Goal: Transaction & Acquisition: Purchase product/service

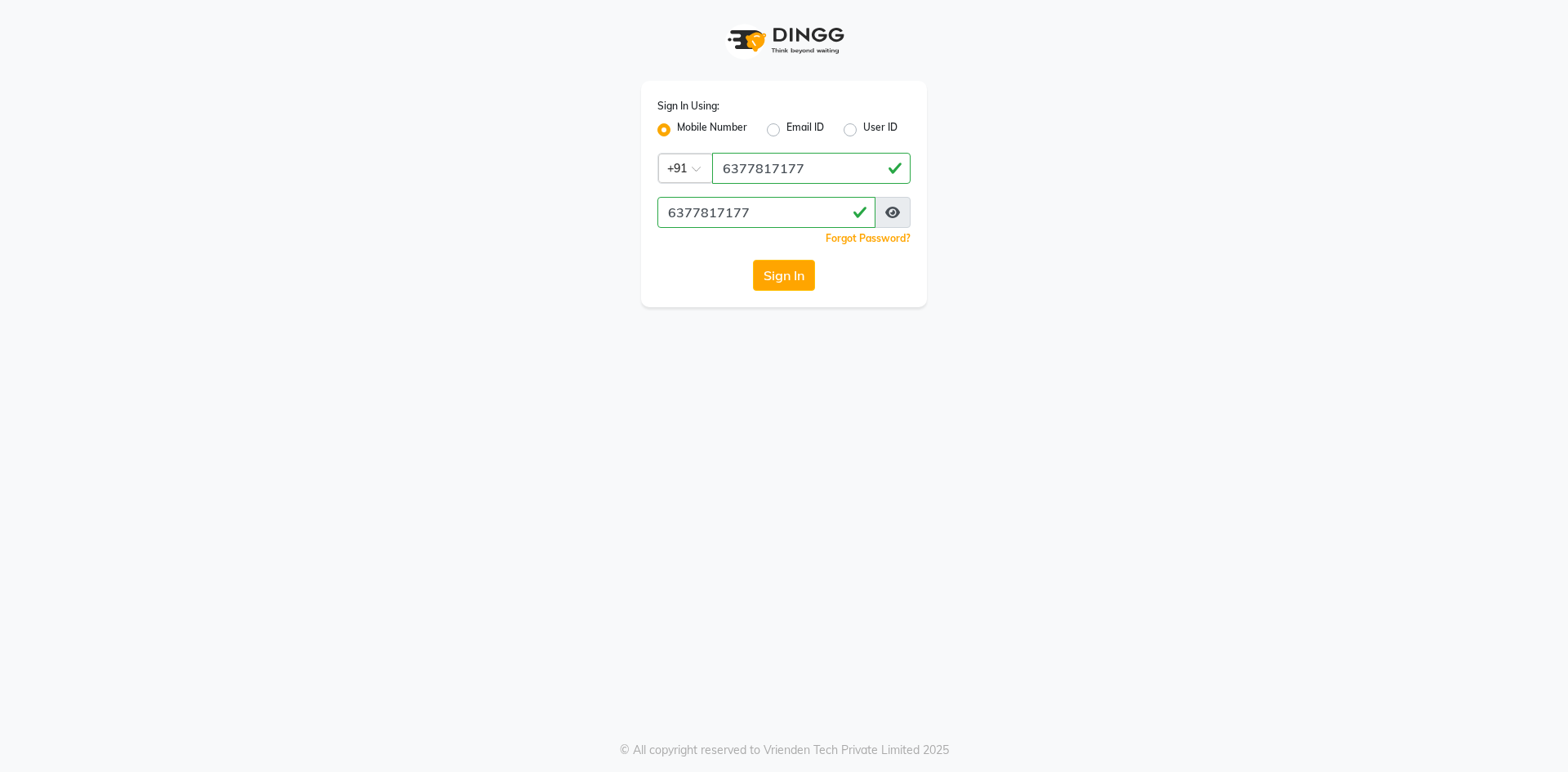
click at [789, 274] on button "Sign In" at bounding box center [784, 276] width 62 height 31
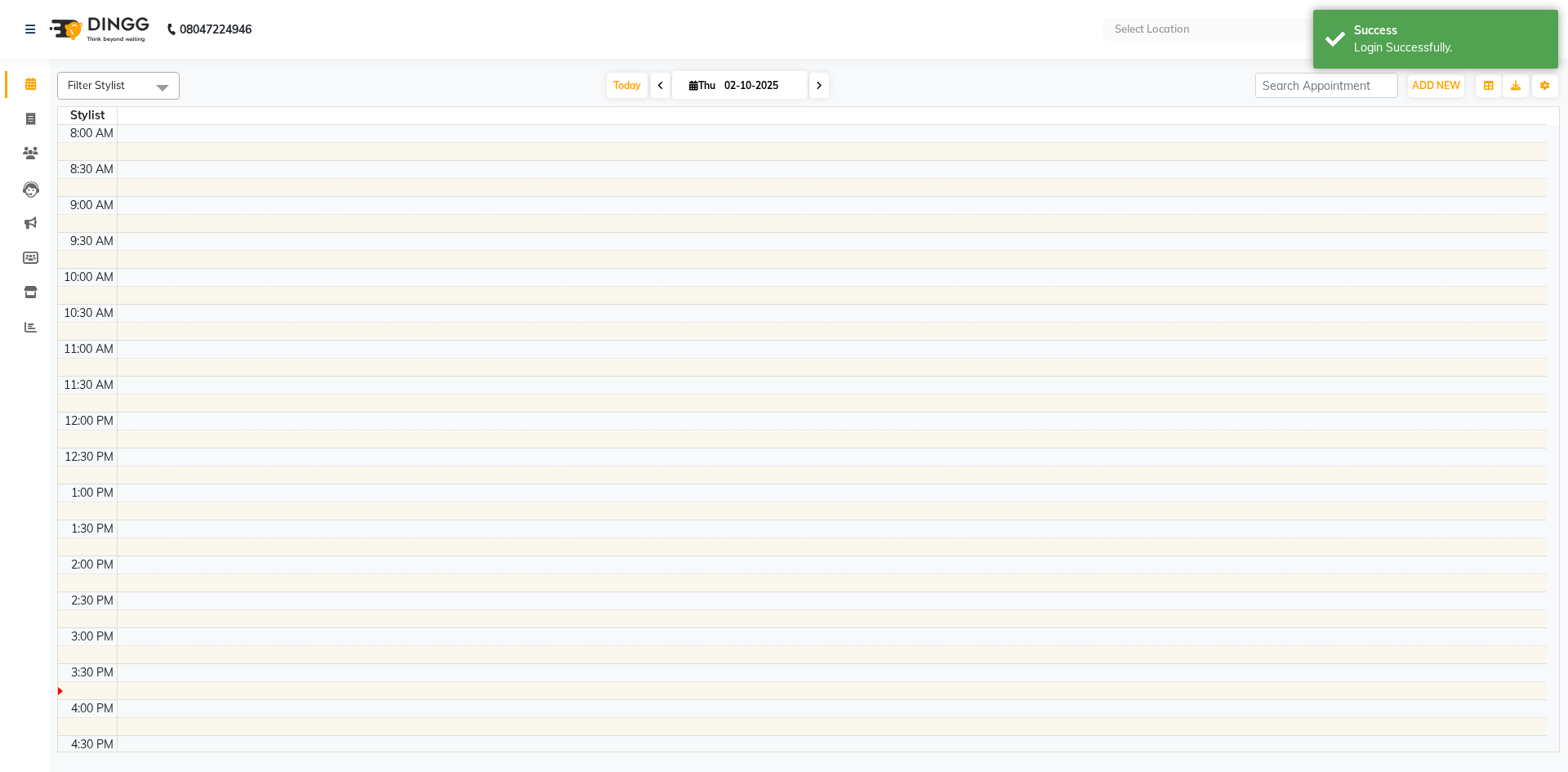
scroll to position [24, 0]
select select "en"
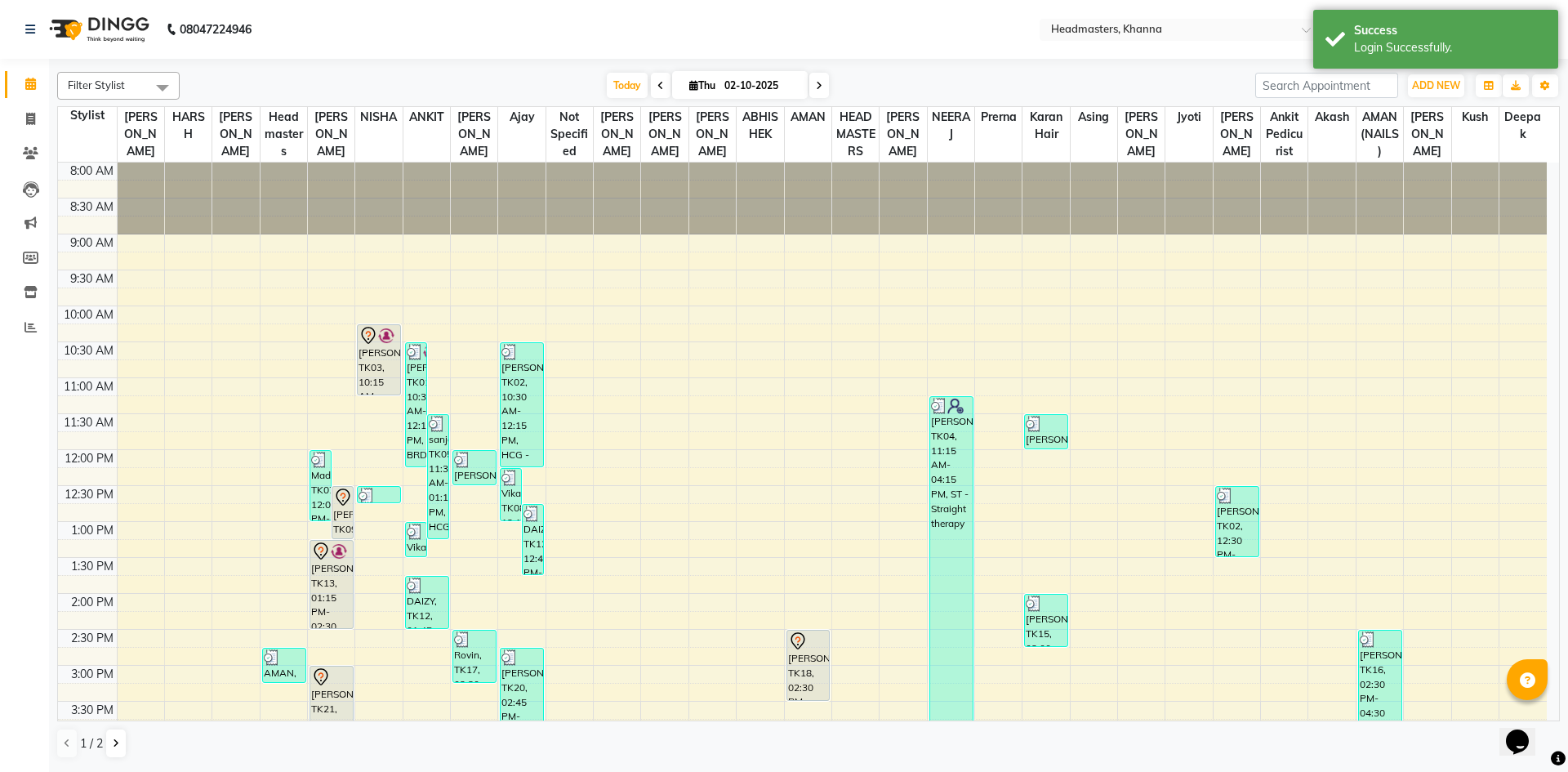
scroll to position [0, 0]
click at [1490, 89] on icon "button" at bounding box center [1489, 86] width 10 height 10
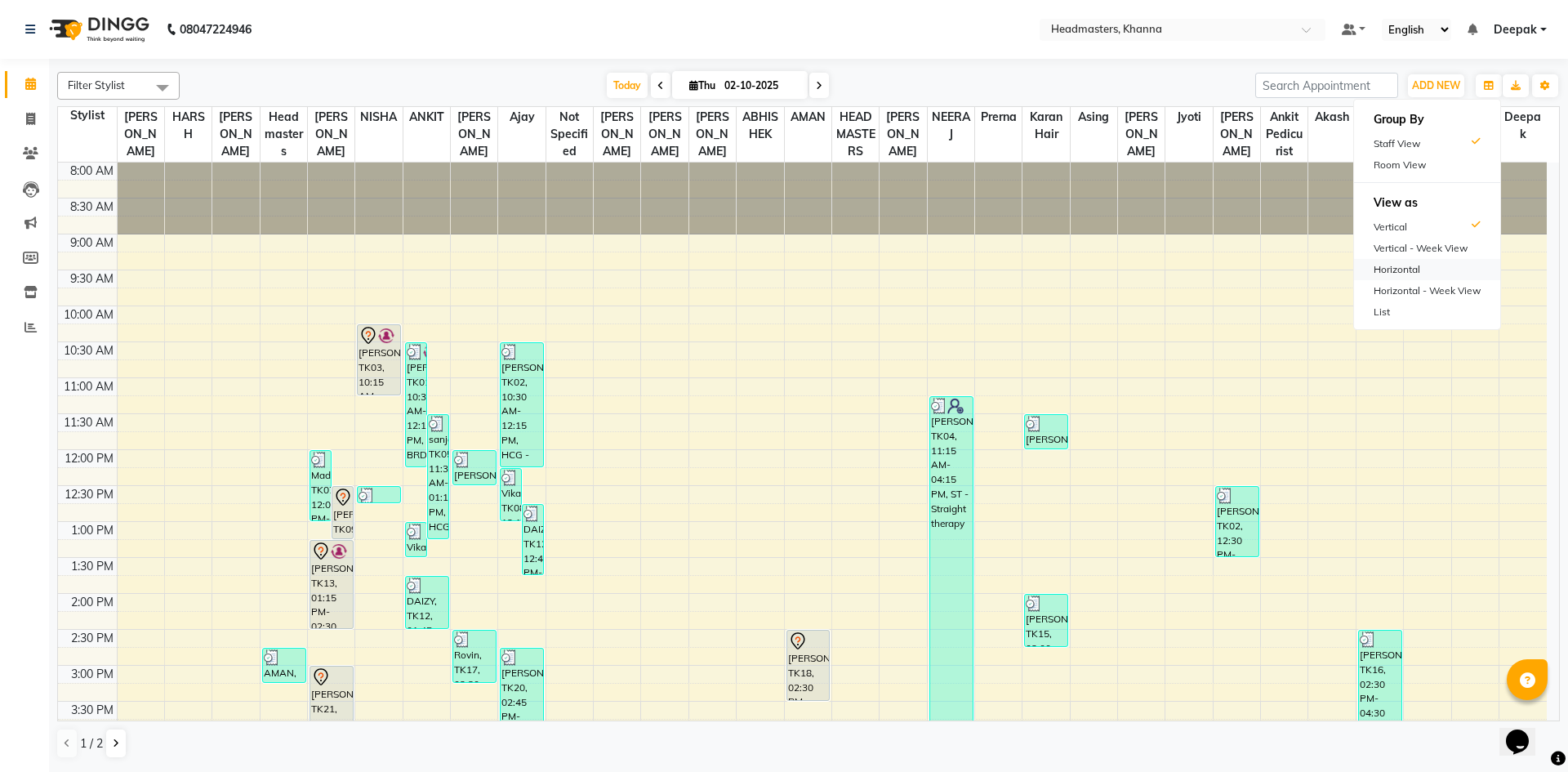
click at [1428, 273] on div "Horizontal" at bounding box center [1427, 270] width 146 height 21
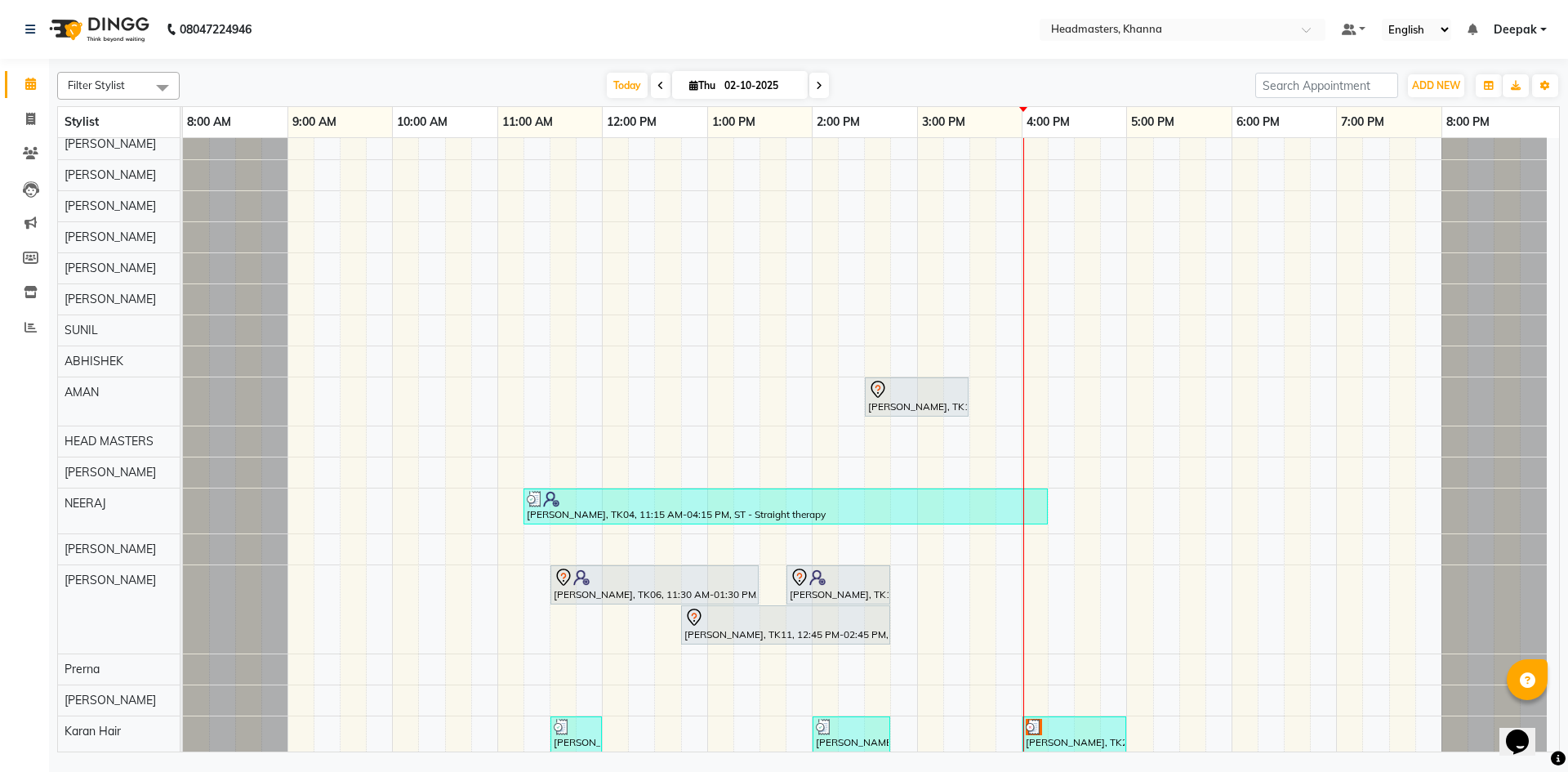
scroll to position [570, 0]
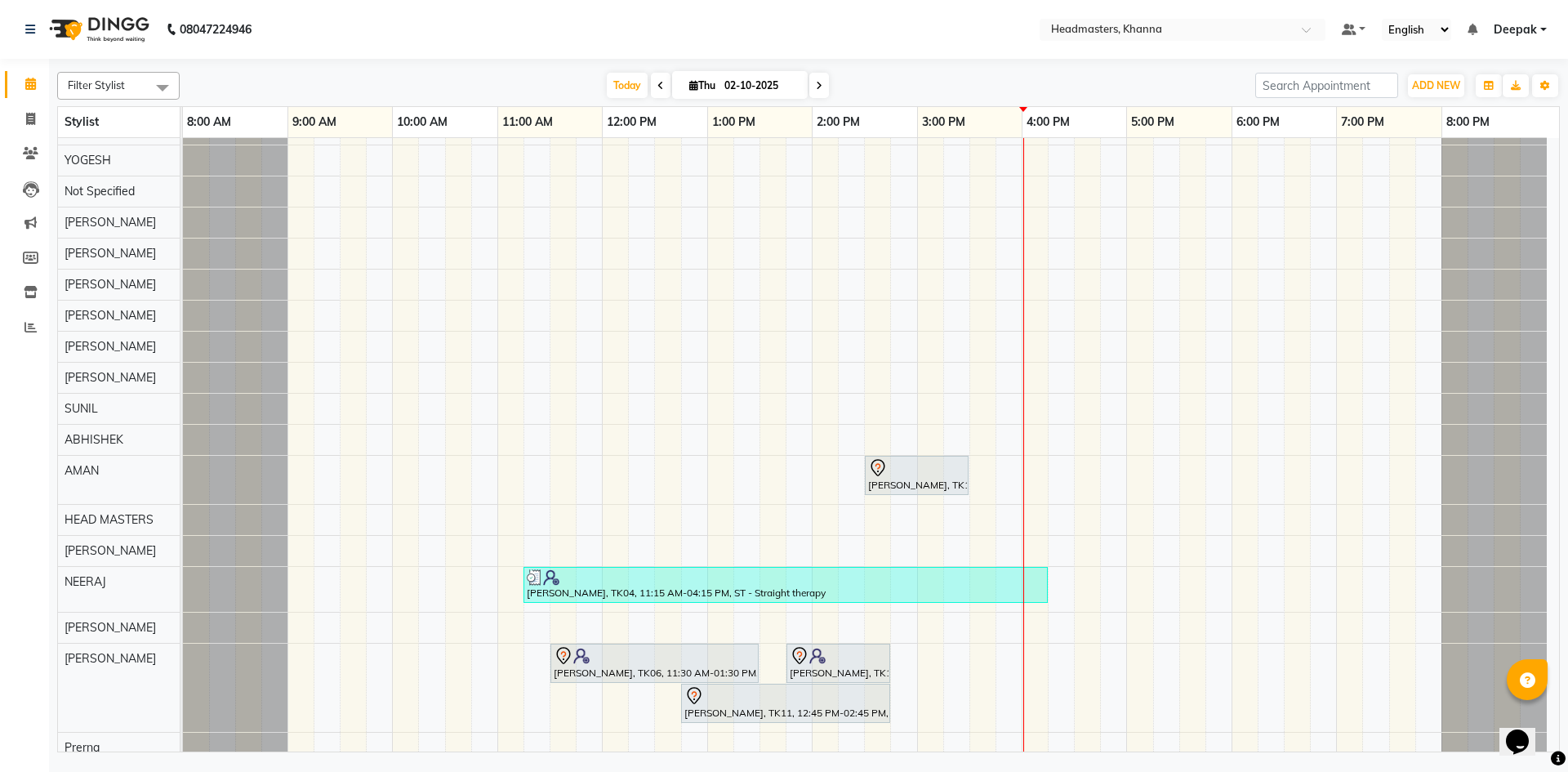
click at [357, 254] on div "AMAN, TK19, 02:45 PM-03:15 PM, BA - Bridal Advance Madhu, TK07, 12:00 PM-01:00 …" at bounding box center [871, 405] width 1377 height 1675
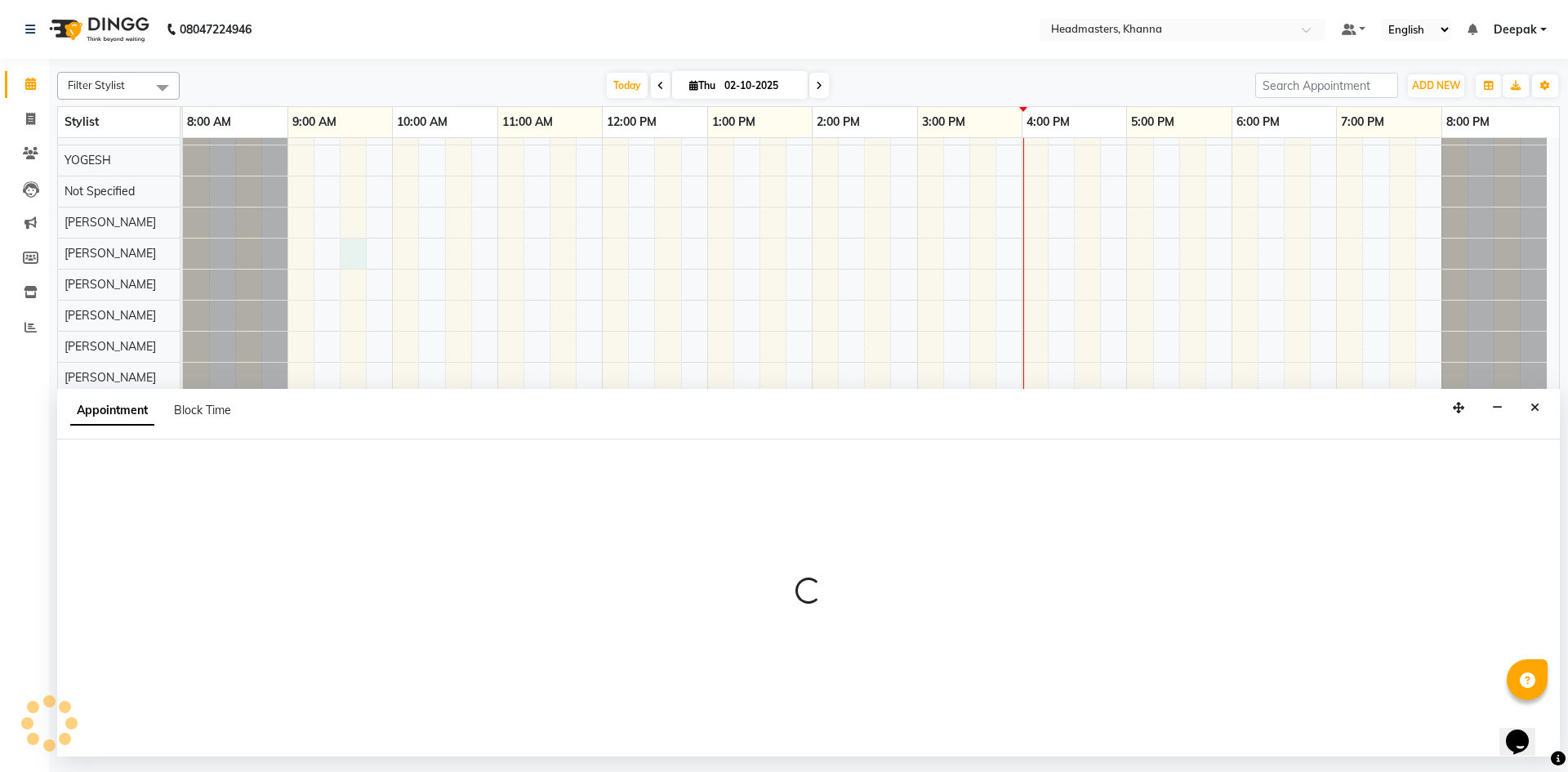
select select "60828"
select select "570"
select select "tentative"
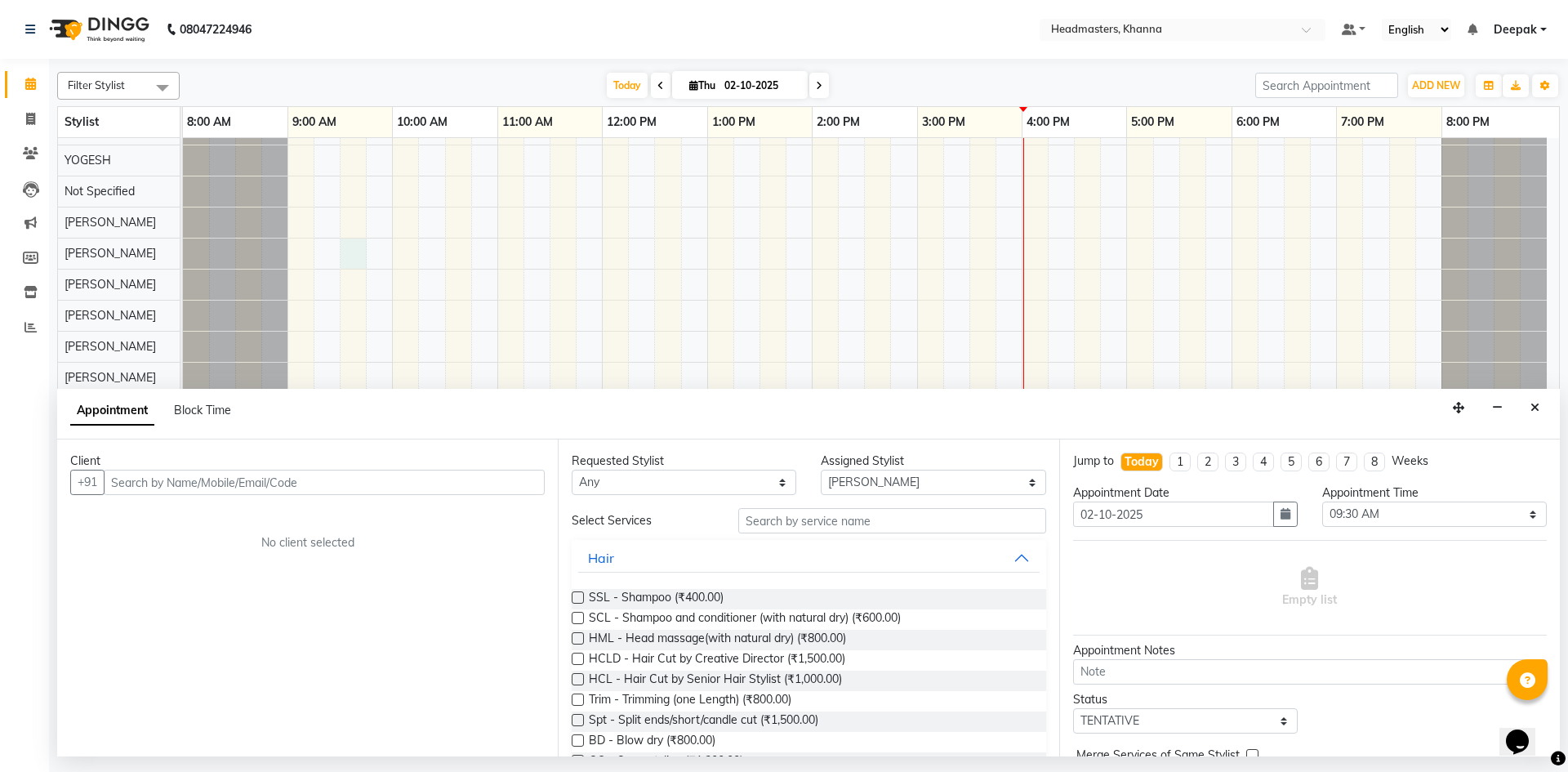
click at [312, 486] on input "text" at bounding box center [324, 482] width 441 height 25
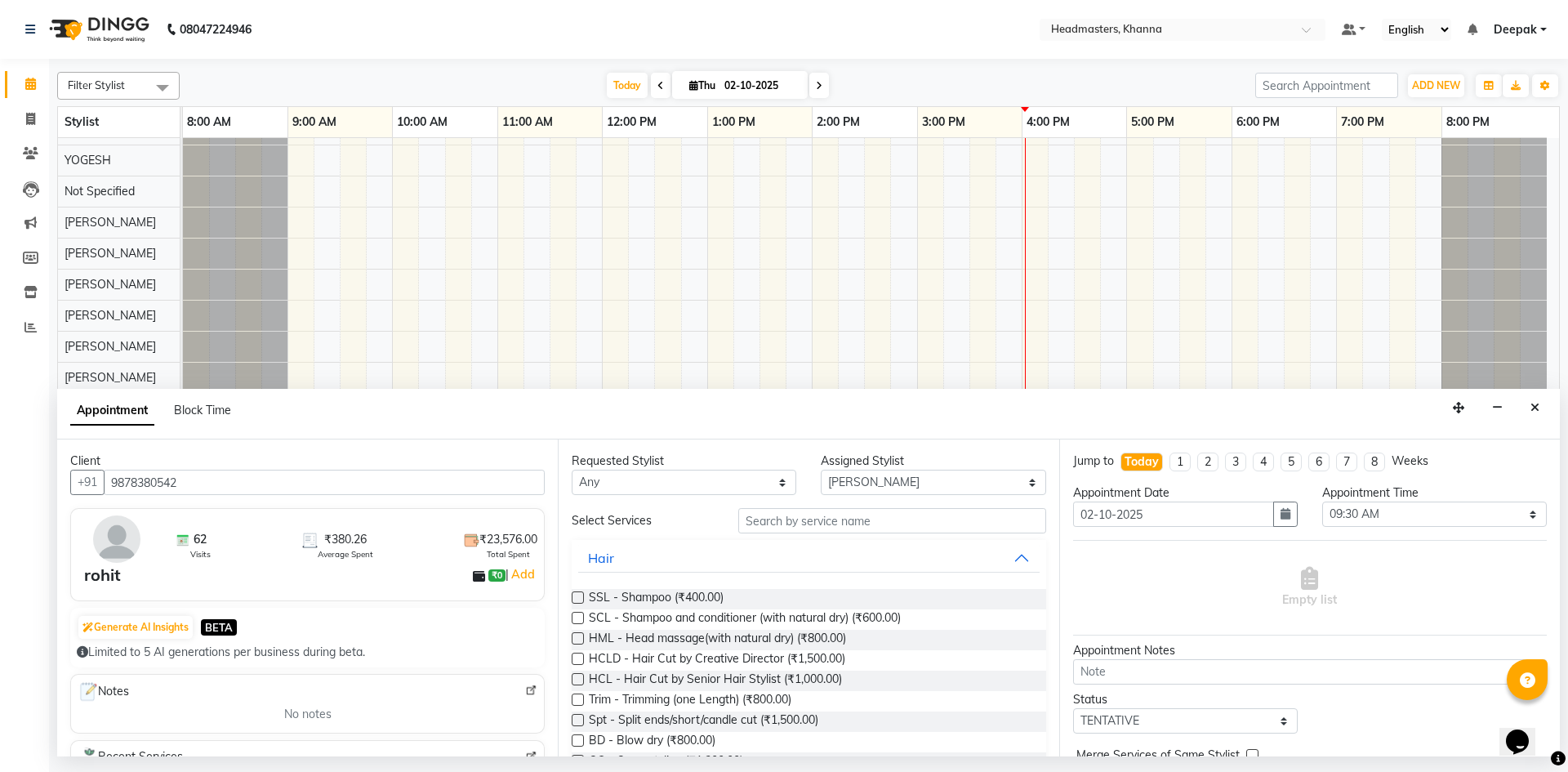
type input "9878380542"
click at [841, 523] on input "text" at bounding box center [892, 520] width 308 height 25
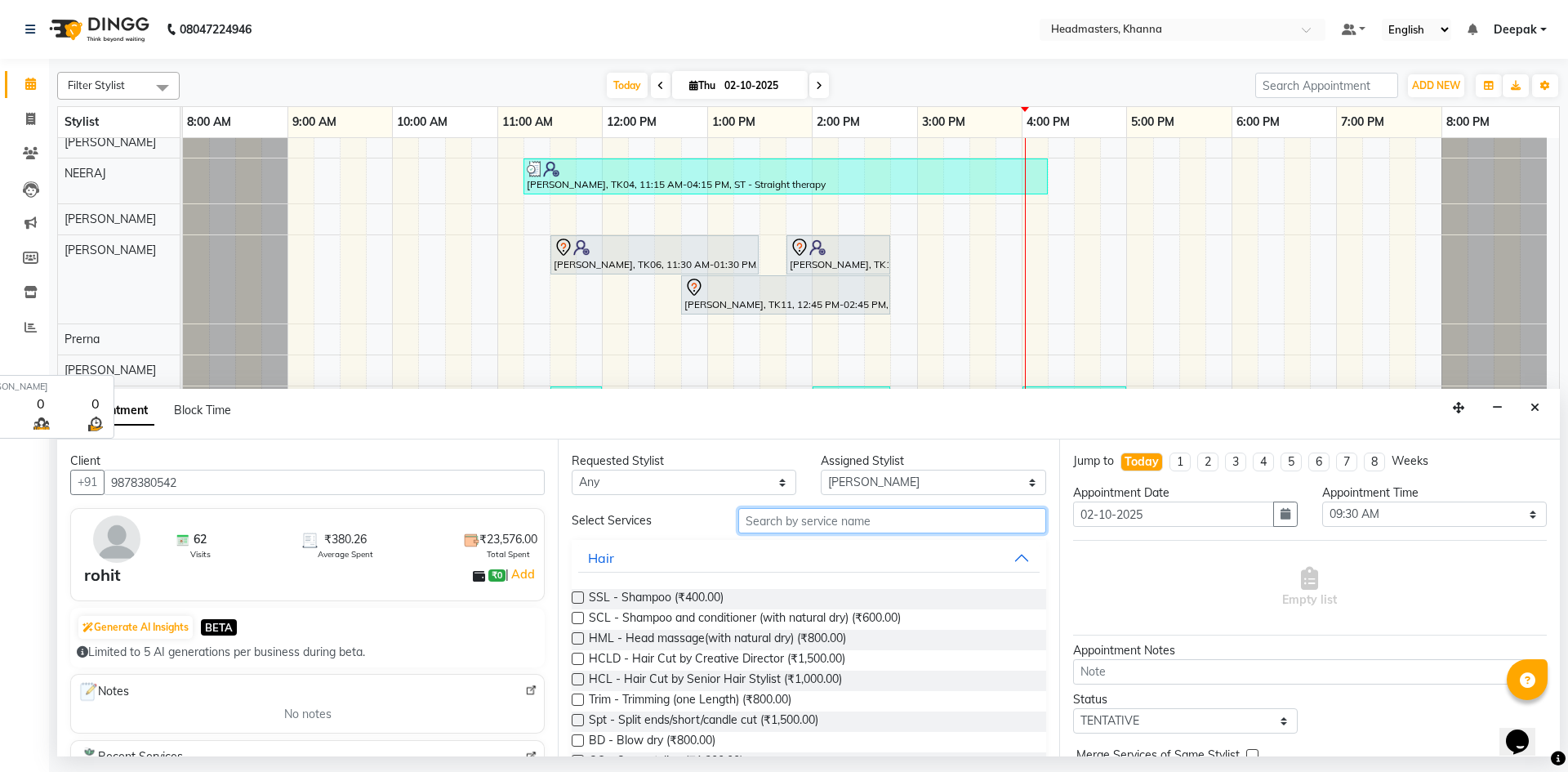
scroll to position [1033, 0]
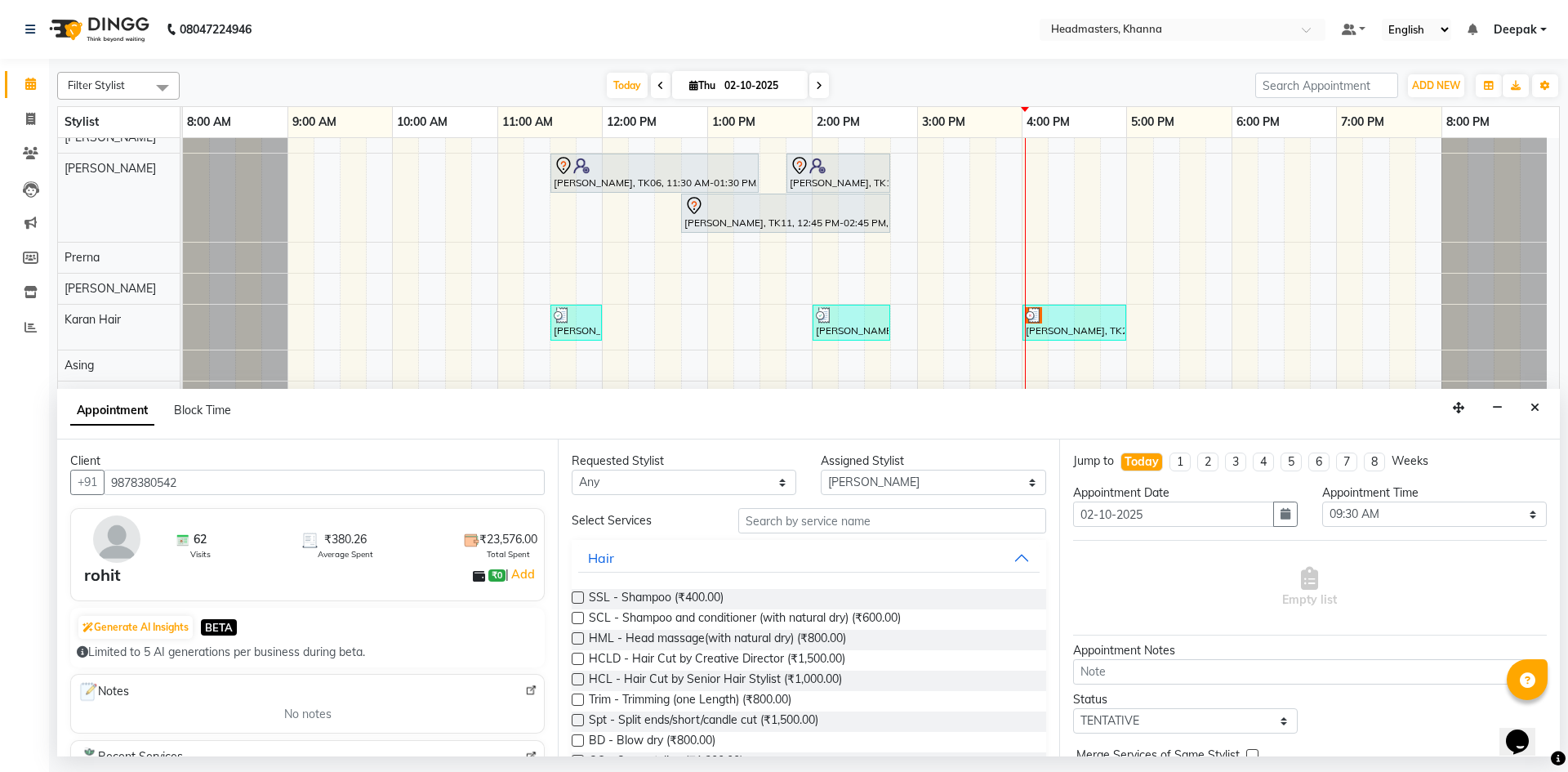
click at [160, 88] on span at bounding box center [163, 87] width 33 height 31
click at [83, 152] on div "[PERSON_NAME]R" at bounding box center [118, 143] width 104 height 17
checkbox input "true"
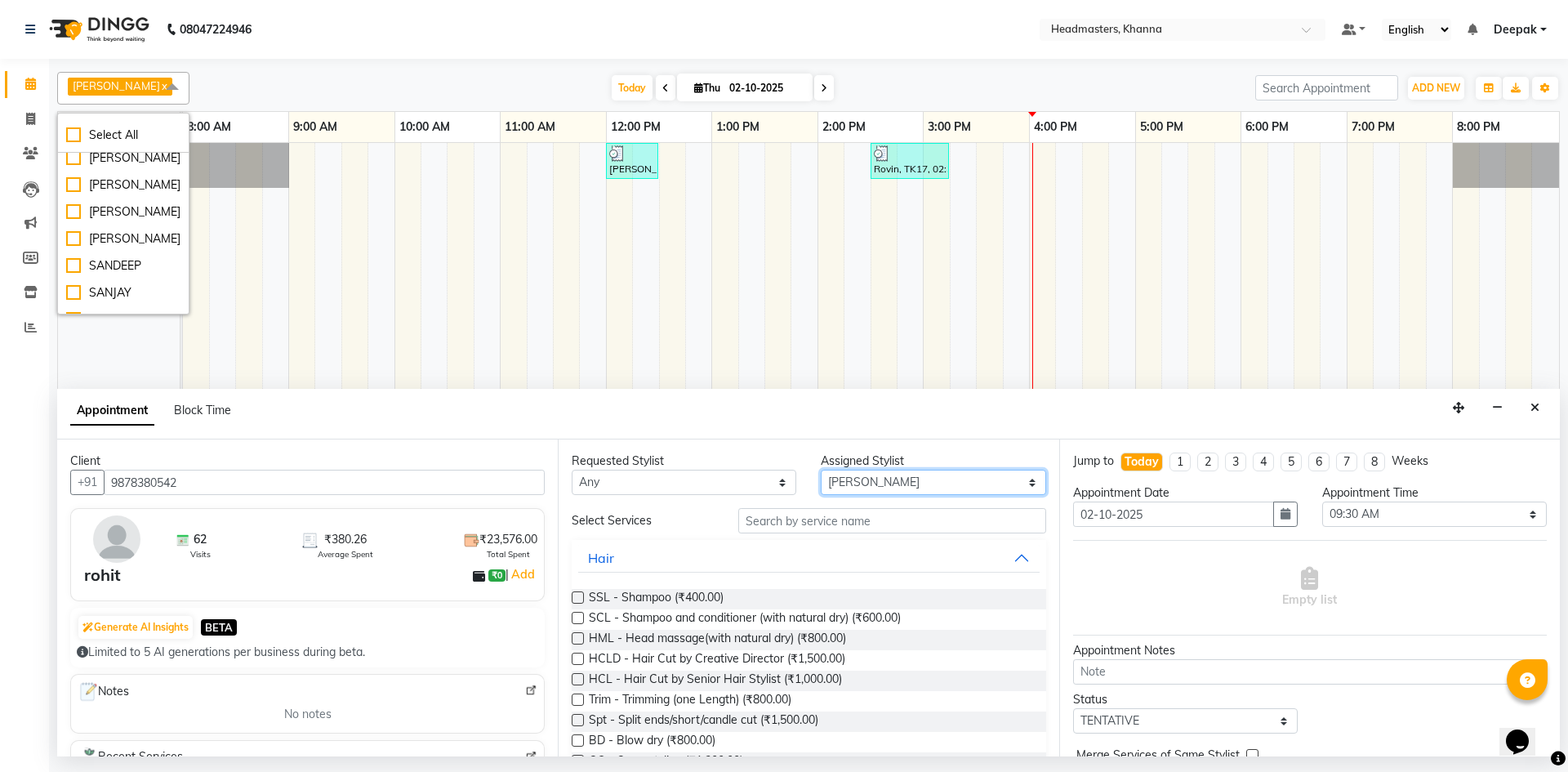
click at [980, 477] on select "Select ABHISHEK ajay Akash AKHIL AMAN AMAN (NAILS) ANKIT Ankit Pedicurist Asing…" at bounding box center [933, 482] width 225 height 25
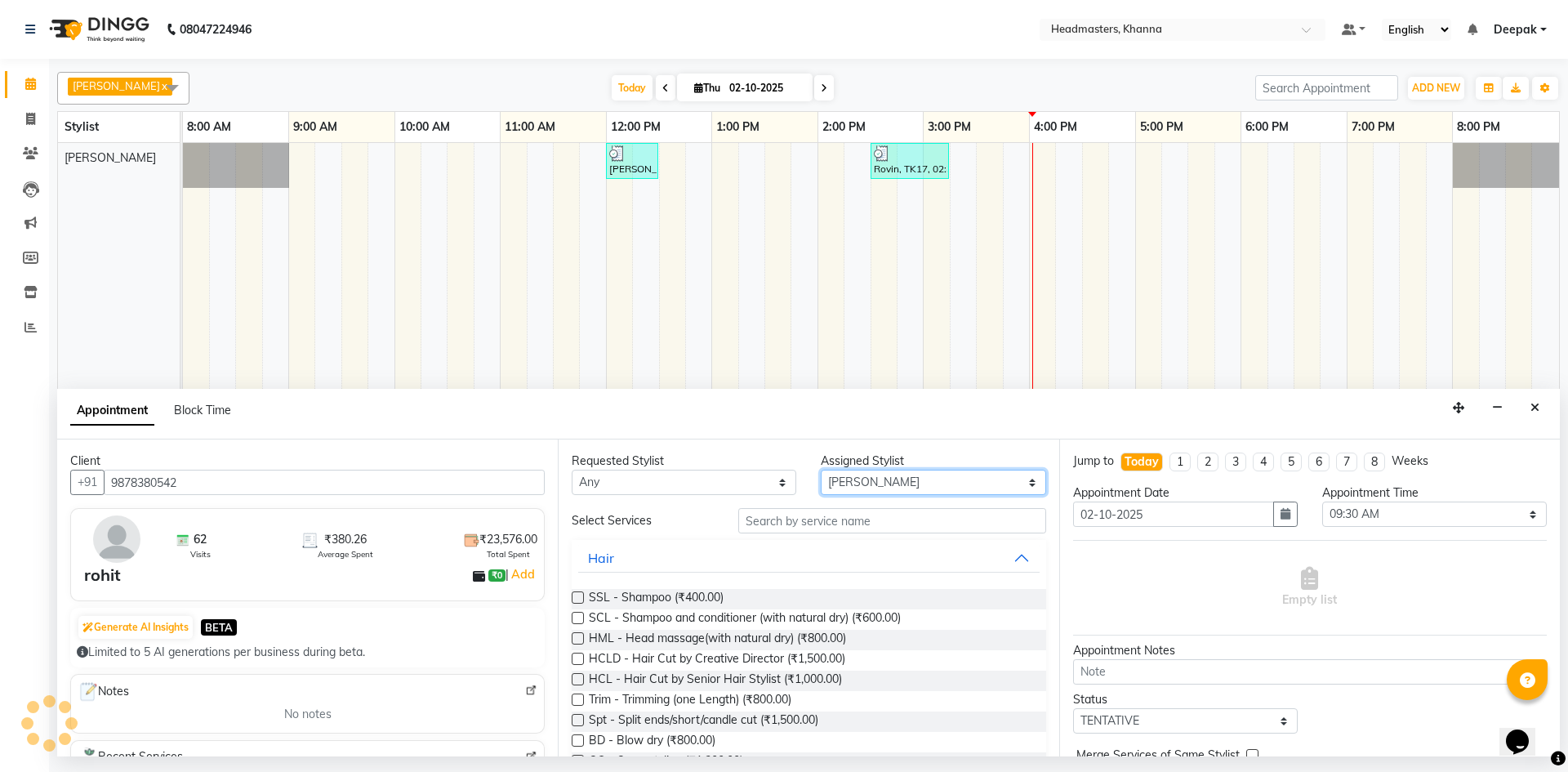
select select "60814"
click at [821, 470] on select "Select ABHISHEK ajay Akash AKHIL AMAN AMAN (NAILS) ANKIT Ankit Pedicurist Asing…" at bounding box center [933, 482] width 225 height 25
click at [828, 524] on input "text" at bounding box center [892, 520] width 308 height 25
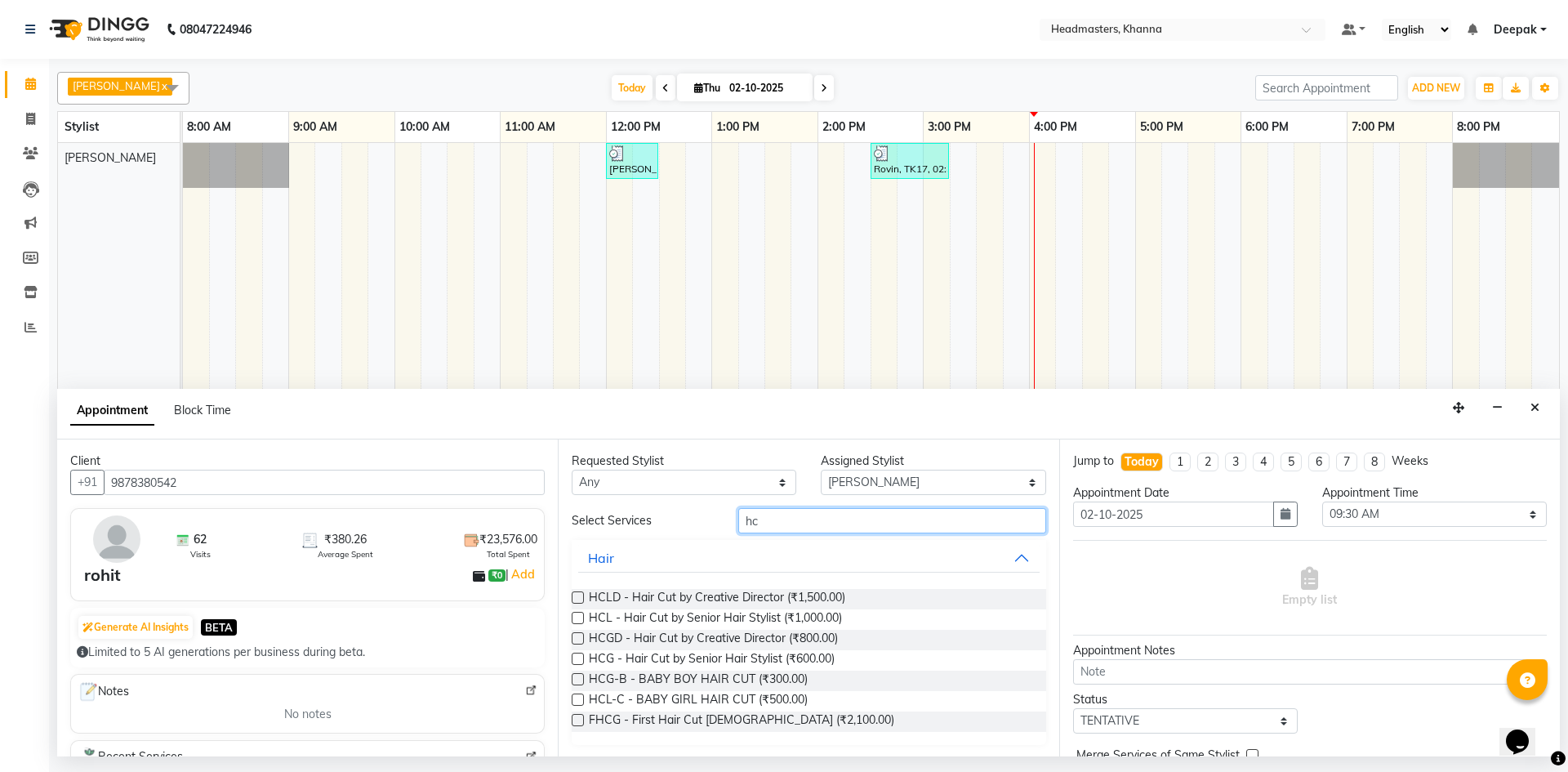
type input "hc"
click at [580, 660] on label at bounding box center [577, 659] width 12 height 12
click at [580, 660] on input "checkbox" at bounding box center [577, 660] width 11 height 11
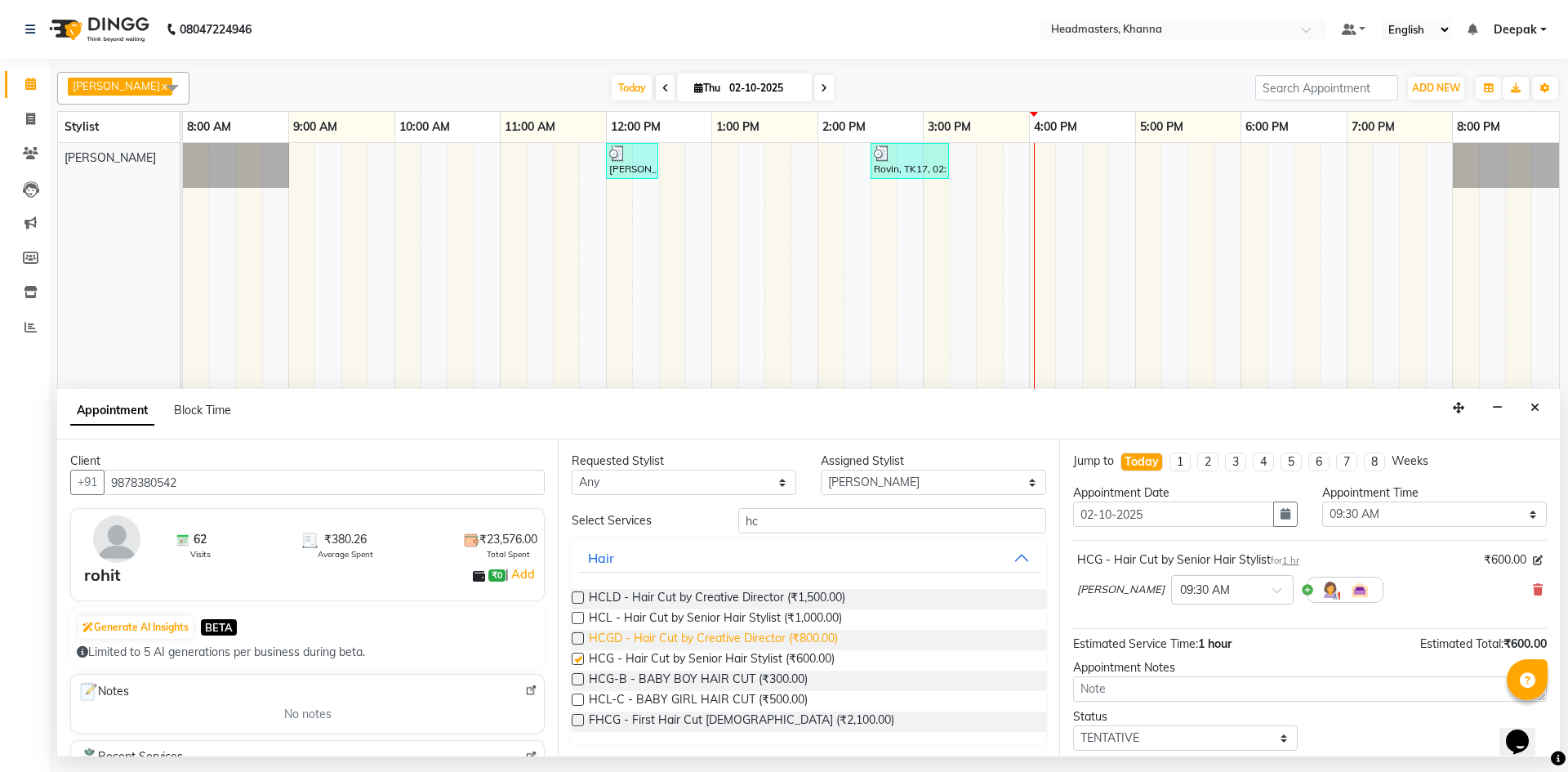
checkbox input "false"
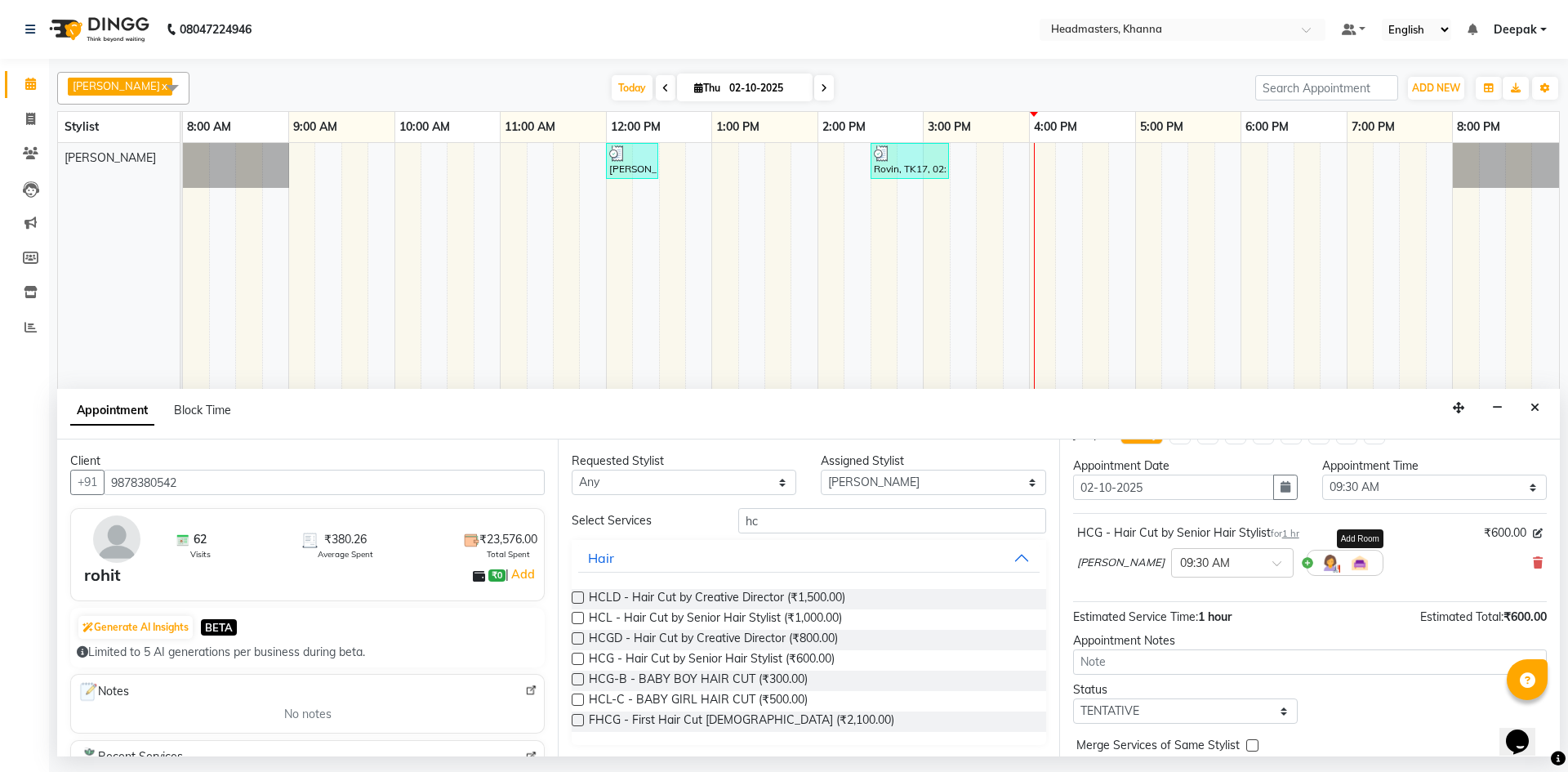
scroll to position [70, 0]
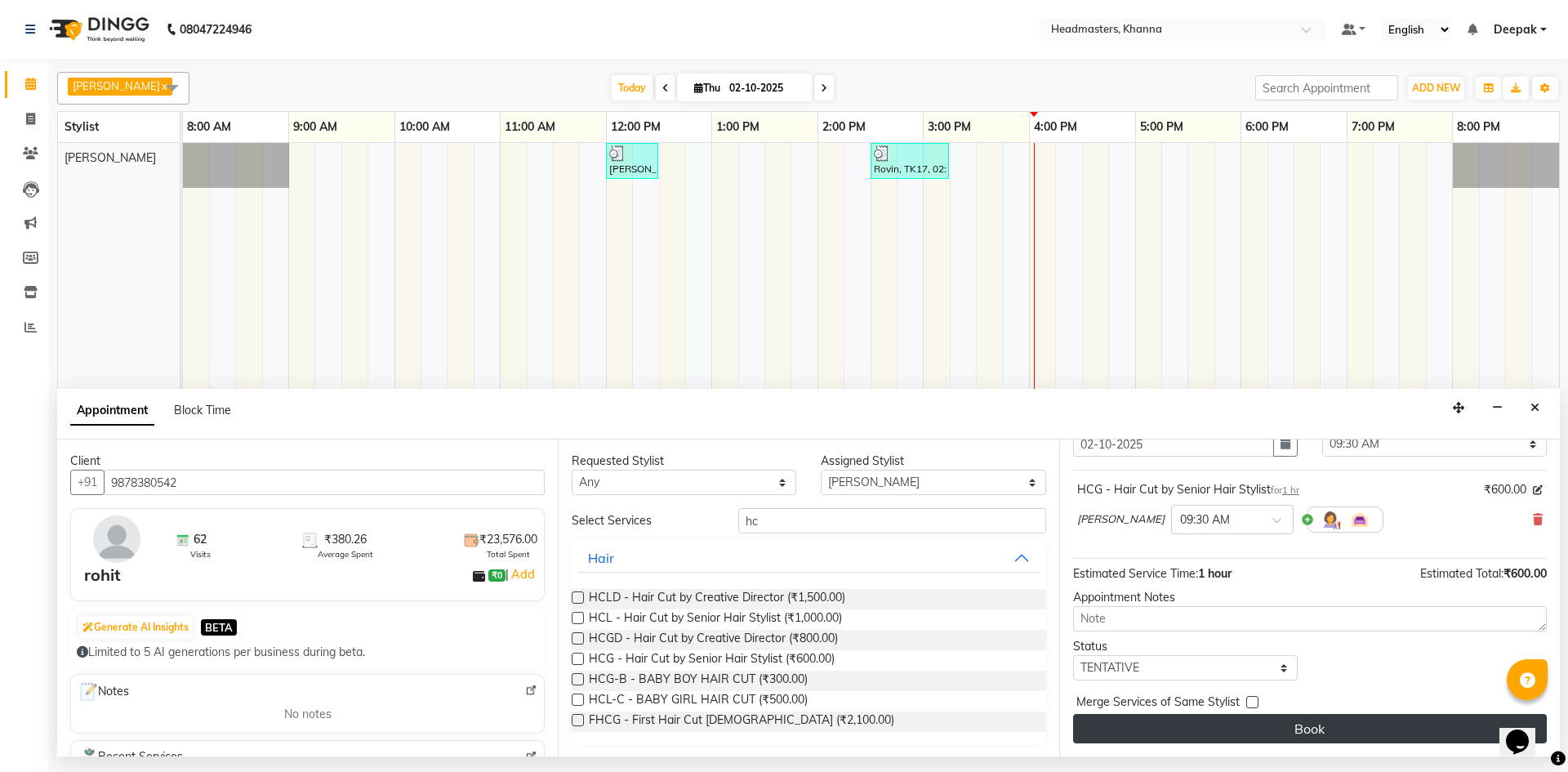
click at [1366, 724] on button "Book" at bounding box center [1311, 729] width 474 height 30
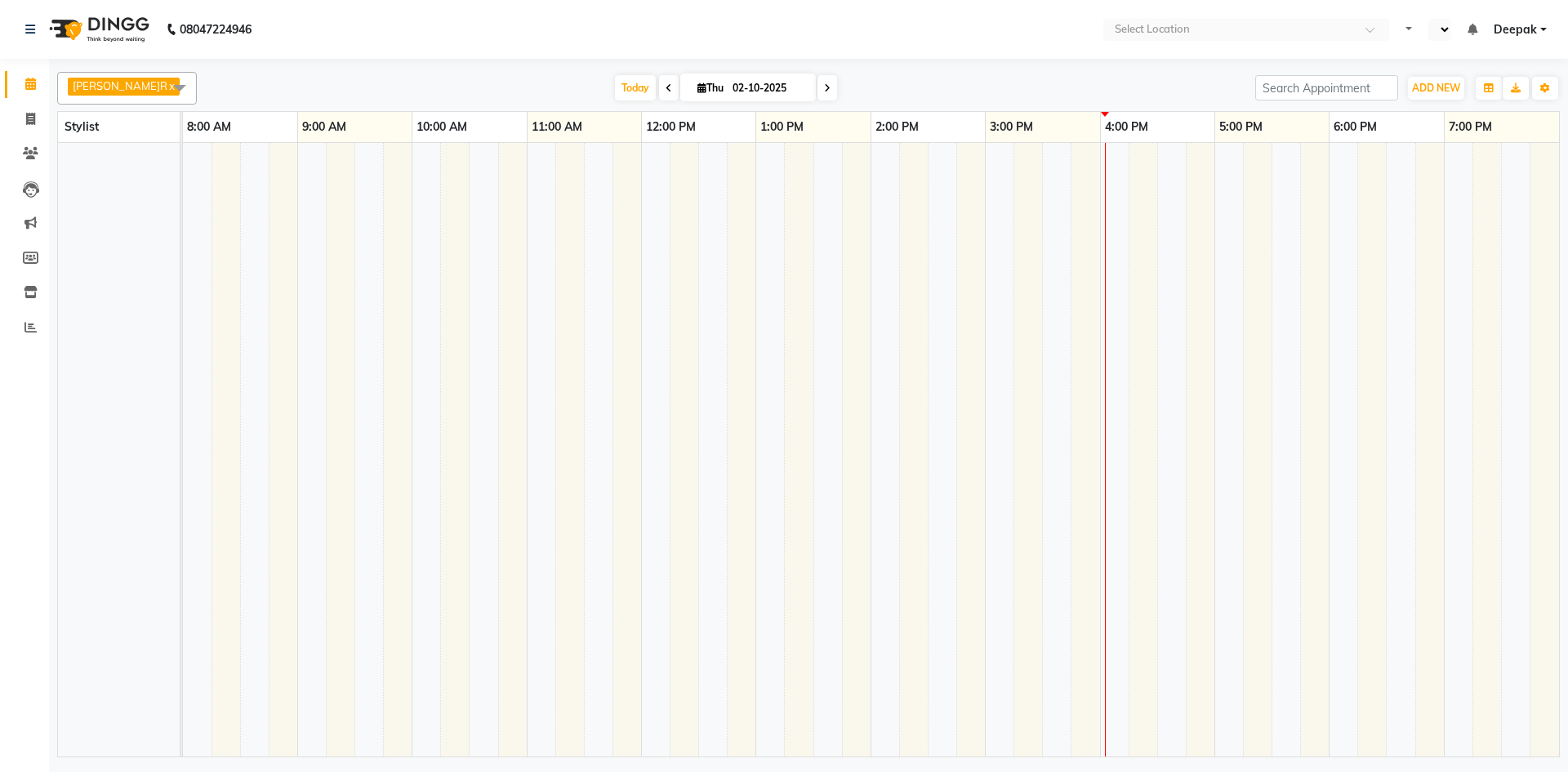
select select "en"
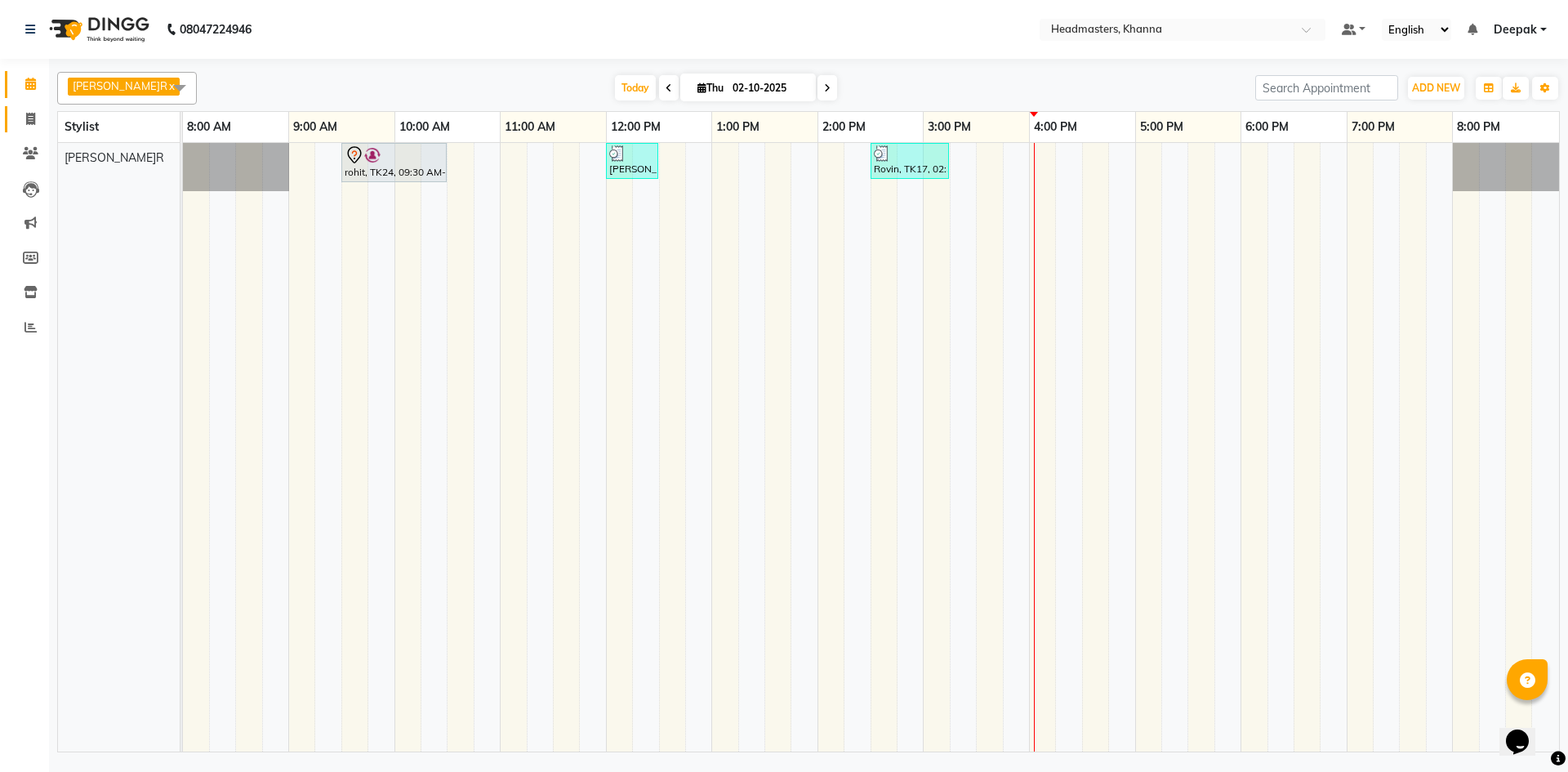
click at [31, 107] on link "Invoice" at bounding box center [24, 120] width 39 height 27
select select "service"
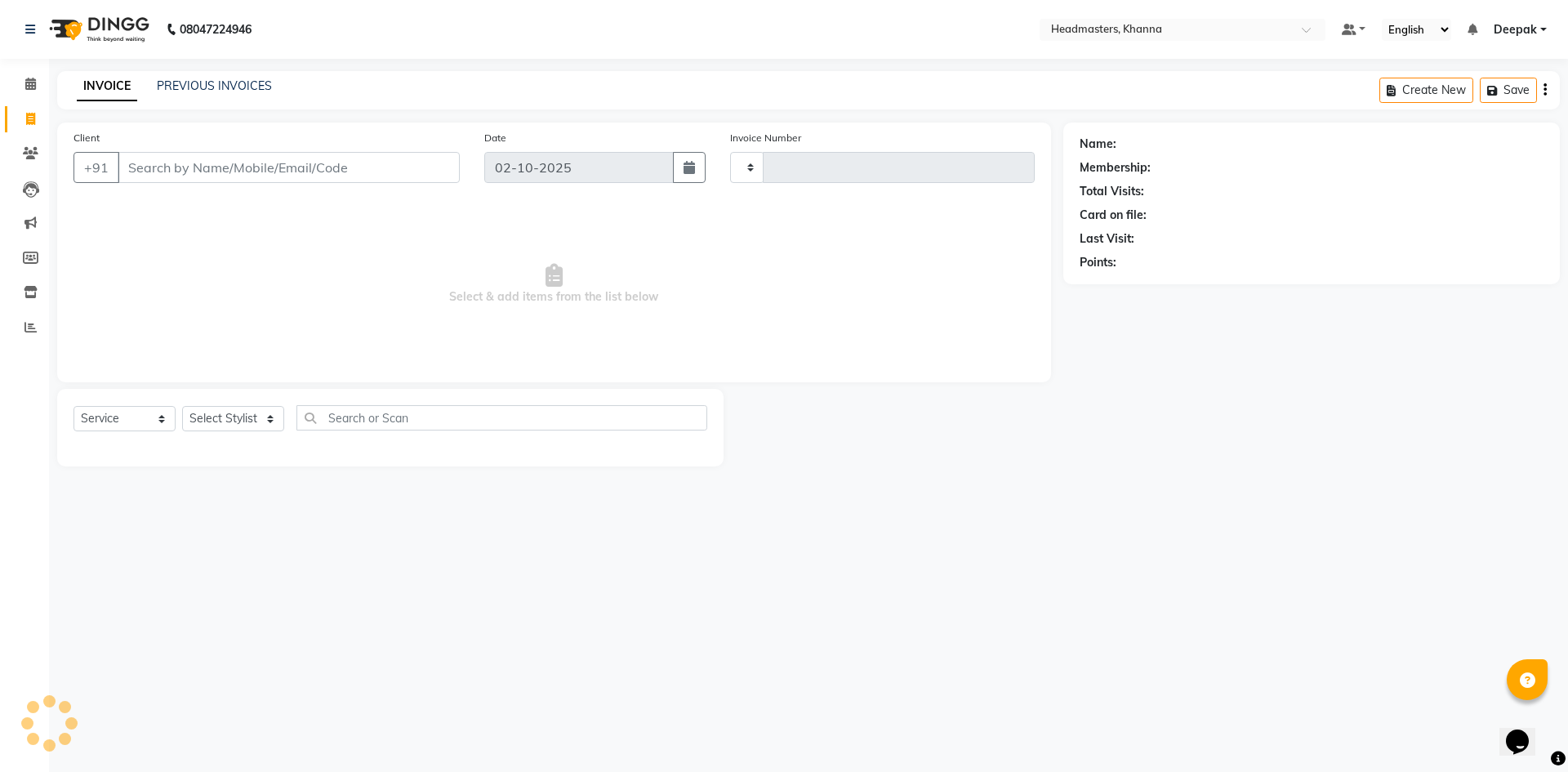
type input "6554"
select select "7138"
click at [31, 88] on icon at bounding box center [30, 83] width 11 height 12
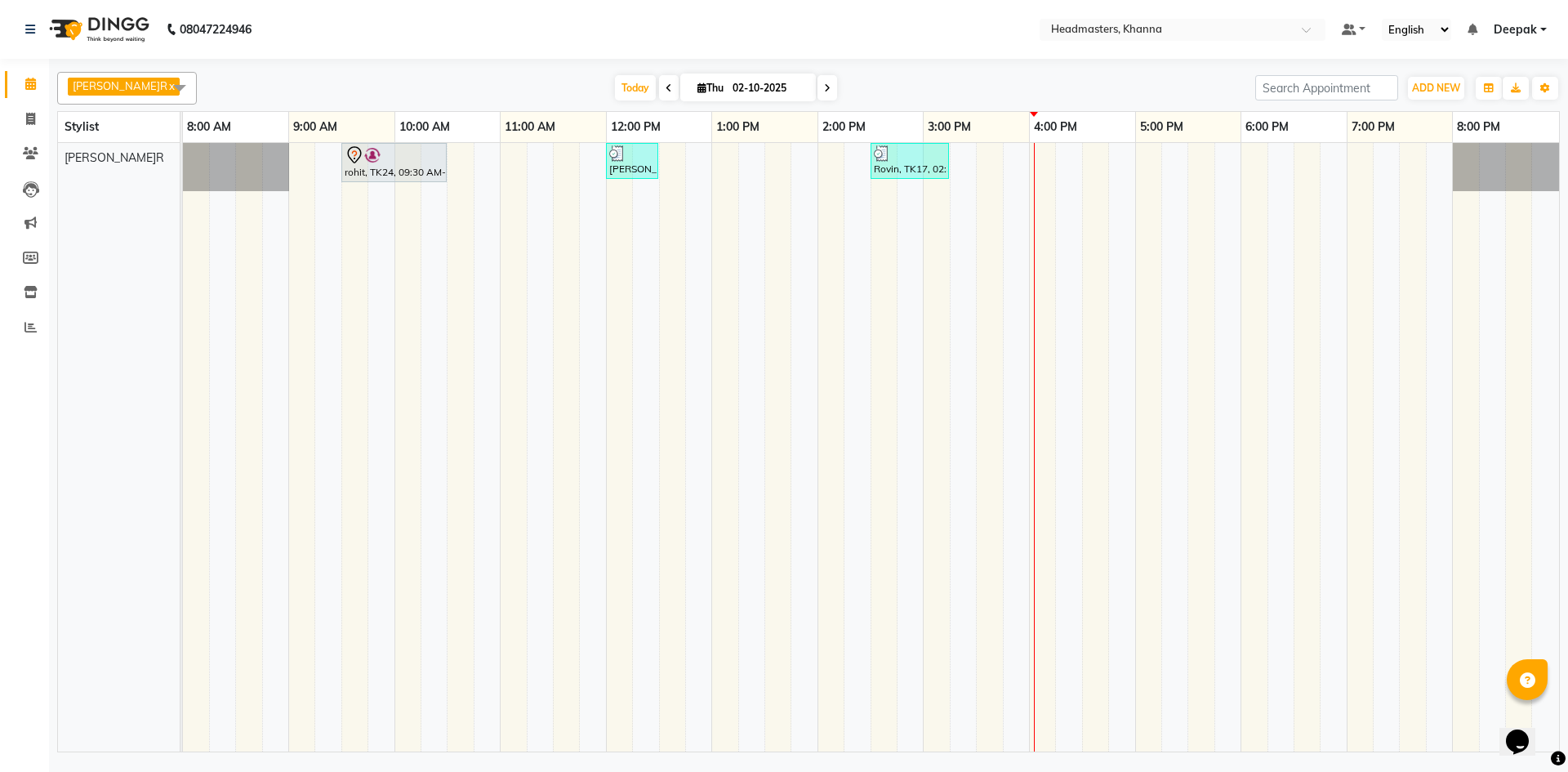
click at [163, 88] on span at bounding box center [180, 87] width 33 height 31
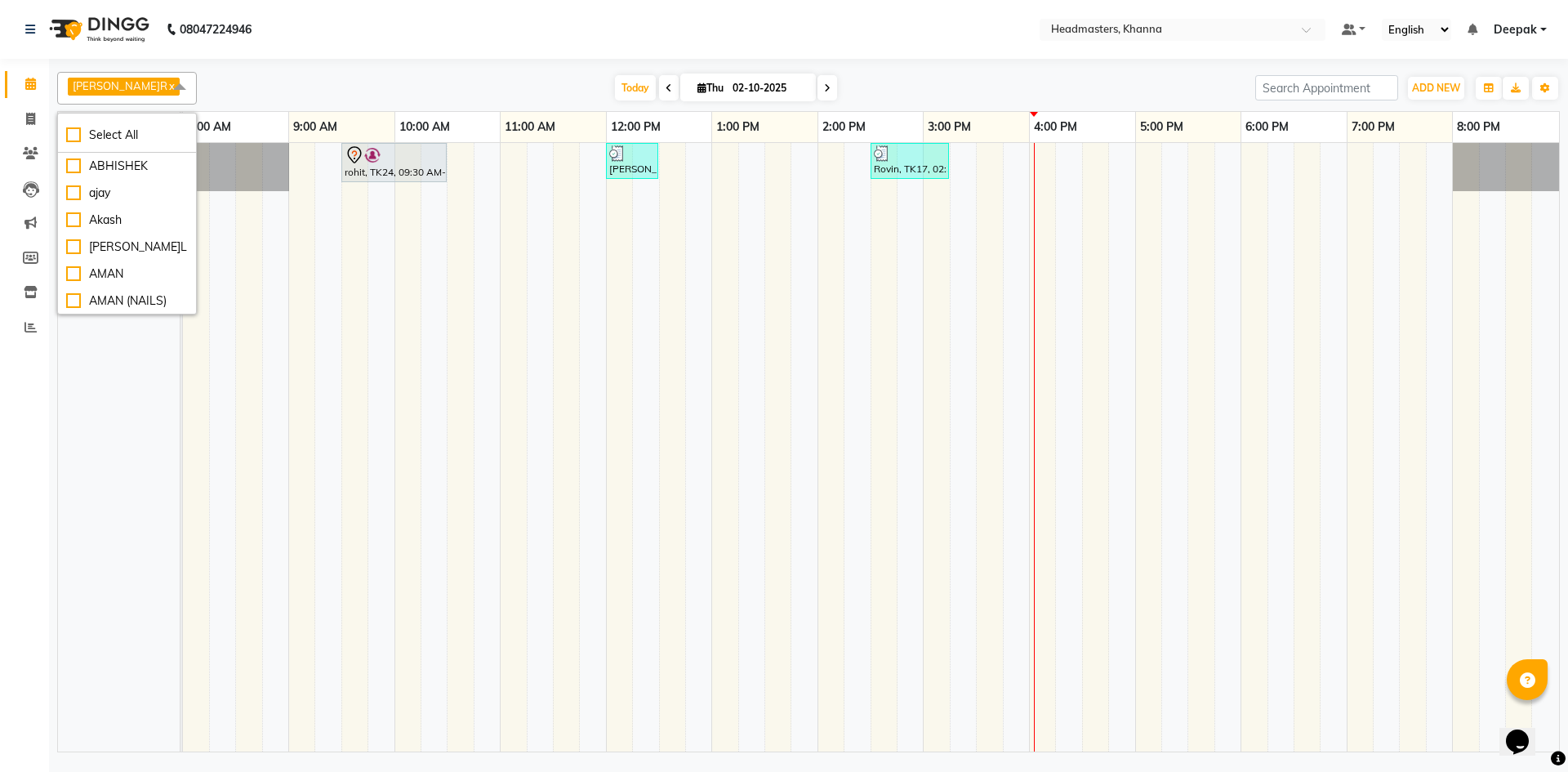
click at [134, 89] on span "[PERSON_NAME]R x" at bounding box center [123, 86] width 112 height 18
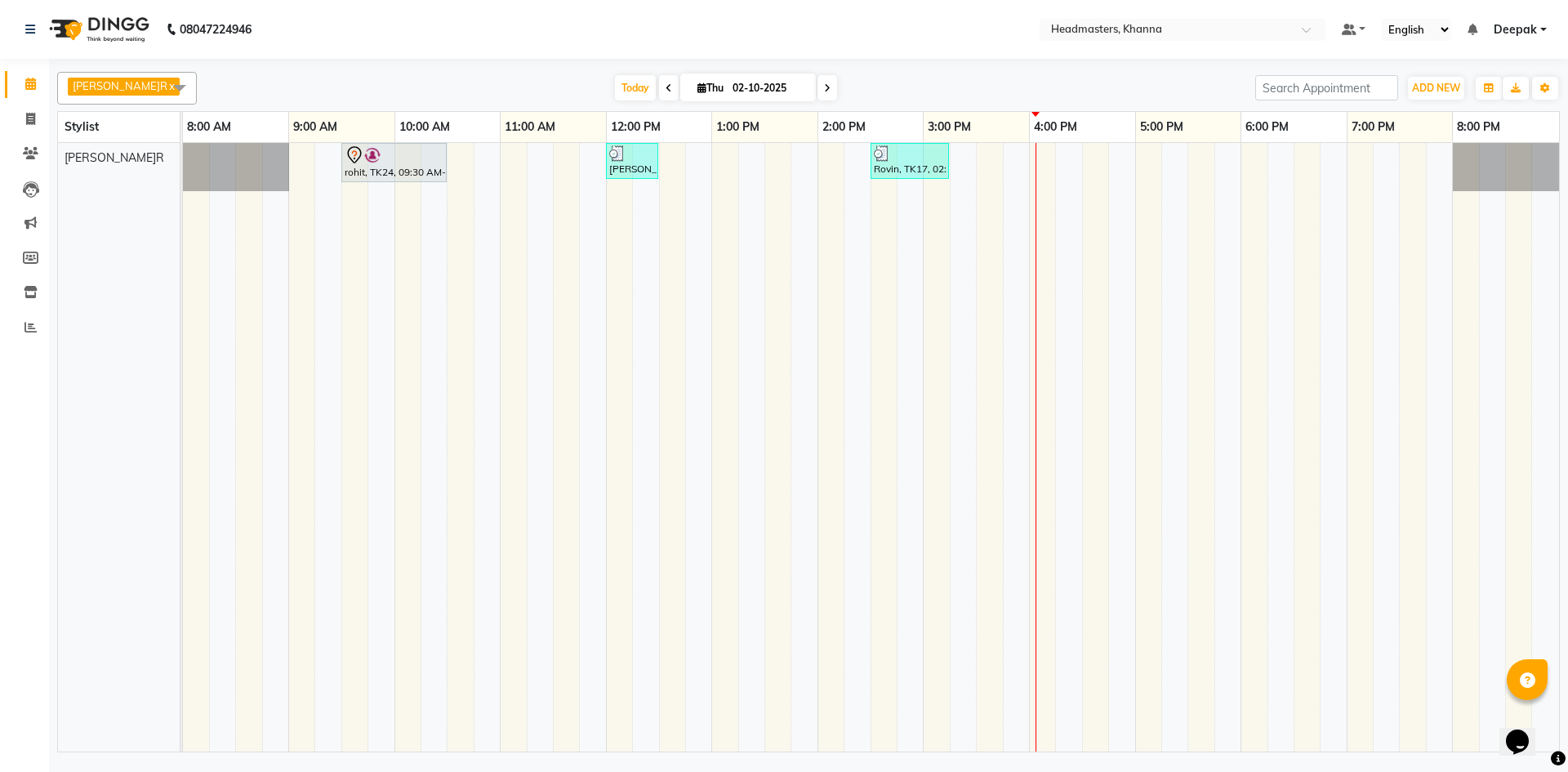
click at [167, 92] on link "x" at bounding box center [171, 86] width 8 height 13
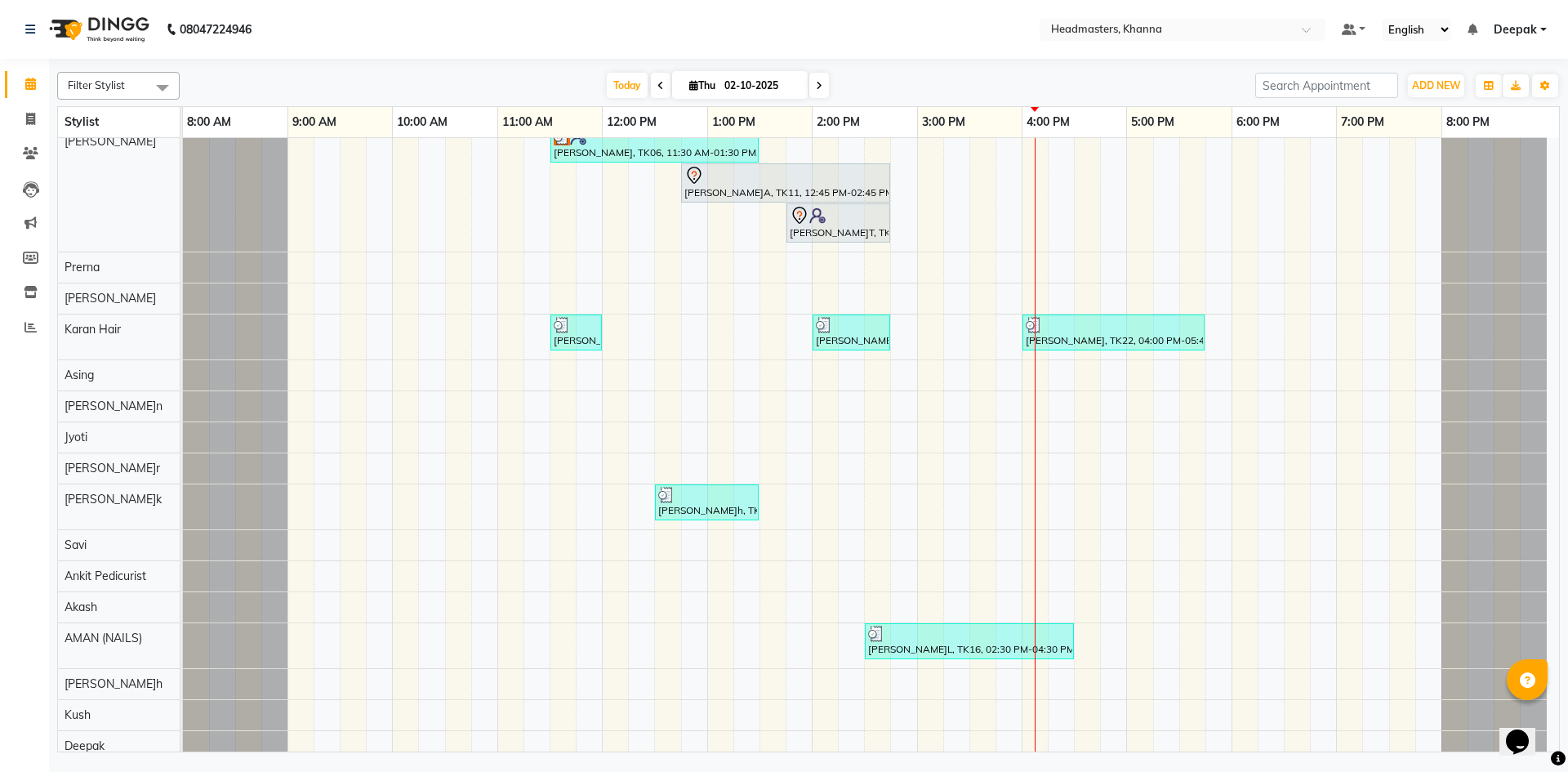
scroll to position [1101, 0]
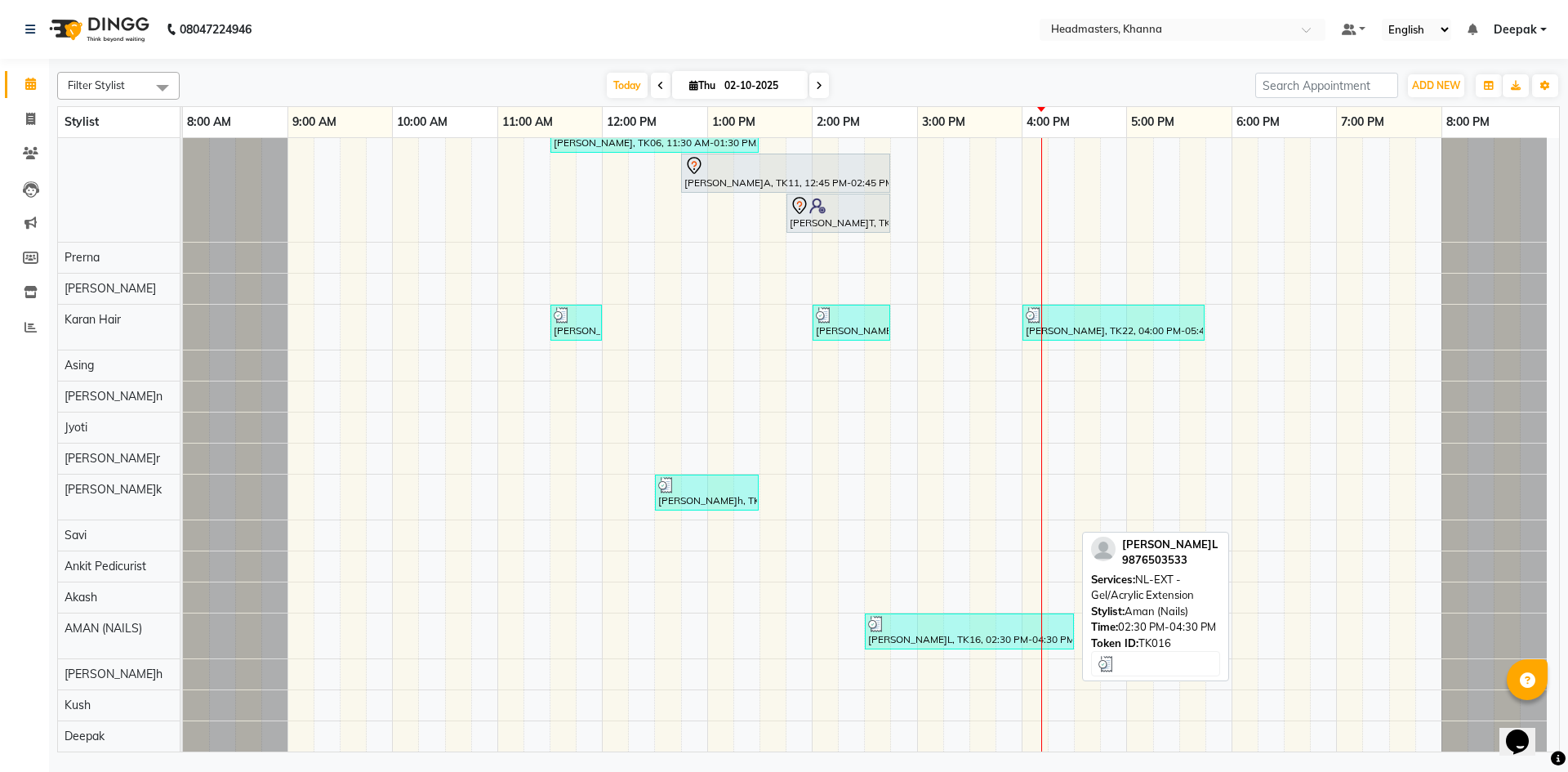
click at [905, 642] on div "[PERSON_NAME]L, TK16, 02:30 PM-04:30 PM, NL-EXT - Gel/Acrylic Extension" at bounding box center [969, 631] width 206 height 31
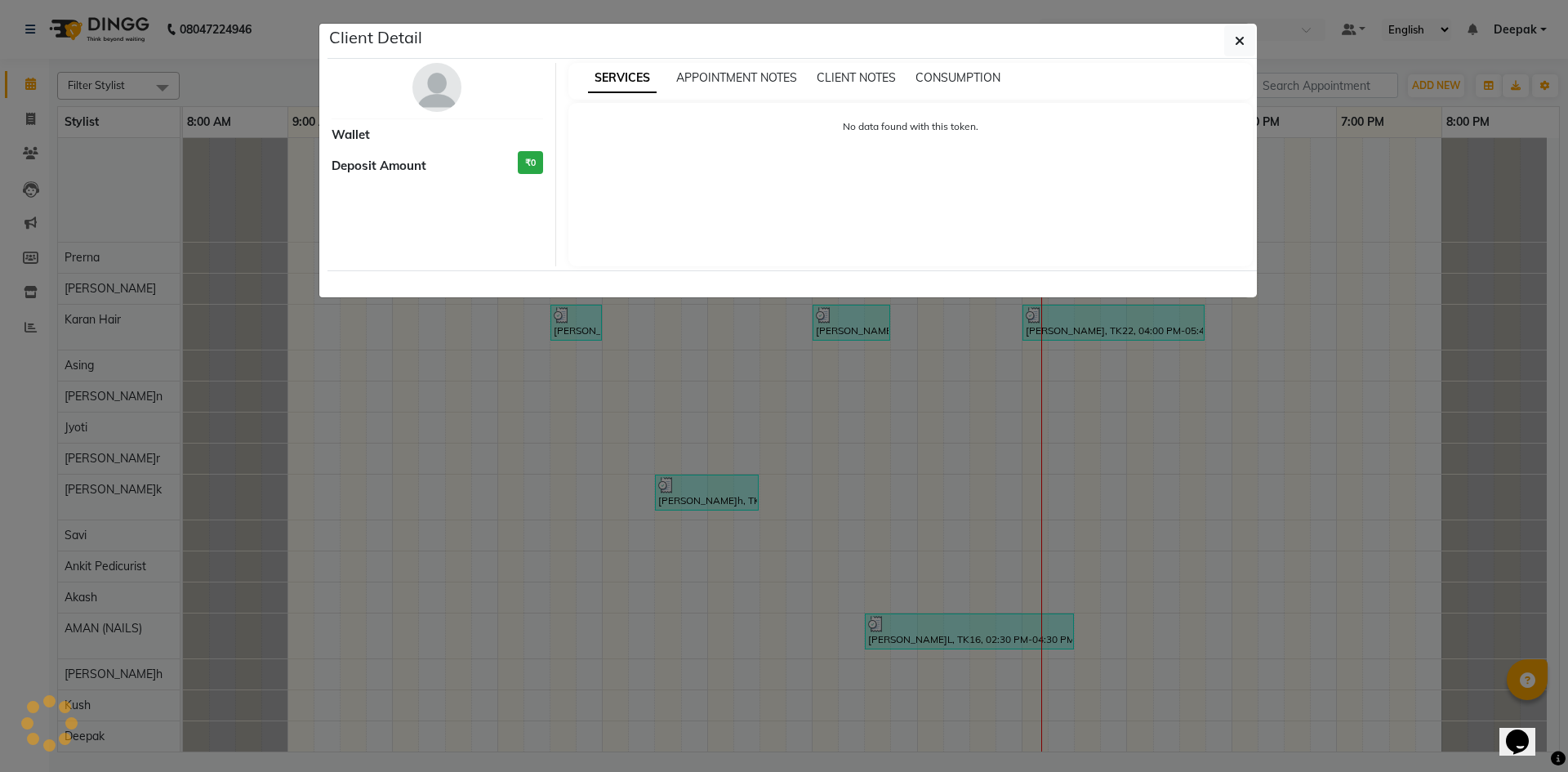
select select "3"
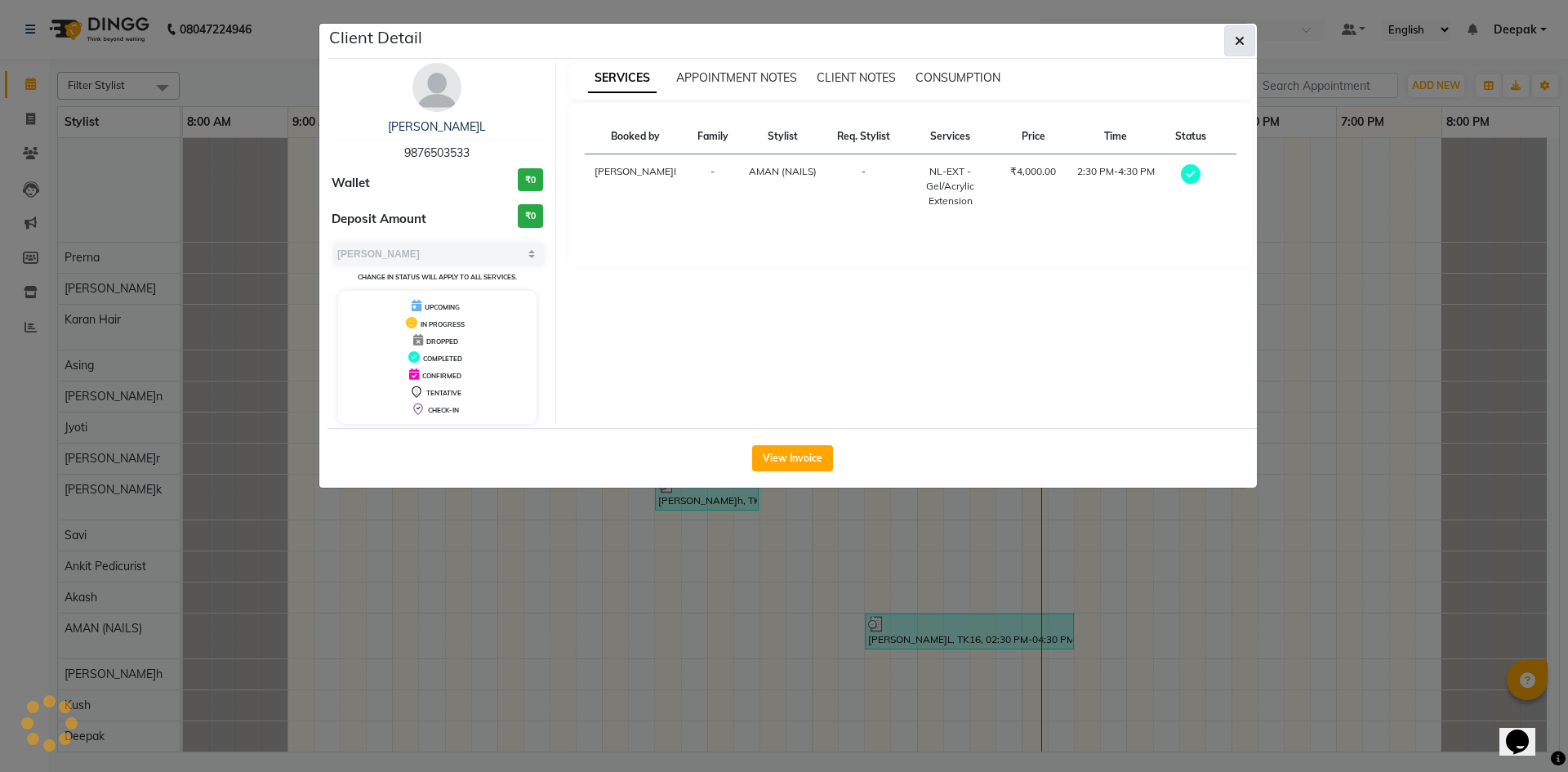
click at [1244, 43] on icon "button" at bounding box center [1240, 41] width 10 height 13
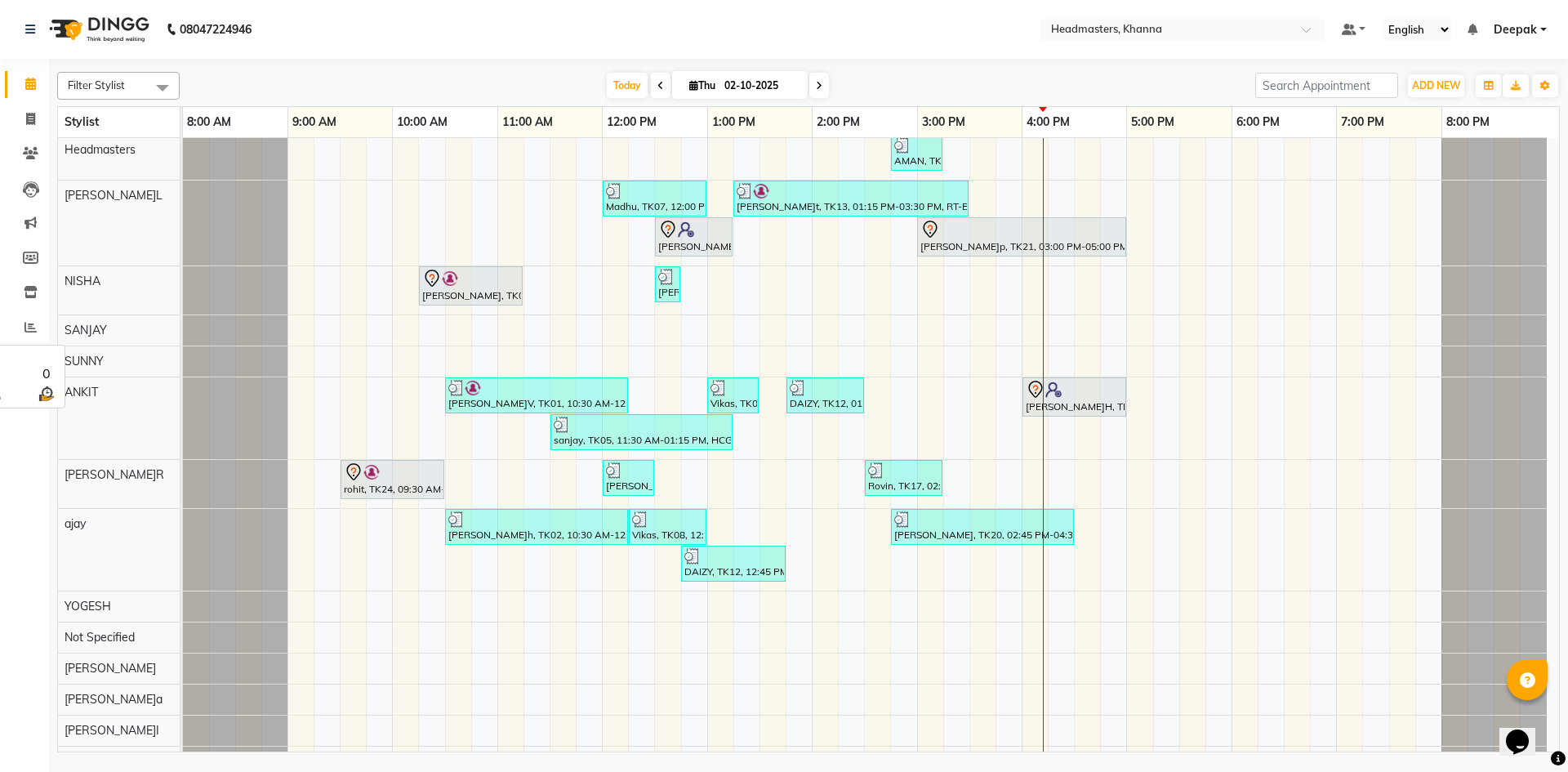
scroll to position [0, 0]
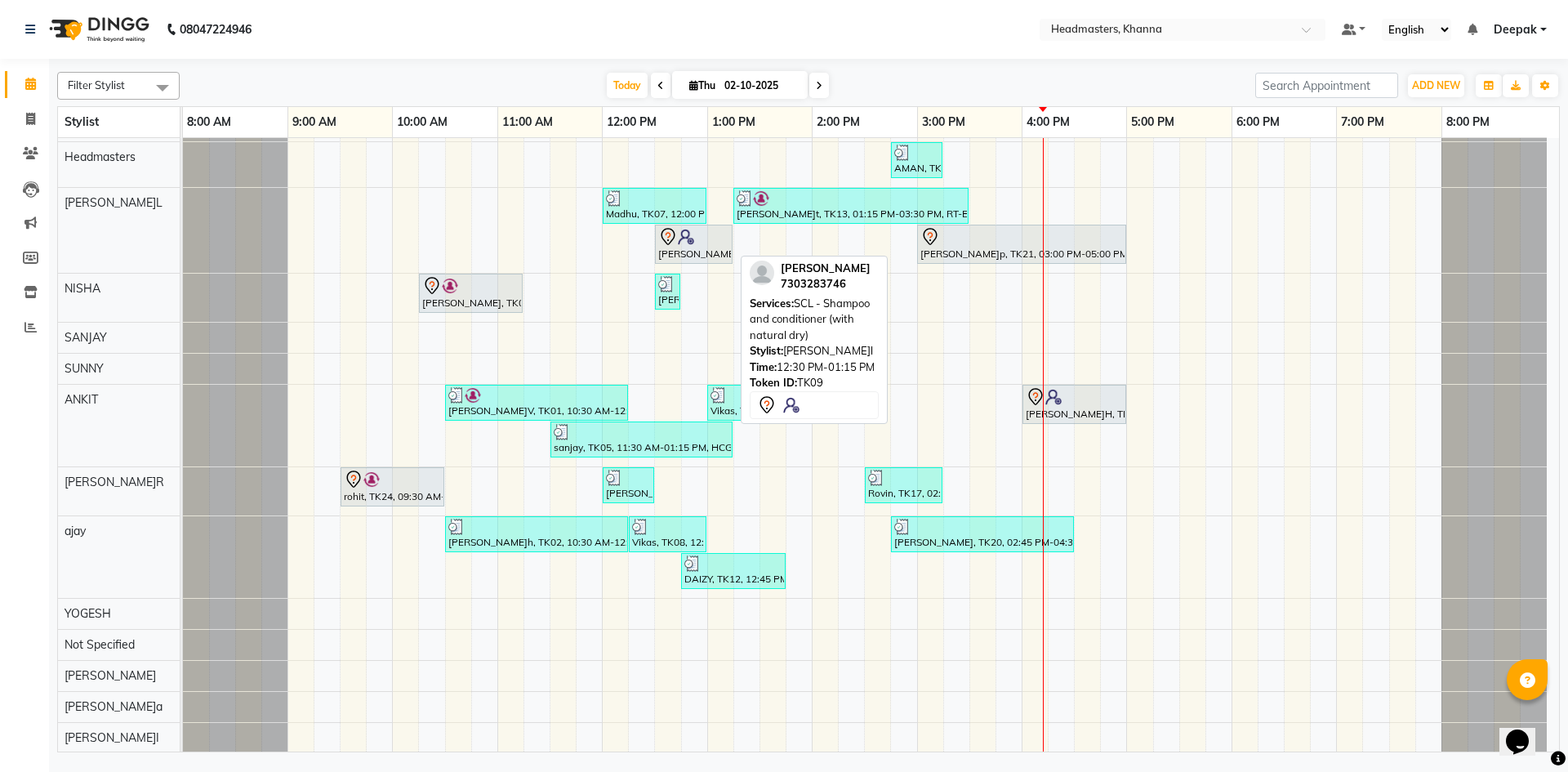
click at [695, 237] on div at bounding box center [694, 237] width 71 height 20
select select "3"
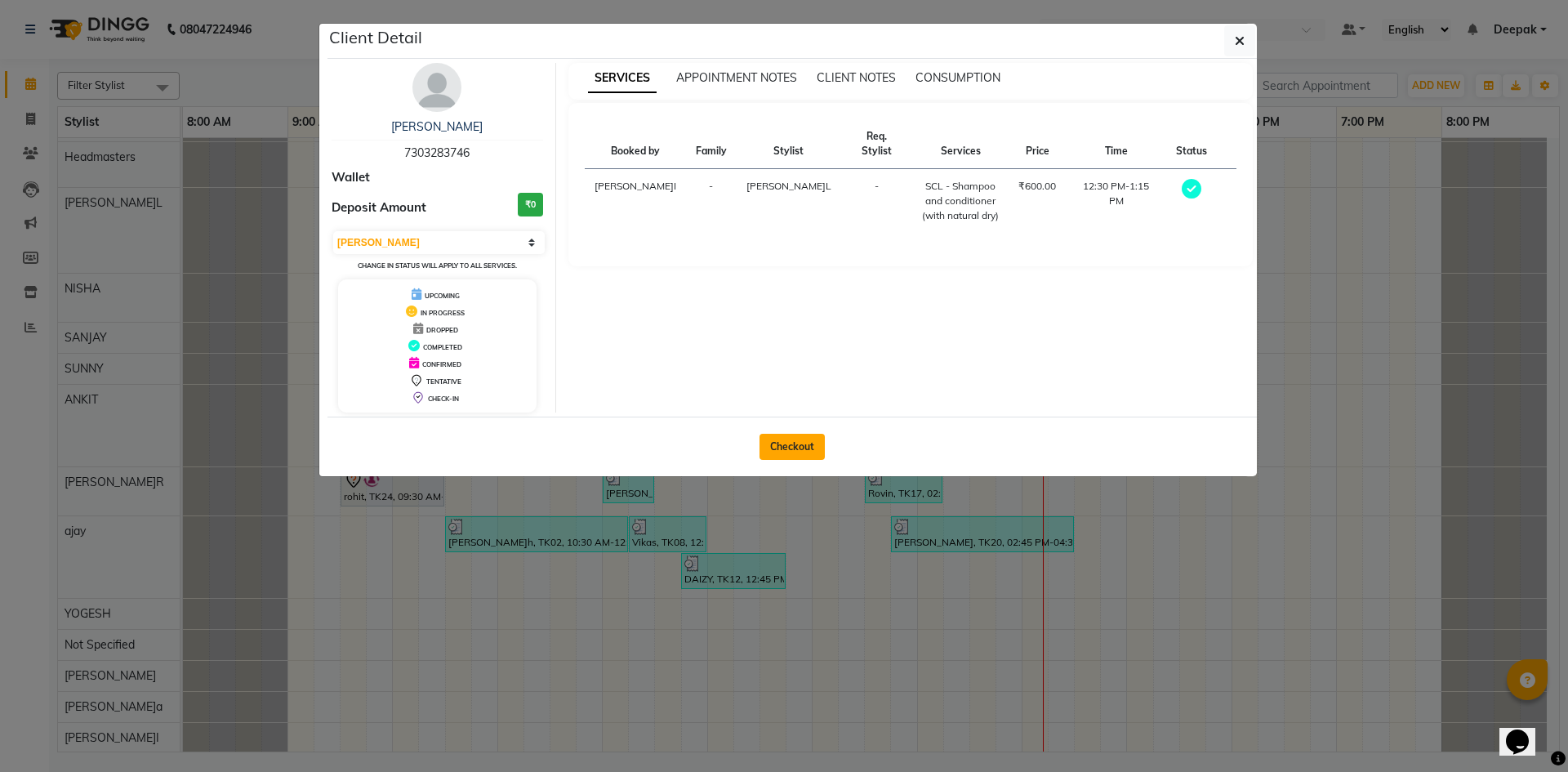
click at [794, 439] on button "Checkout" at bounding box center [793, 447] width 65 height 26
select select "service"
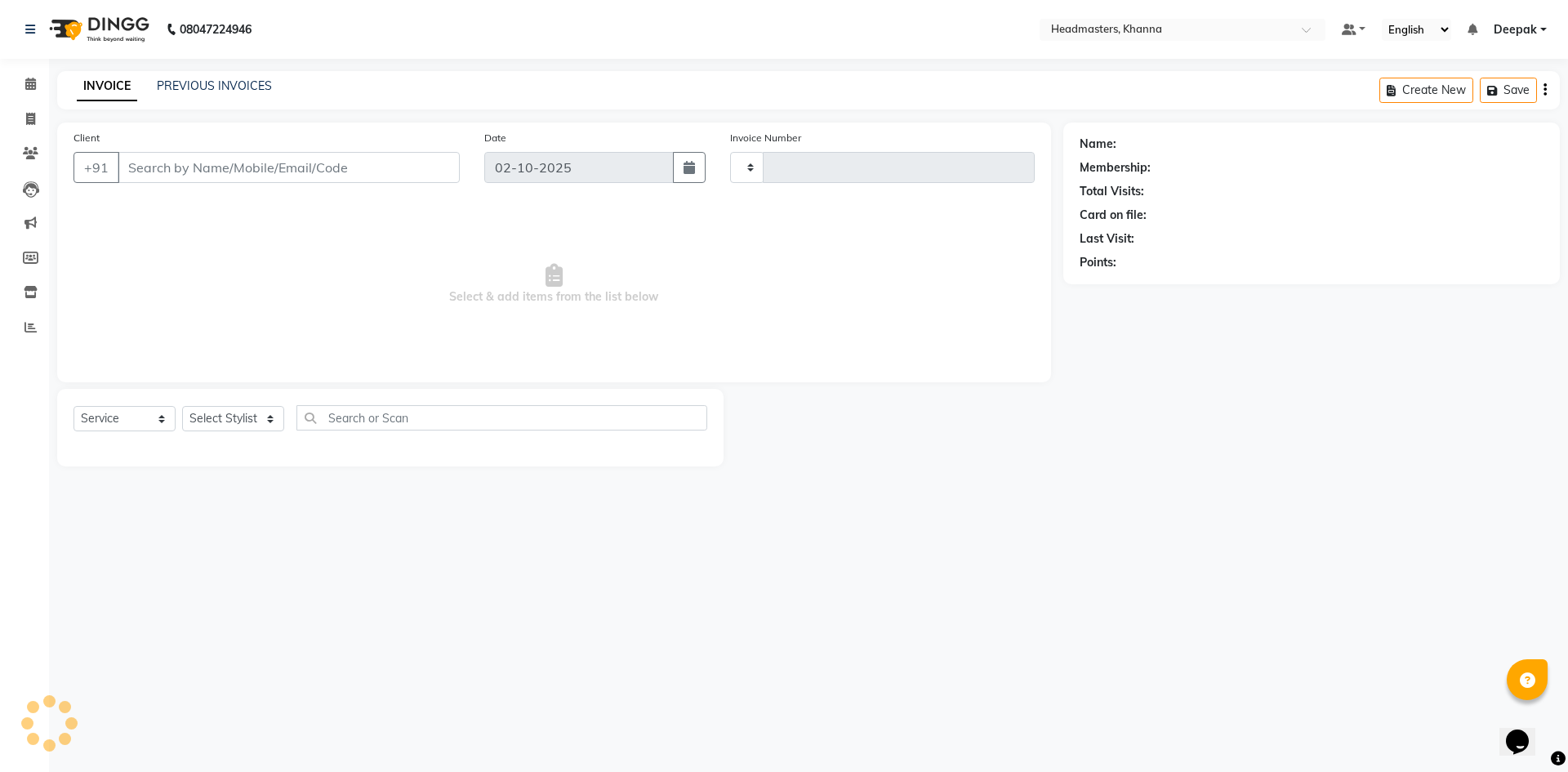
type input "6554"
select select "7138"
type input "7303283746"
select select "60805"
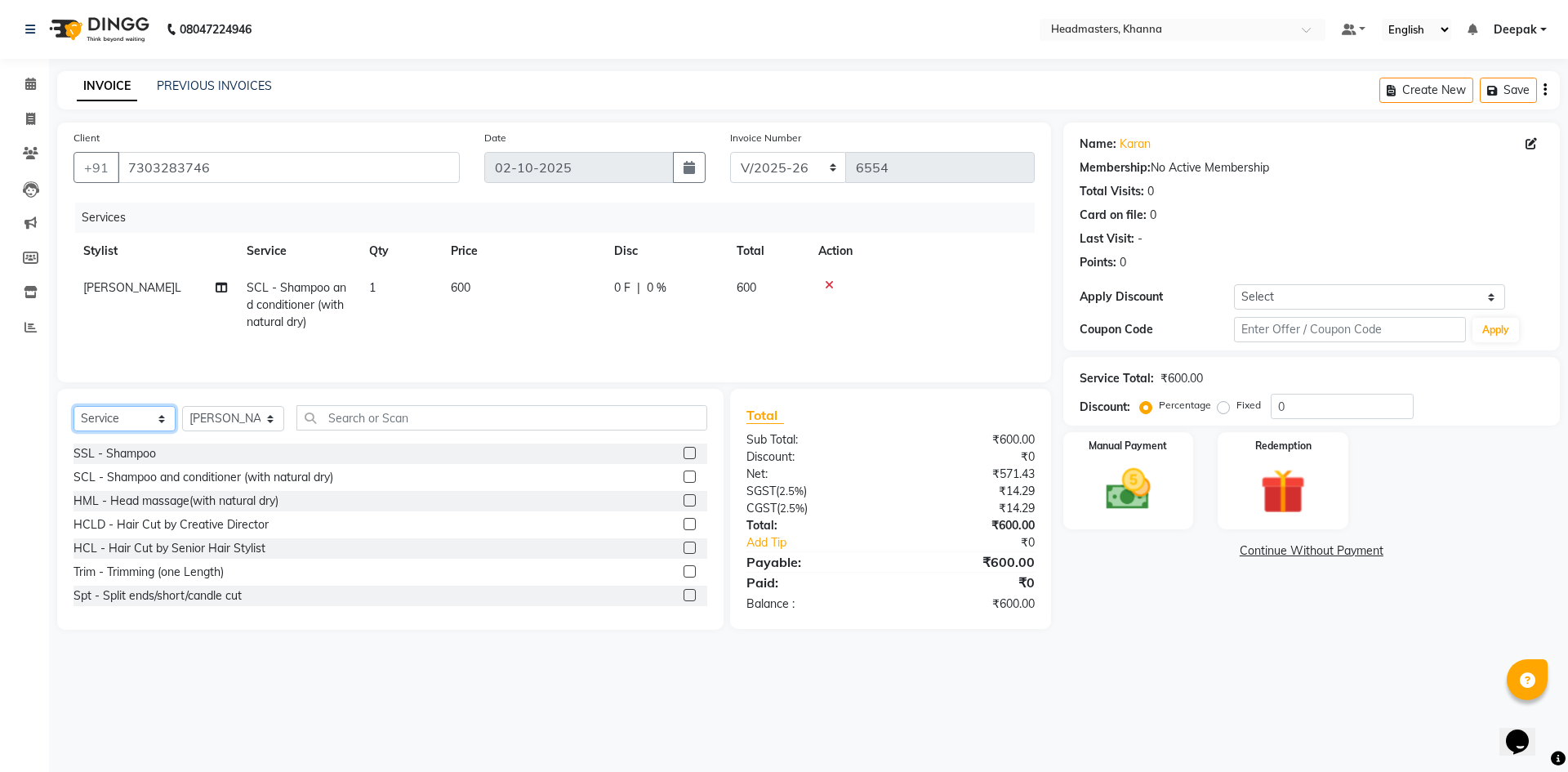
click at [163, 421] on select "Select Service Product Membership Package Voucher Prepaid Gift Card" at bounding box center [124, 419] width 102 height 25
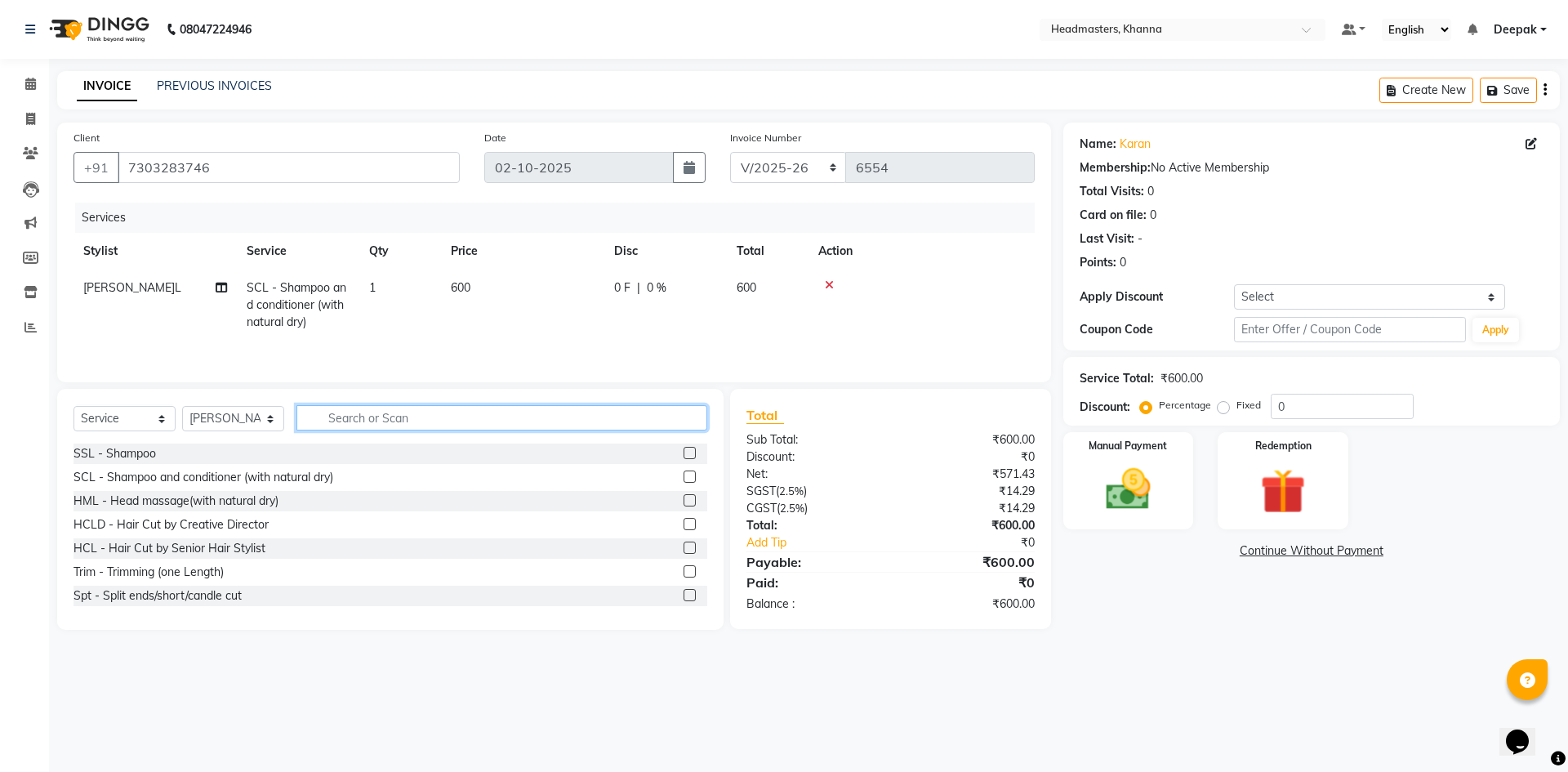
click at [384, 408] on input "text" at bounding box center [502, 418] width 411 height 25
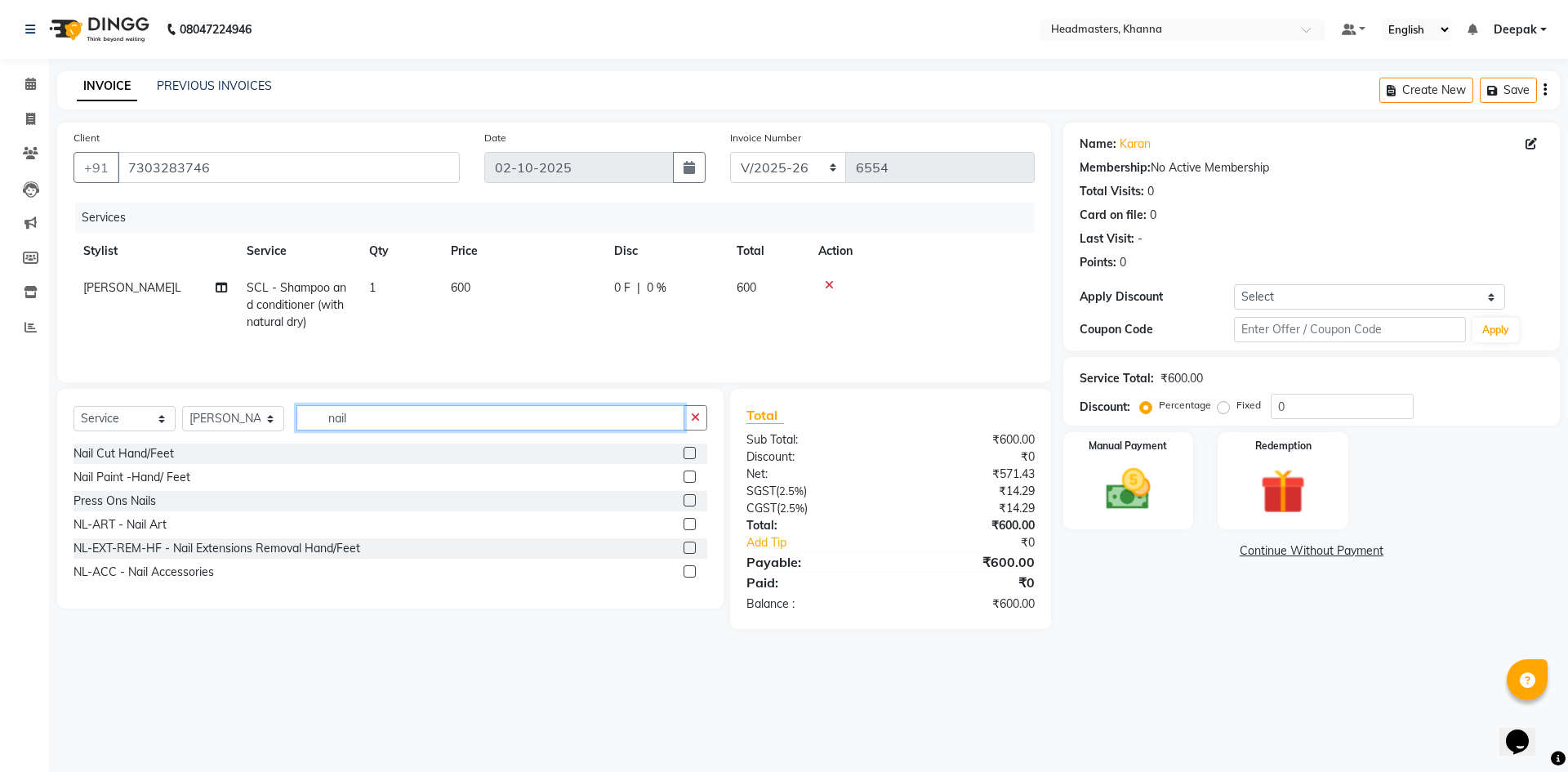
type input "nail"
click at [161, 499] on div "Press Ons Nails" at bounding box center [390, 501] width 634 height 20
click at [693, 500] on label at bounding box center [689, 500] width 12 height 12
click at [693, 500] on input "checkbox" at bounding box center [688, 501] width 11 height 11
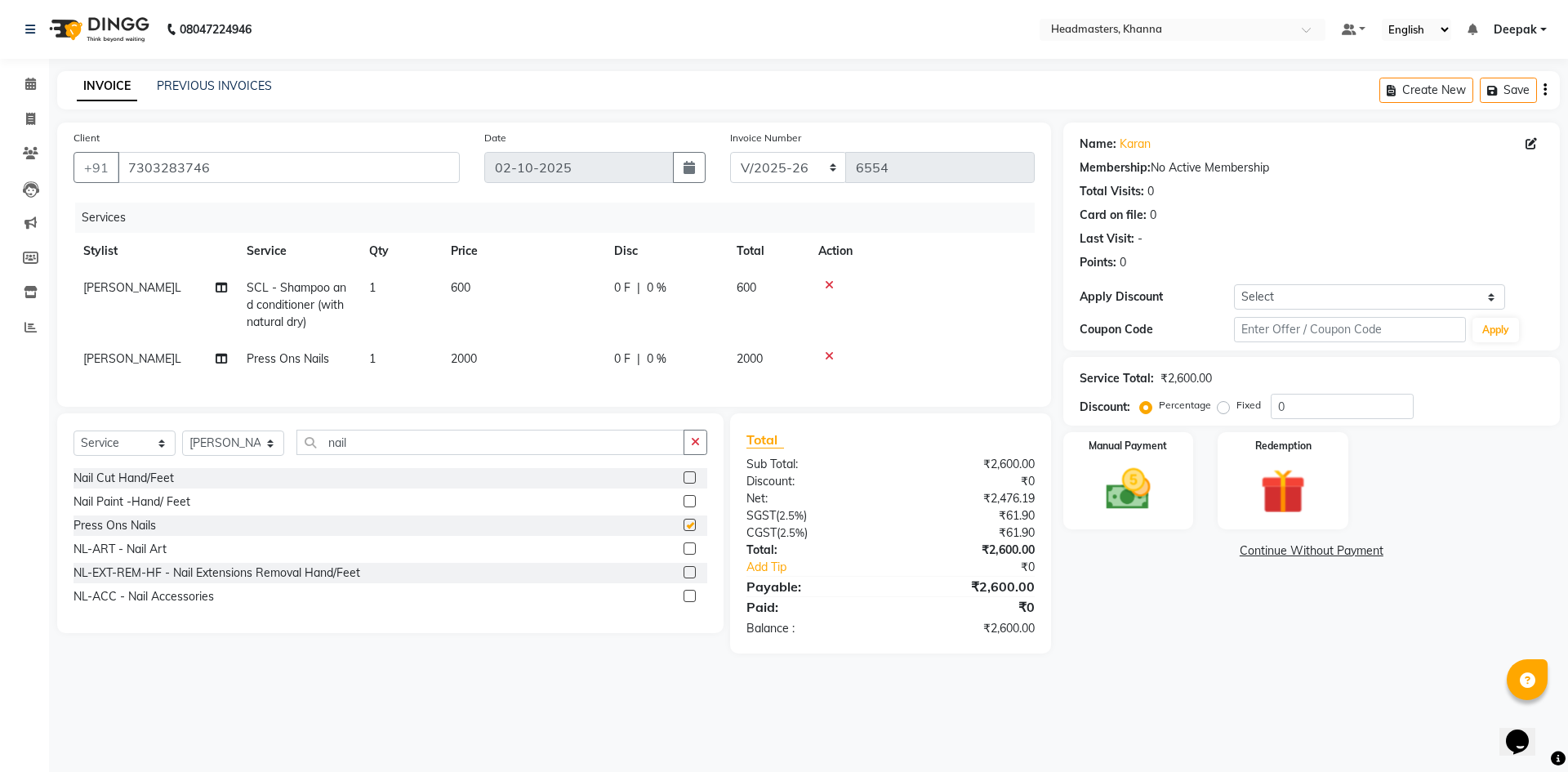
checkbox input "false"
click at [698, 448] on icon "button" at bounding box center [695, 442] width 9 height 11
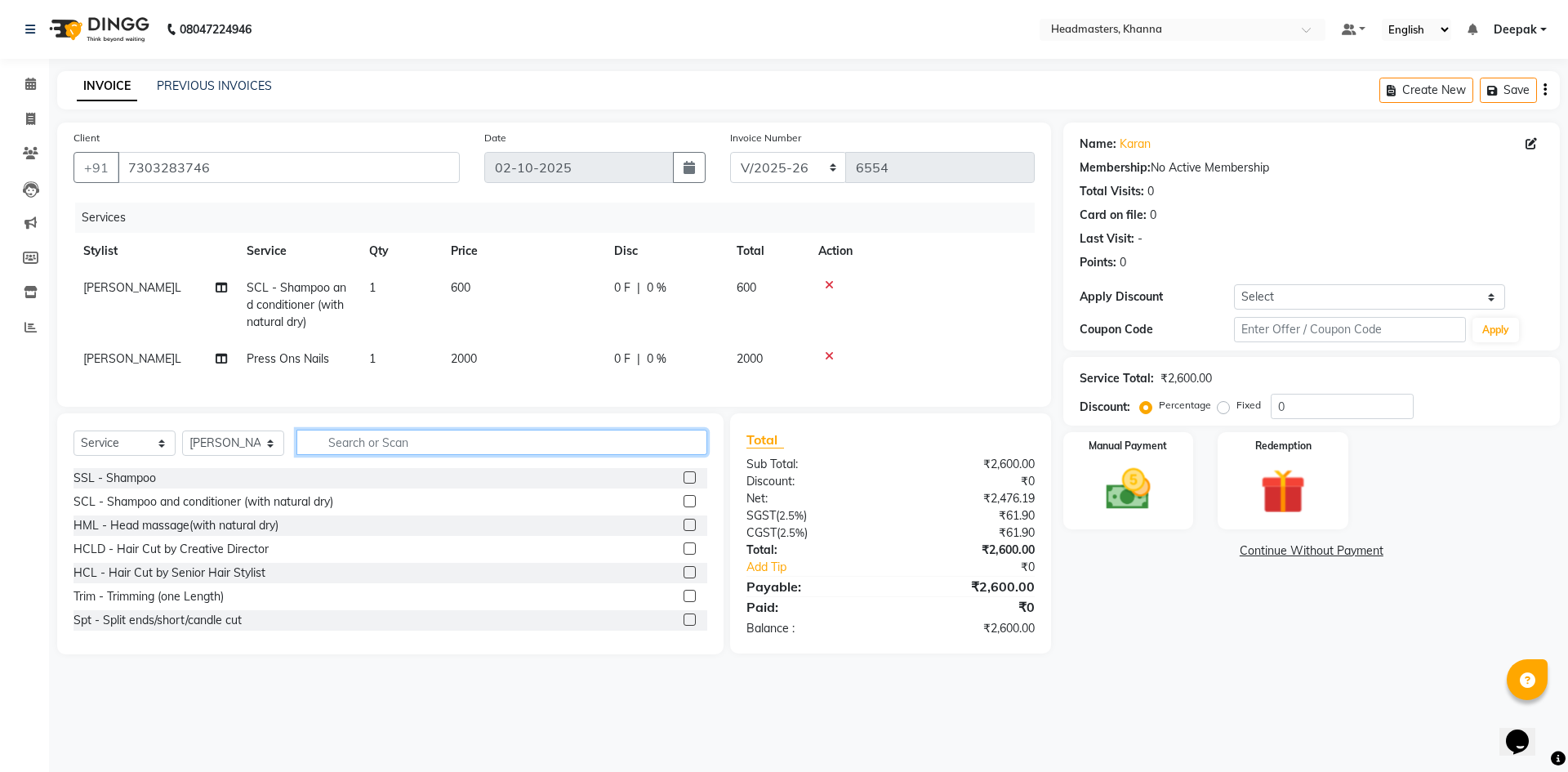
drag, startPoint x: 551, startPoint y: 458, endPoint x: 559, endPoint y: 457, distance: 8.1
click at [559, 455] on input "text" at bounding box center [502, 442] width 411 height 25
click at [684, 508] on label at bounding box center [689, 501] width 12 height 12
click at [684, 508] on input "checkbox" at bounding box center [688, 501] width 11 height 11
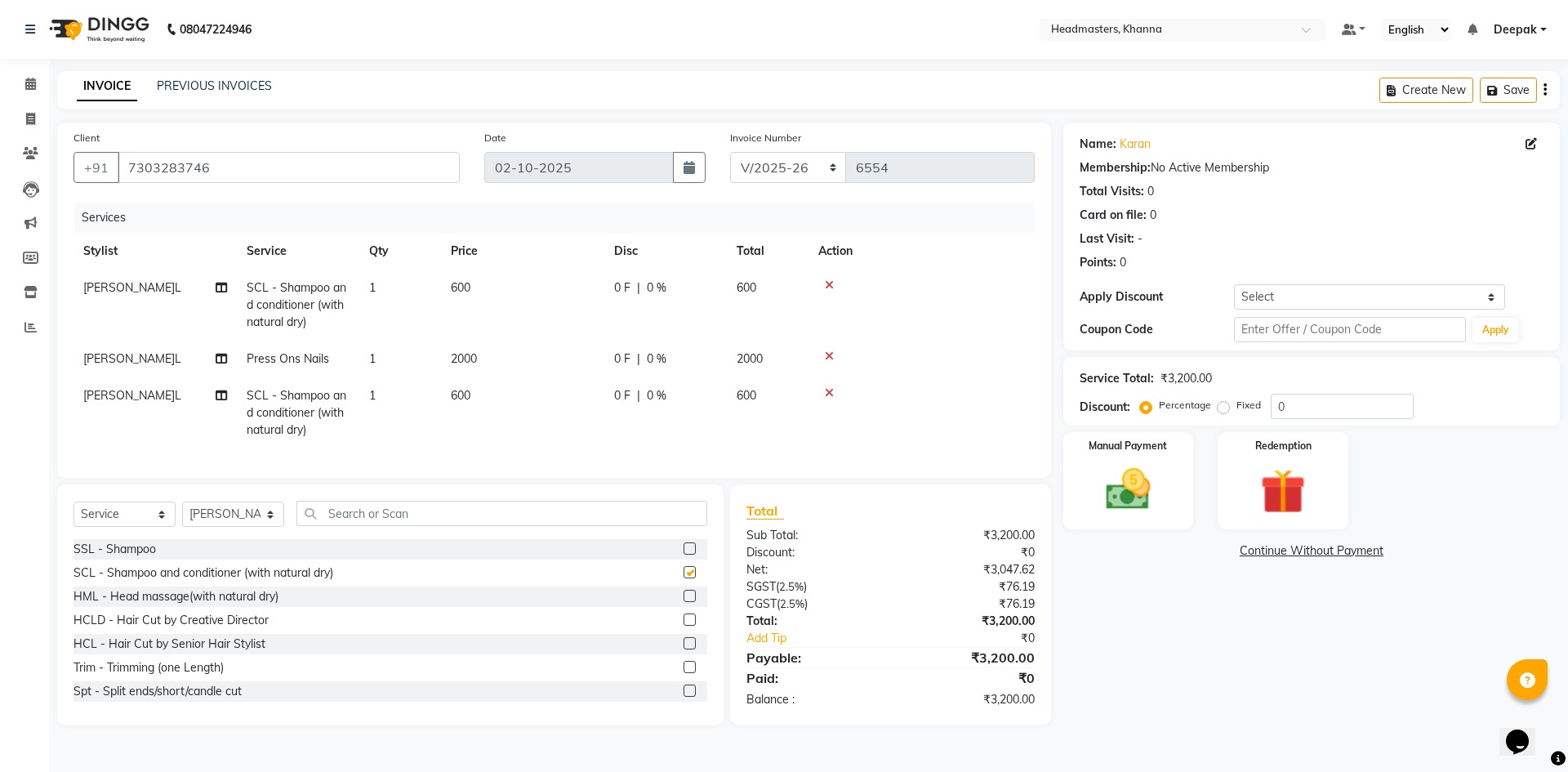
checkbox input "false"
click at [684, 603] on label at bounding box center [689, 596] width 12 height 12
click at [684, 603] on input "checkbox" at bounding box center [688, 597] width 11 height 11
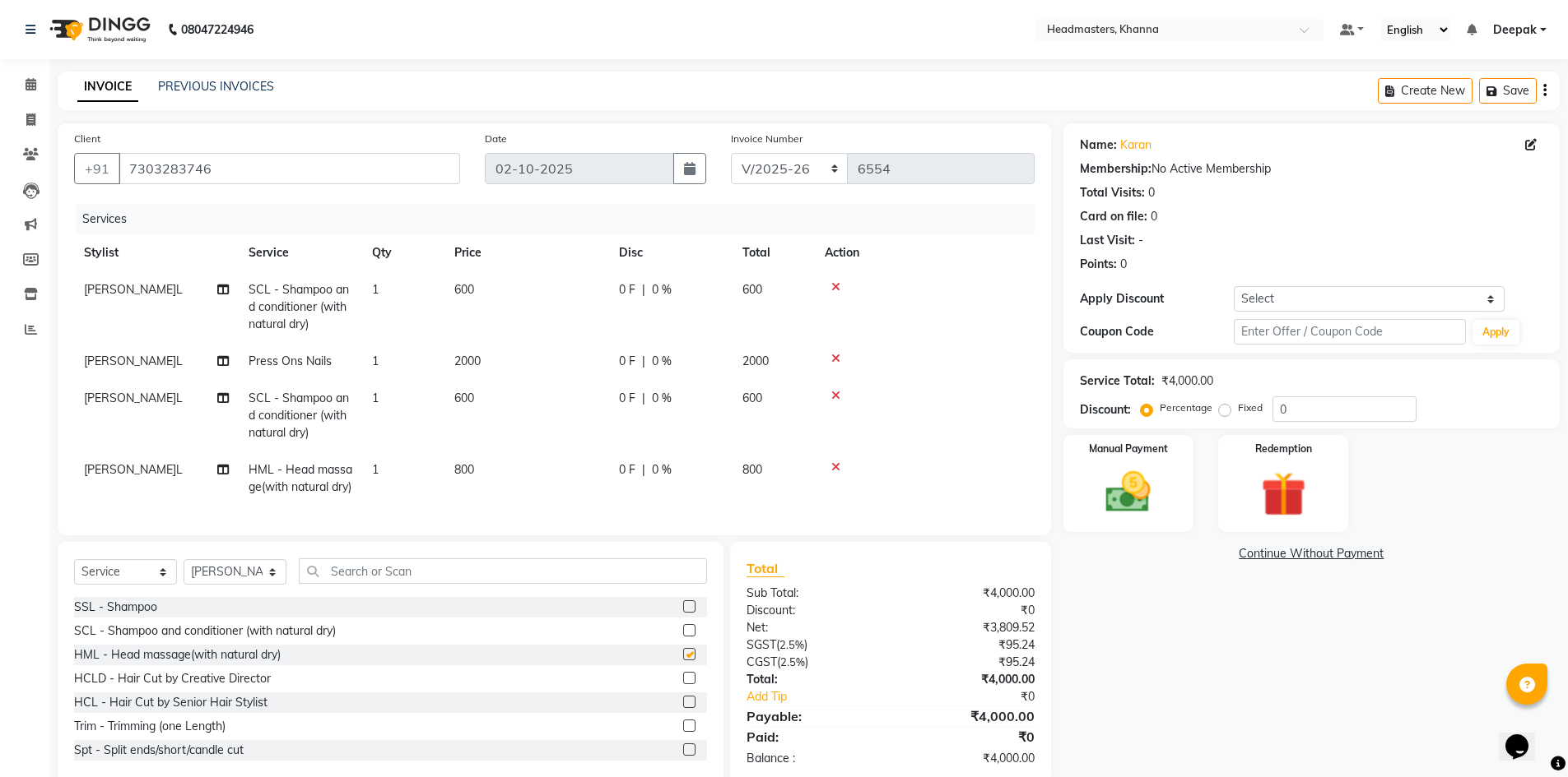
checkbox input "false"
click at [376, 361] on span "1" at bounding box center [375, 360] width 7 height 14
select select "60805"
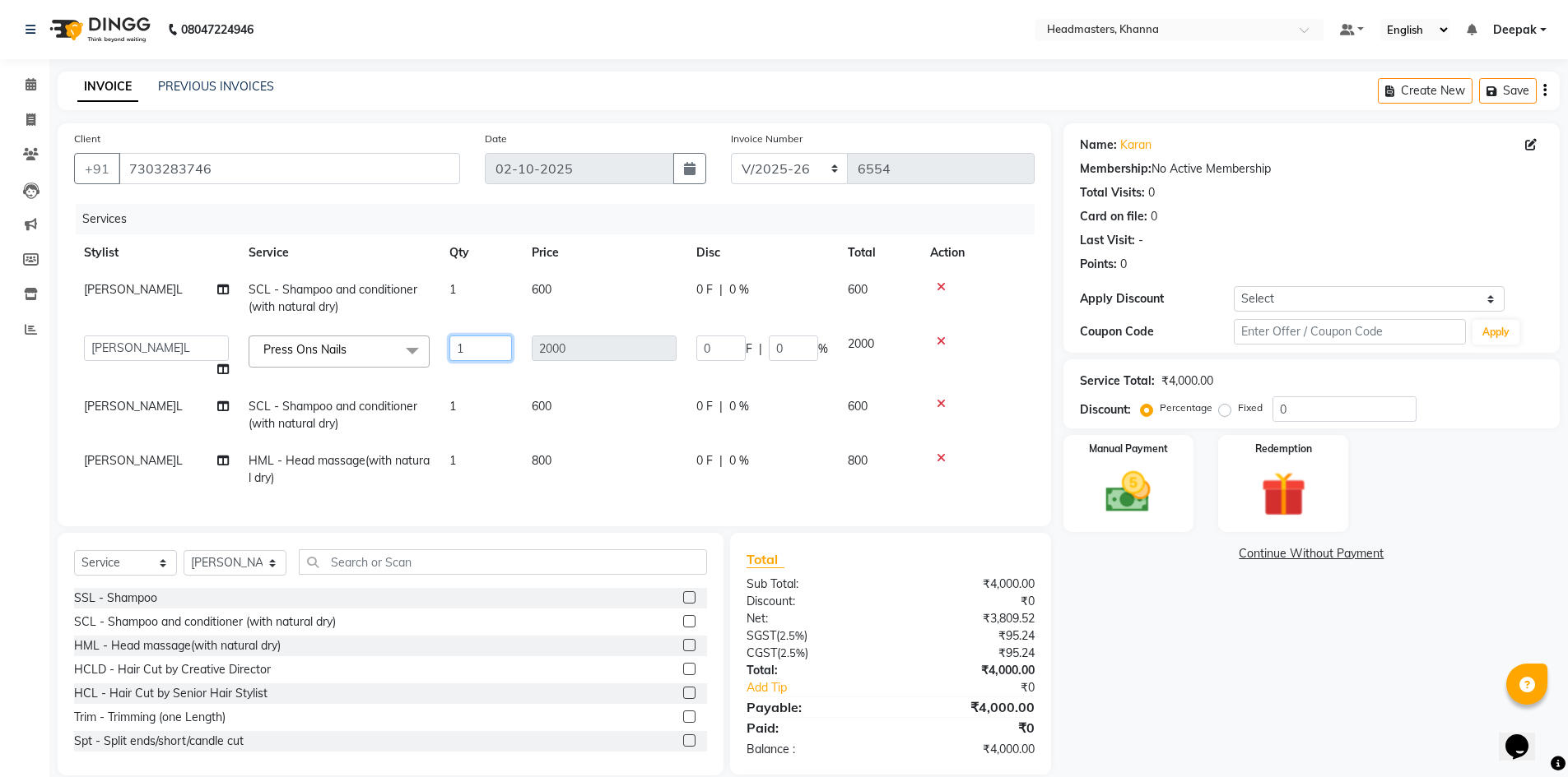
click at [474, 346] on input "1" at bounding box center [481, 349] width 63 height 25
type input "2"
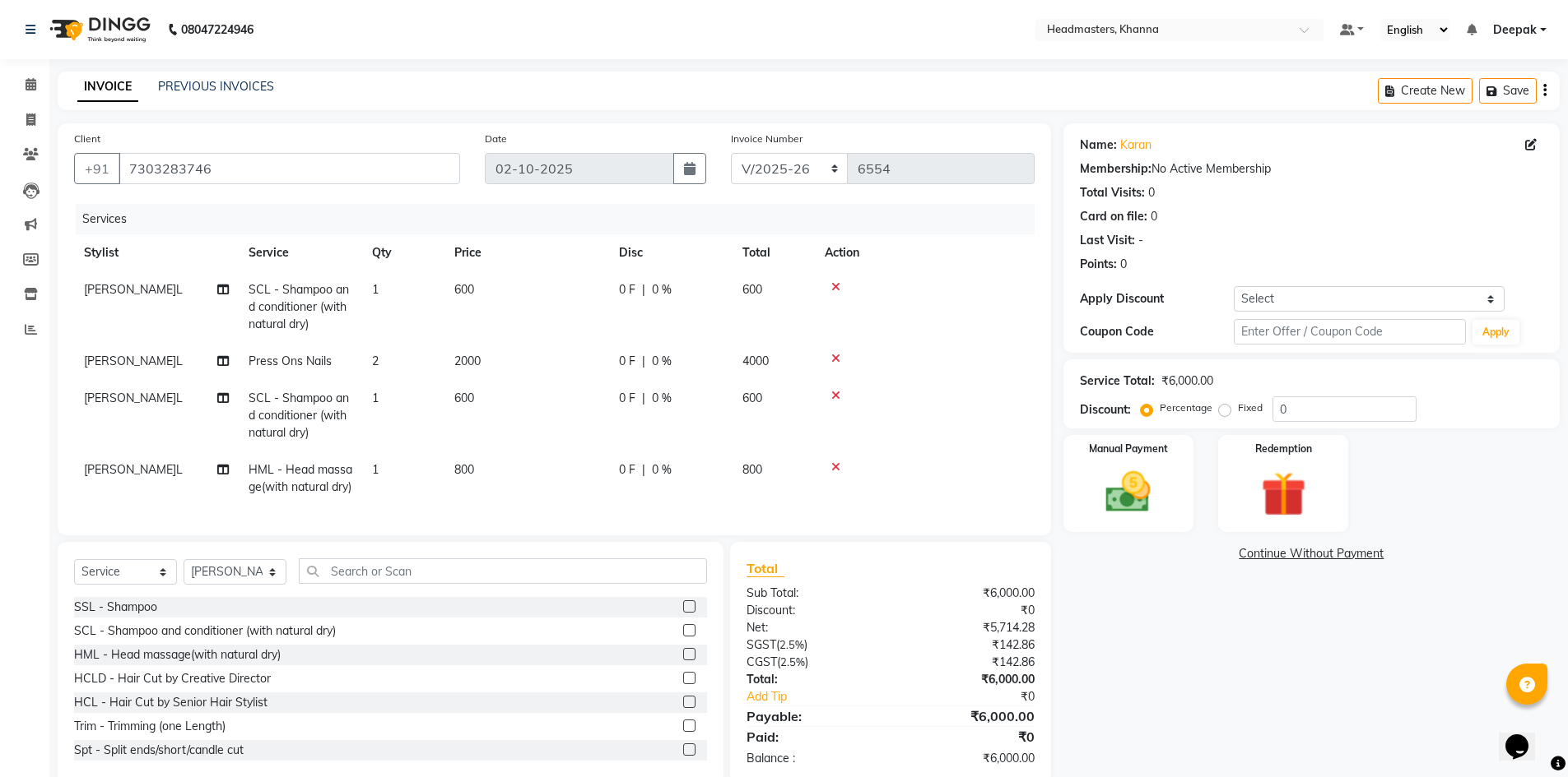
click at [655, 399] on tr "[PERSON_NAME]L SCL - Shampoo and conditioner (with natural dry) 1 600 0 F | 0 %…" at bounding box center [554, 416] width 960 height 71
click at [302, 402] on span "SCL - Shampoo and conditioner (with natural dry)" at bounding box center [299, 415] width 100 height 49
select select "60805"
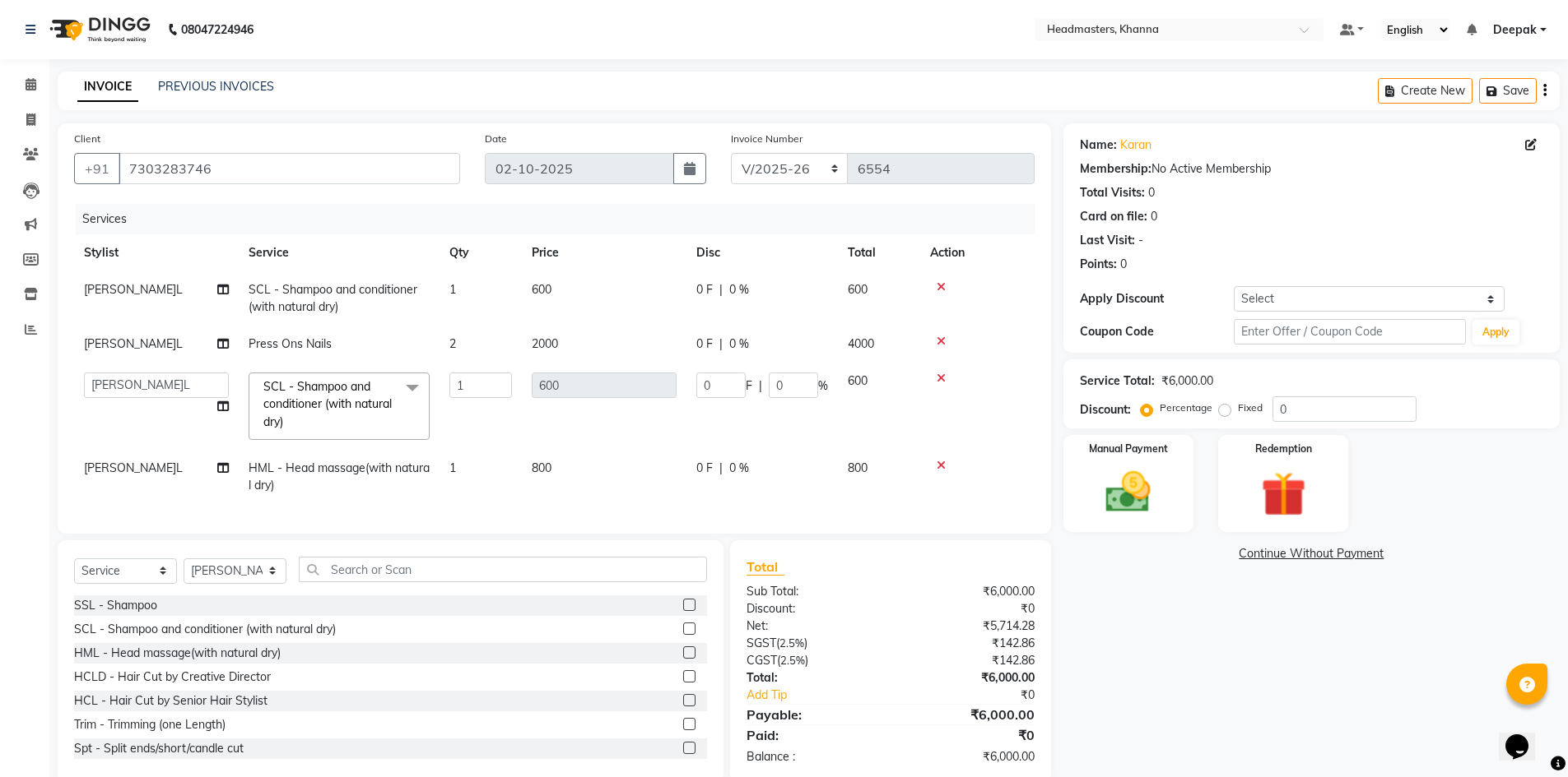
click at [409, 388] on span at bounding box center [412, 388] width 33 height 31
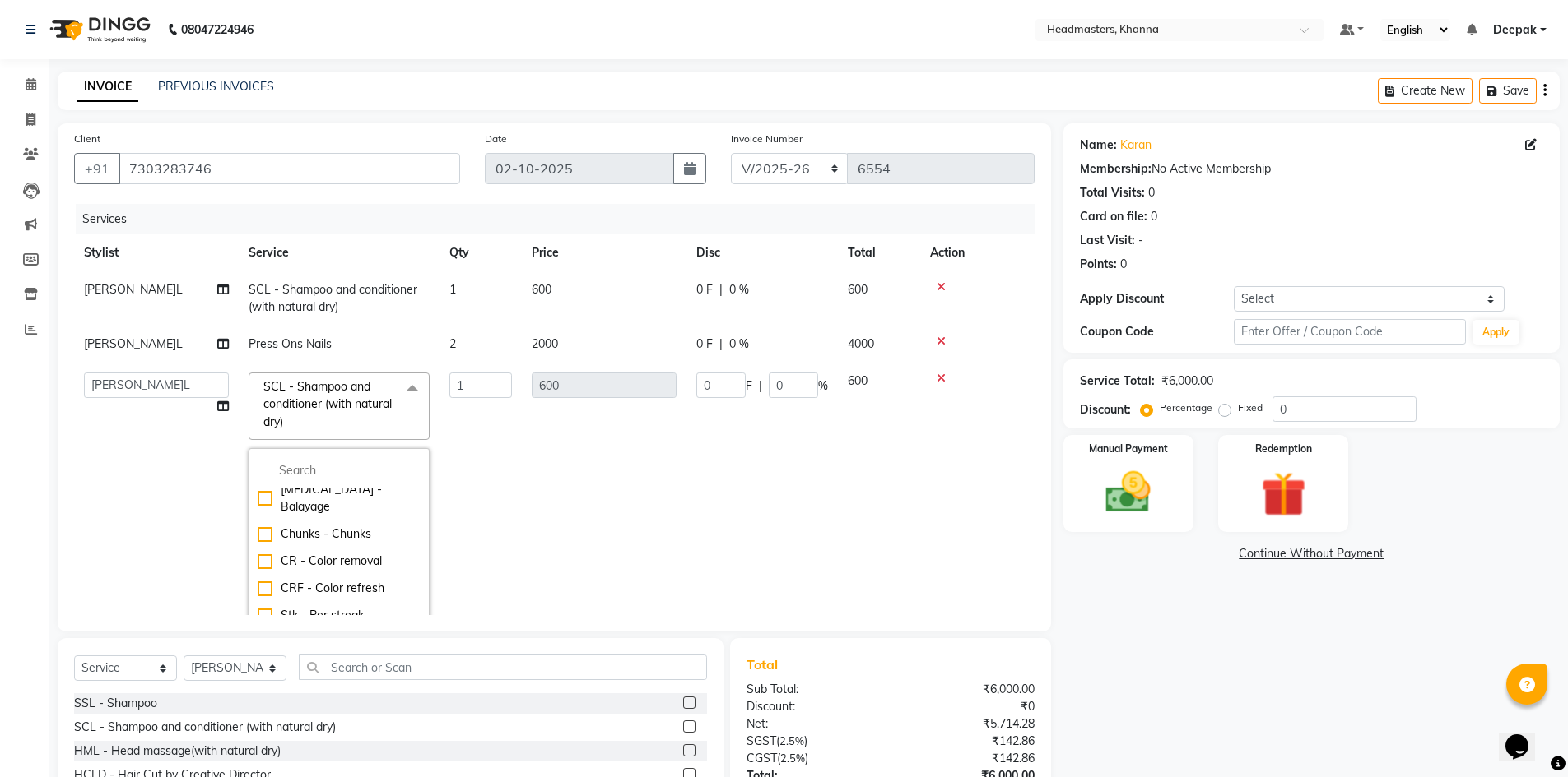
scroll to position [411, 0]
click at [365, 478] on input "multiselect-search" at bounding box center [338, 471] width 163 height 17
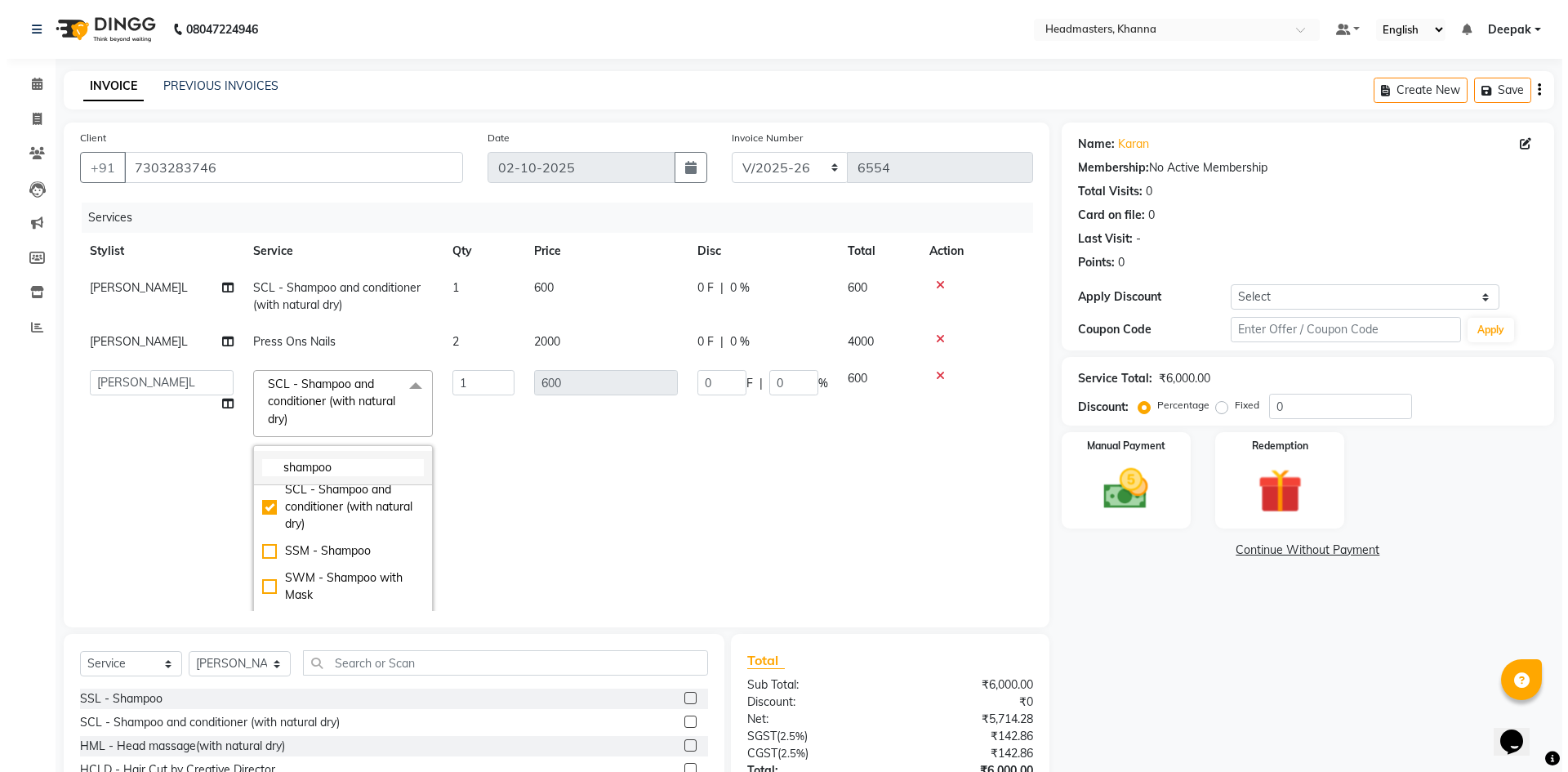
scroll to position [0, 0]
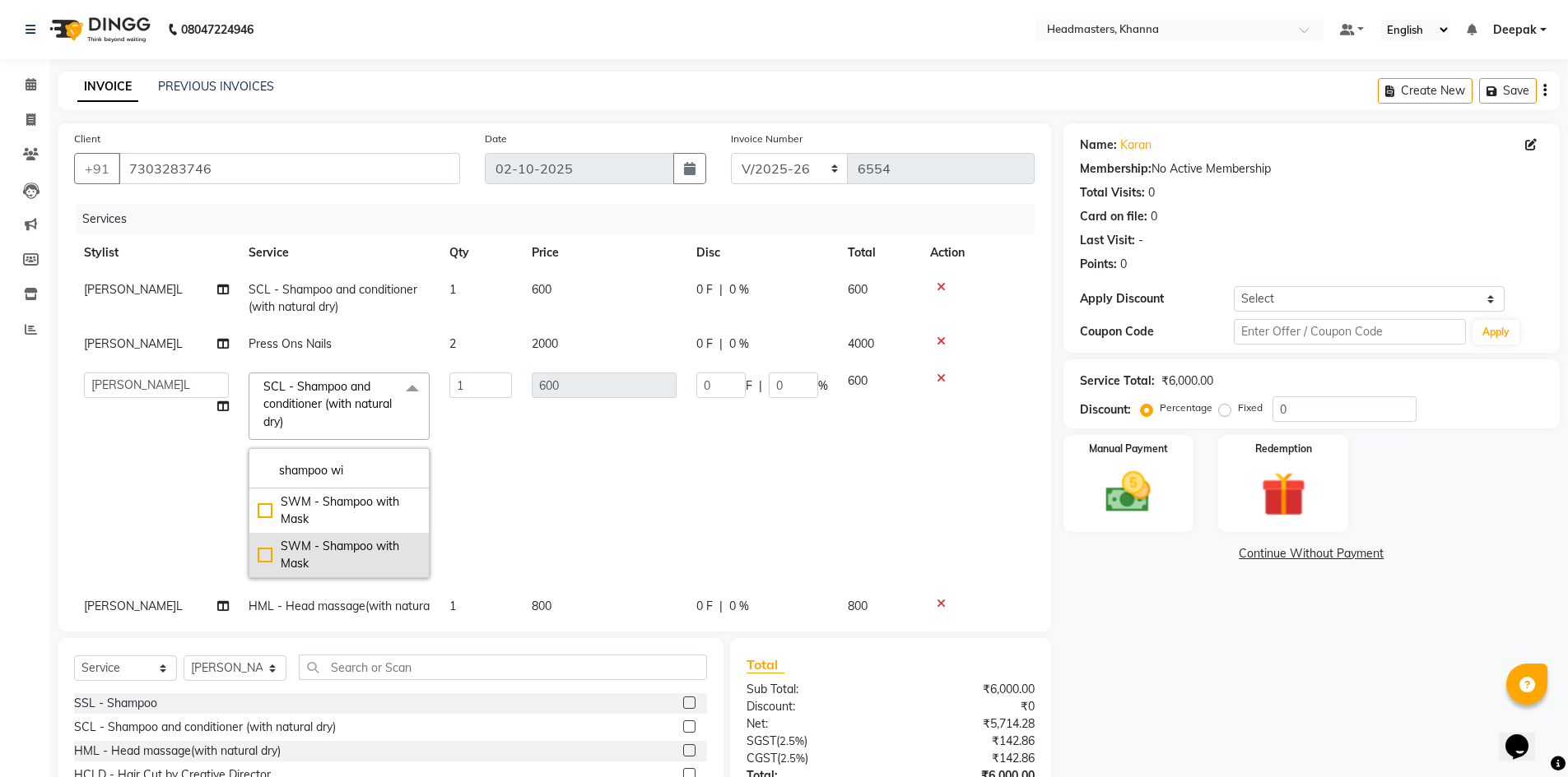
type input "shampoo wi"
click at [271, 556] on div "SWM - Shampoo with Mask" at bounding box center [338, 556] width 163 height 35
checkbox input "true"
type input "1400"
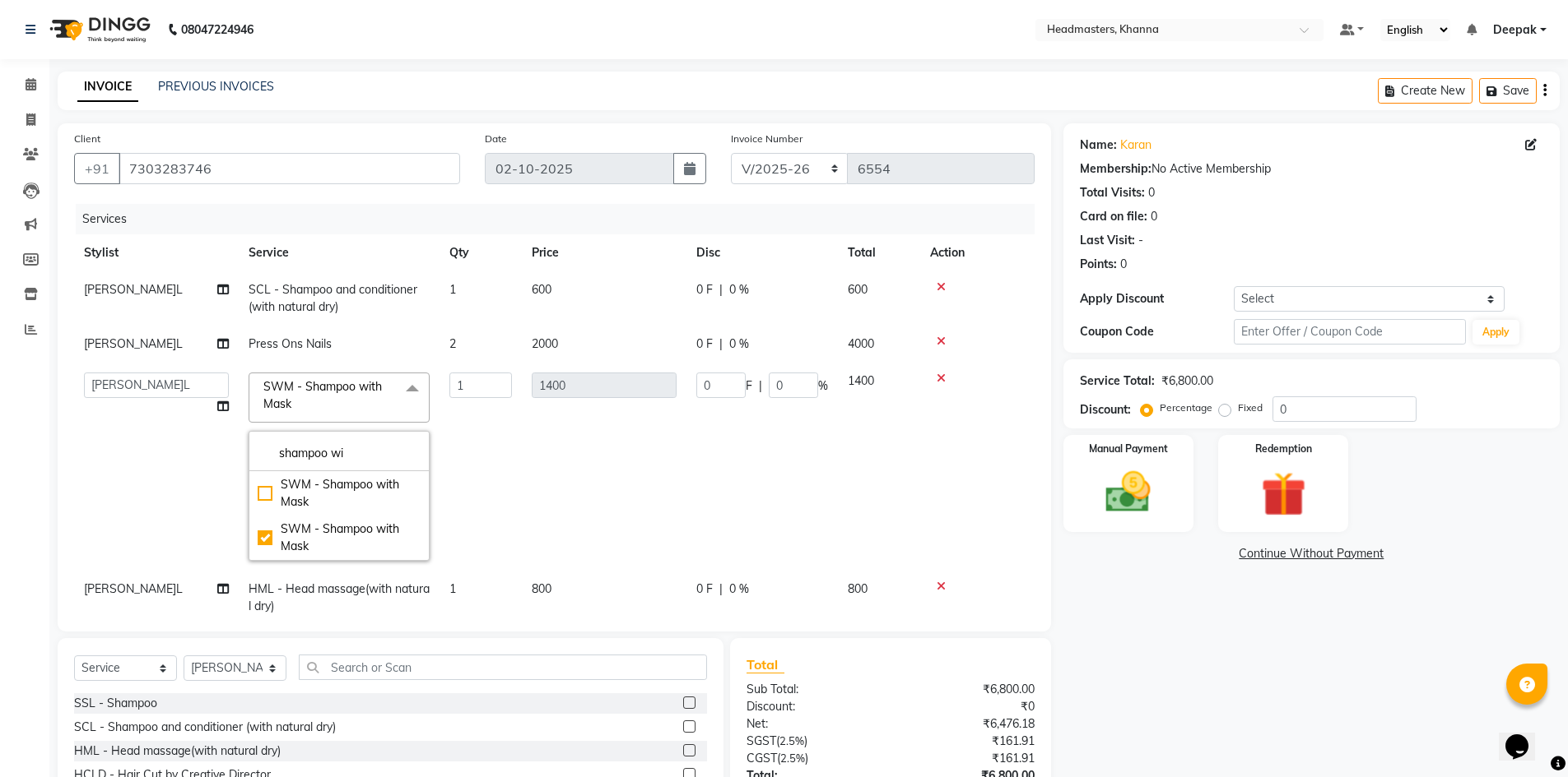
click at [650, 479] on td "1400" at bounding box center [604, 467] width 165 height 208
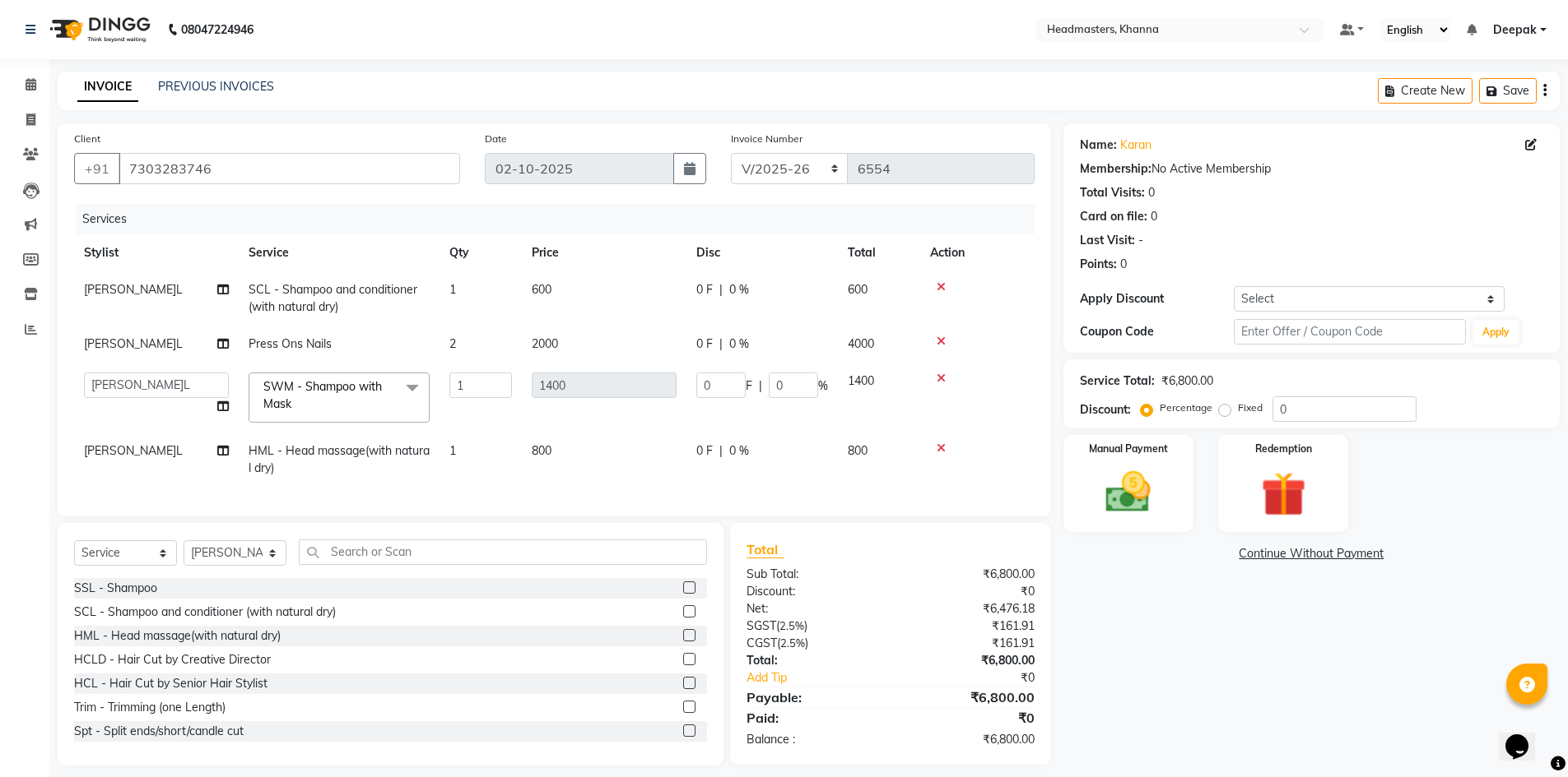
click at [940, 451] on icon at bounding box center [940, 449] width 9 height 12
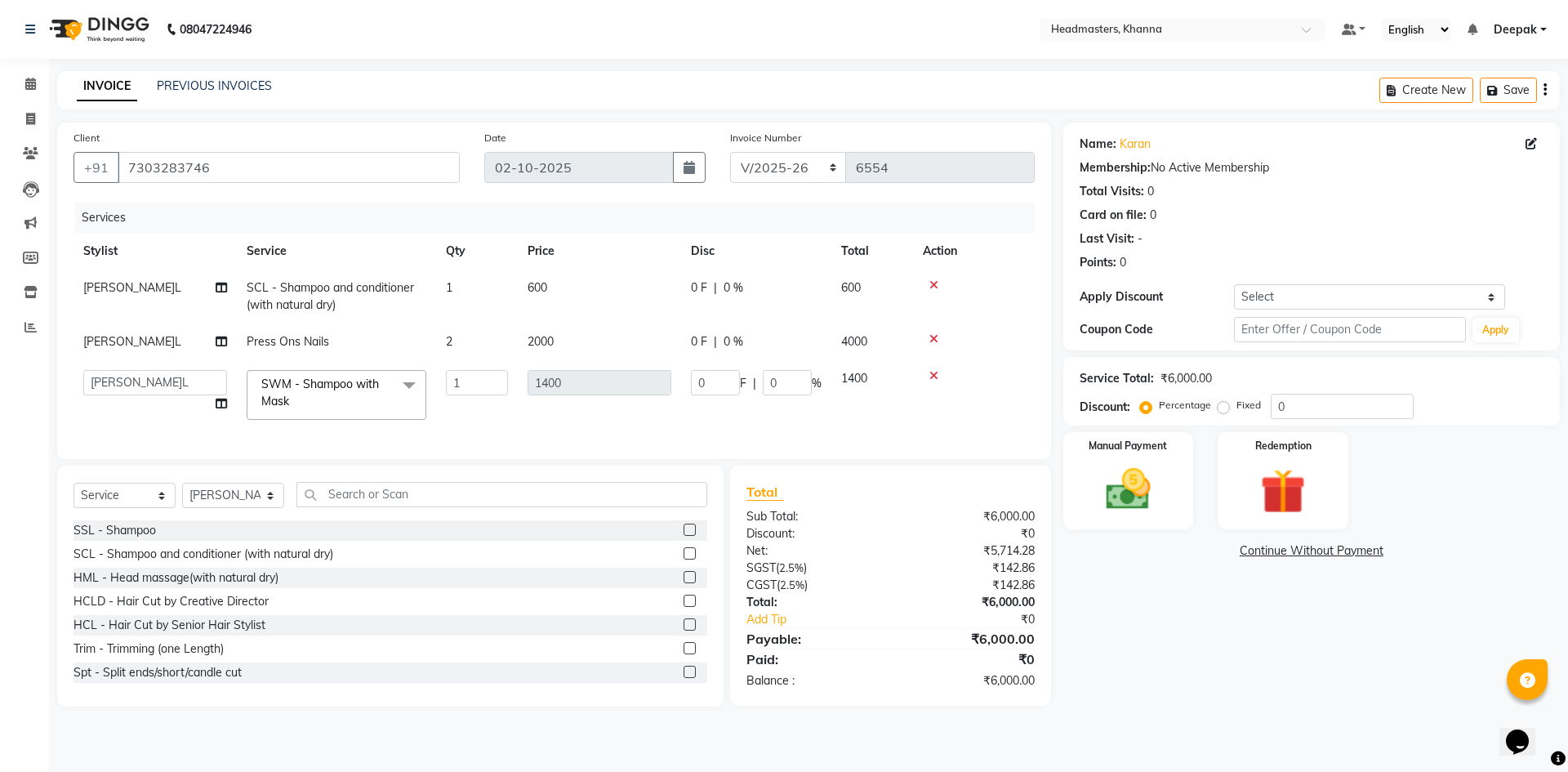
click at [732, 340] on span "0 %" at bounding box center [733, 342] width 20 height 17
select select "60805"
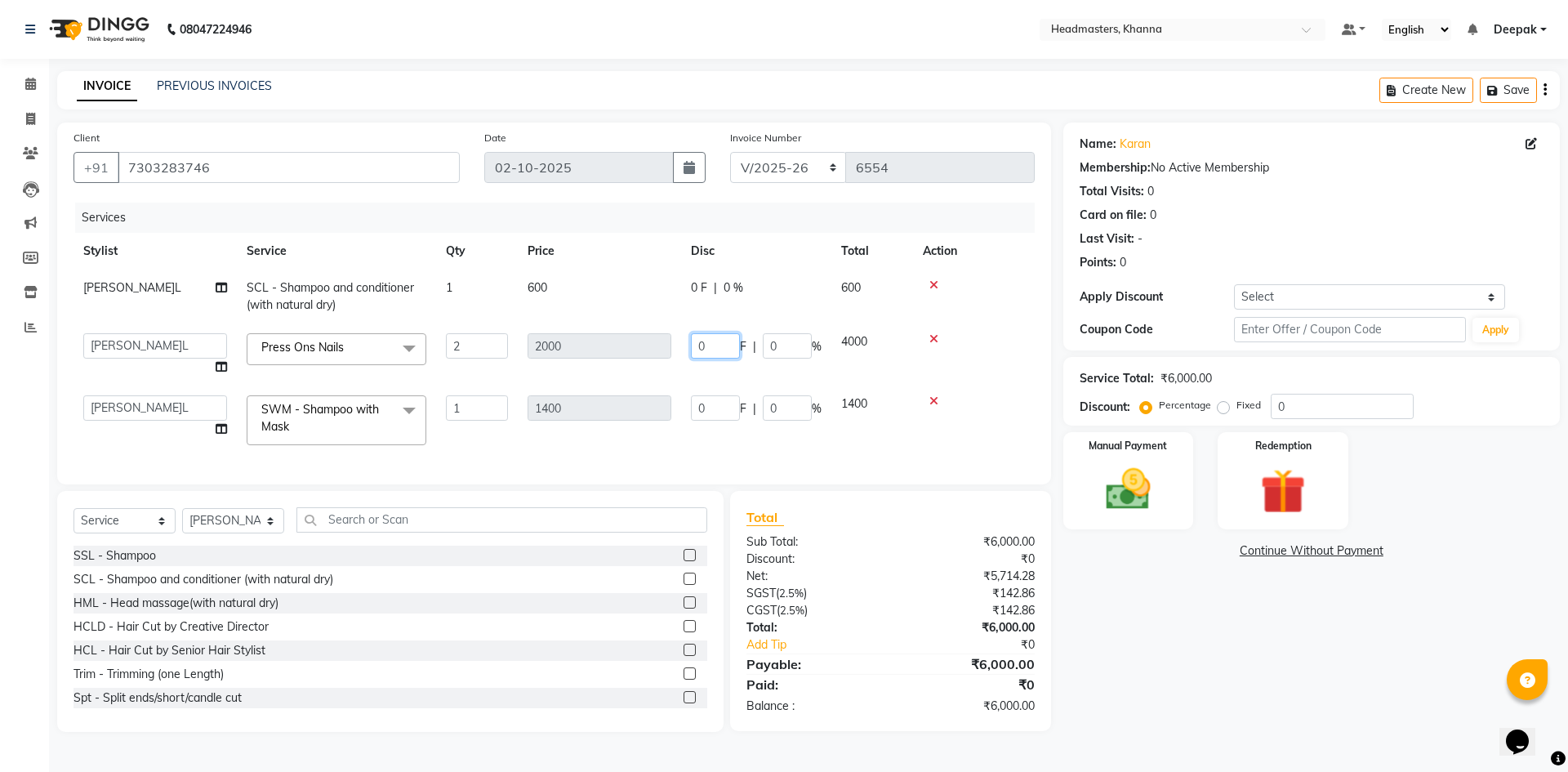
click at [732, 340] on input "0" at bounding box center [715, 346] width 49 height 25
type input "0"
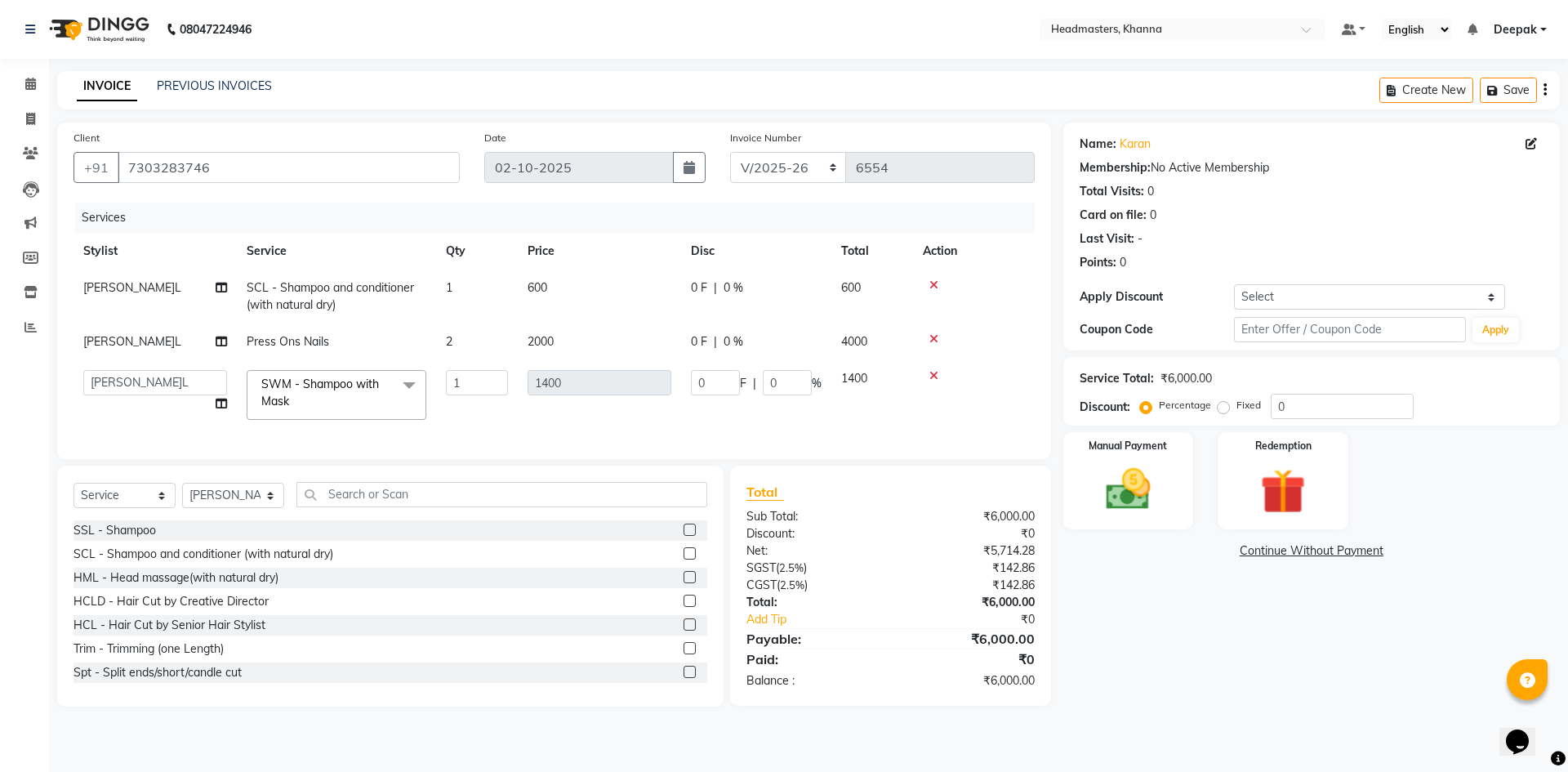
click at [744, 339] on div "0 F | 0 %" at bounding box center [756, 342] width 131 height 17
select select "60805"
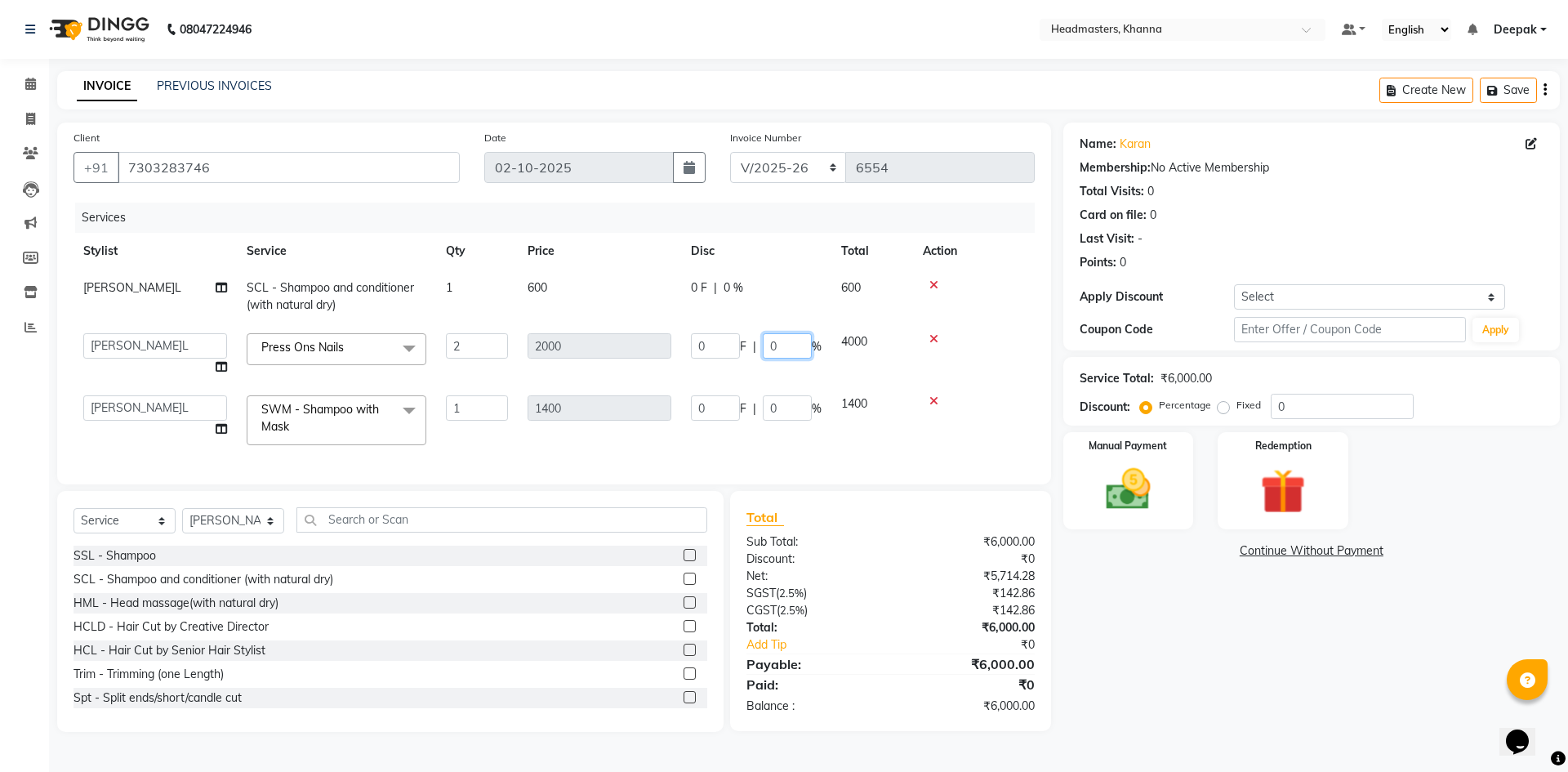
click at [794, 340] on input "0" at bounding box center [787, 346] width 49 height 25
type input "030"
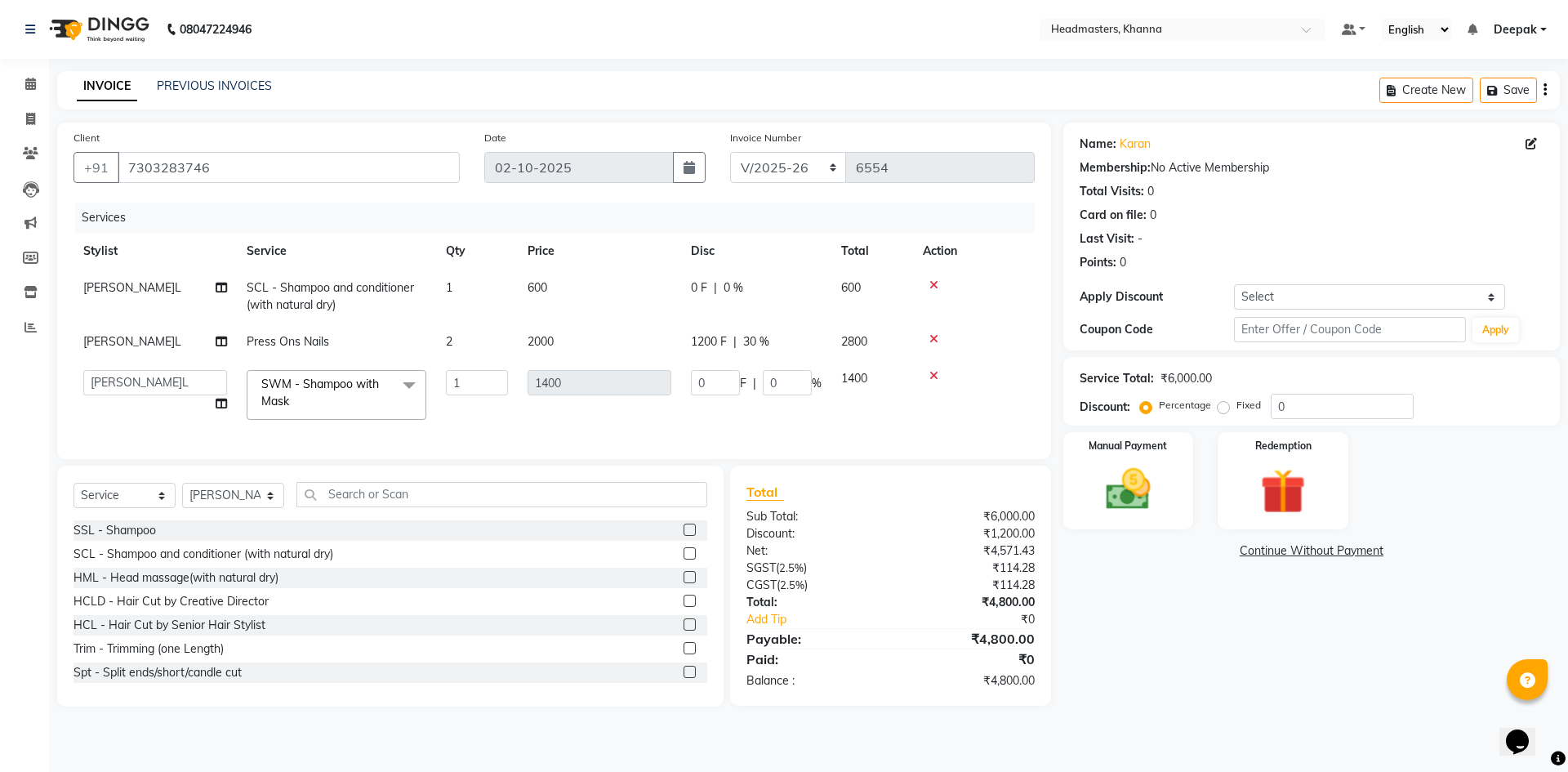
click at [969, 381] on tbody "[PERSON_NAME]L SCL - Shampoo and conditioner (with natural dry) 1 600 0 F | 0 %…" at bounding box center [555, 349] width 962 height 160
click at [730, 386] on input "0" at bounding box center [715, 383] width 49 height 25
type input "0400"
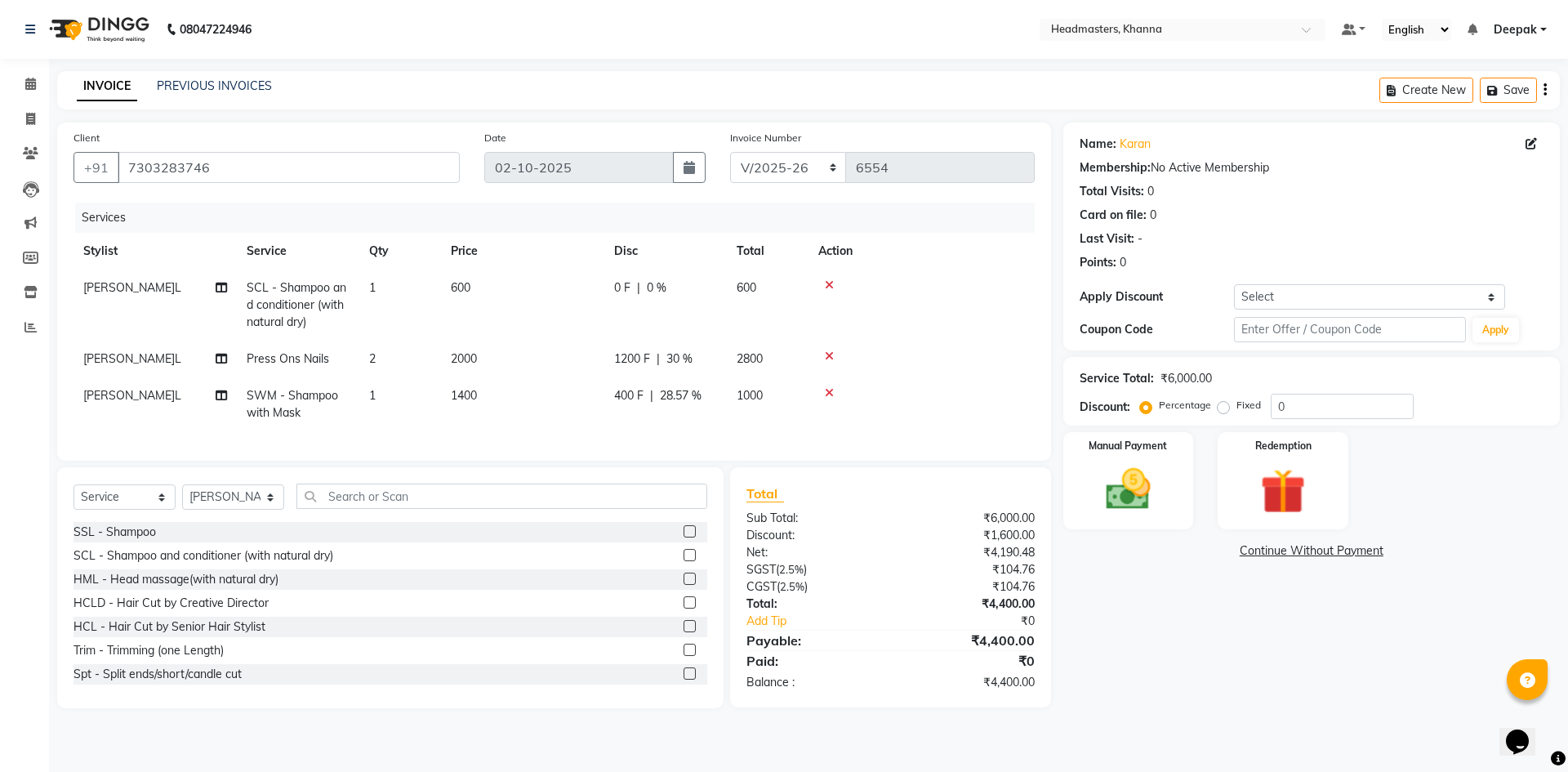
click at [980, 358] on td at bounding box center [922, 359] width 227 height 36
click at [632, 285] on div "0 F | 0 %" at bounding box center [666, 288] width 103 height 17
select select "60805"
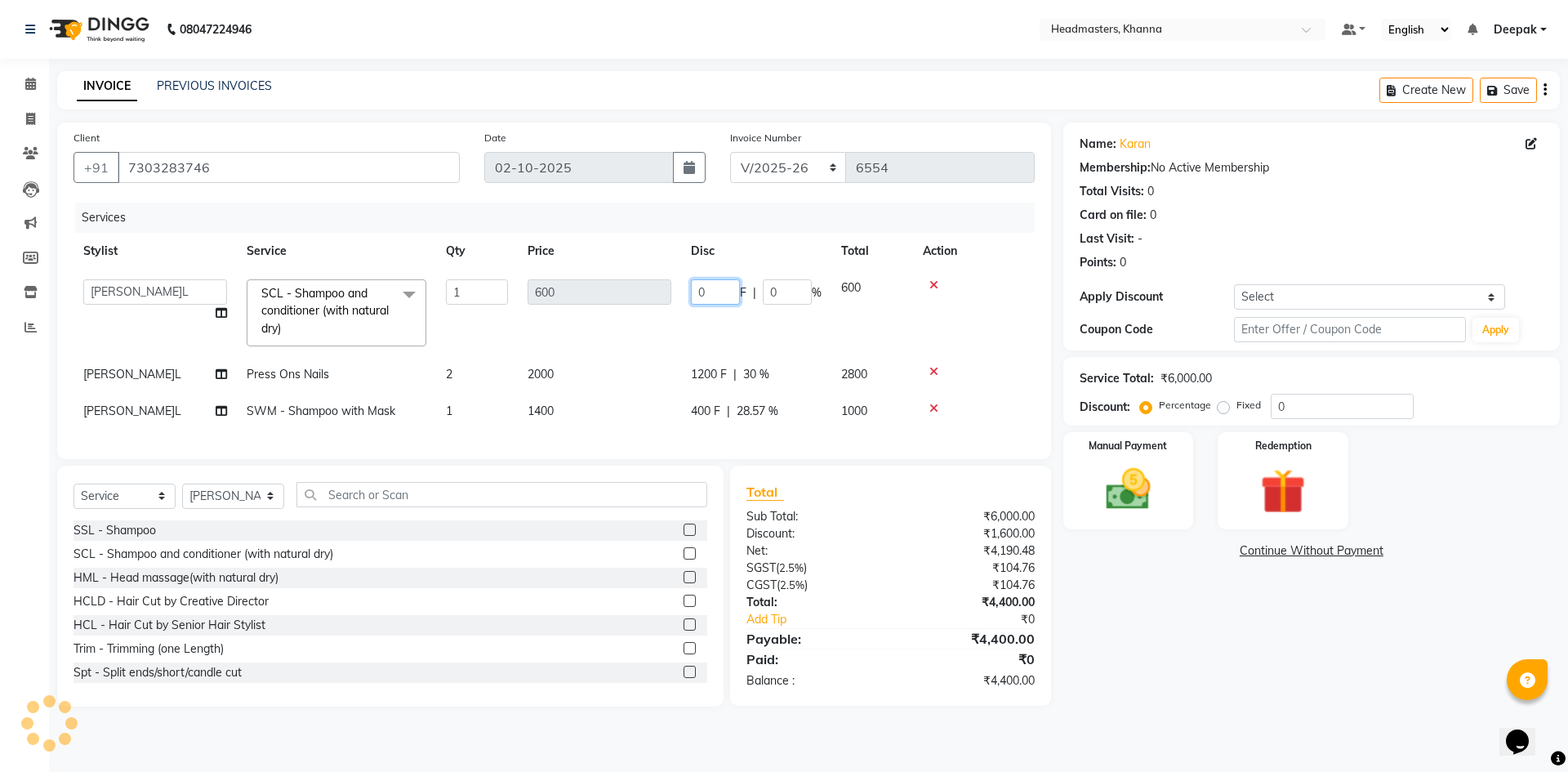
click at [708, 289] on input "0" at bounding box center [715, 292] width 49 height 25
type input "0200"
click at [960, 312] on td at bounding box center [973, 313] width 121 height 87
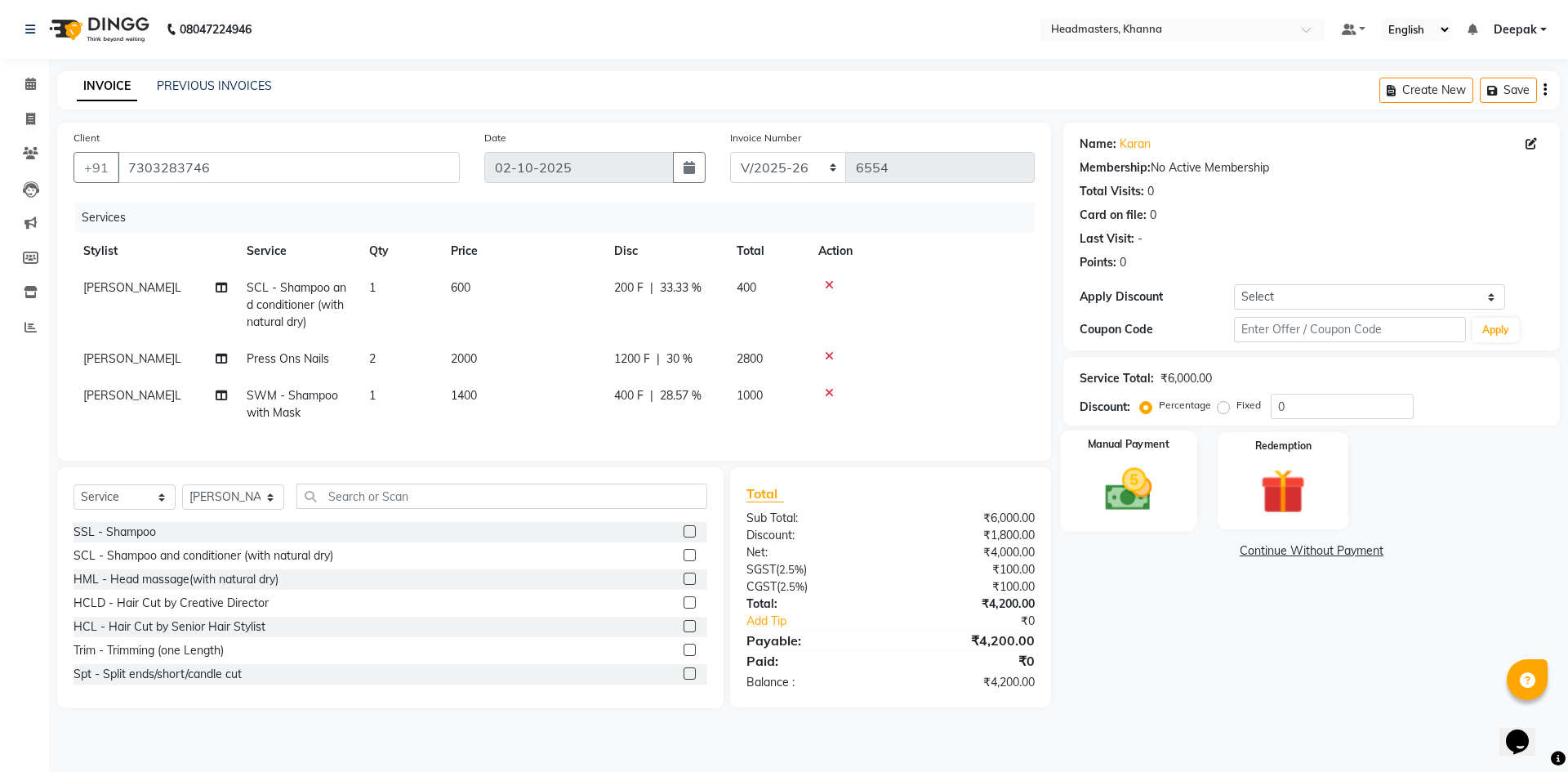
click at [1142, 470] on img at bounding box center [1128, 490] width 76 height 54
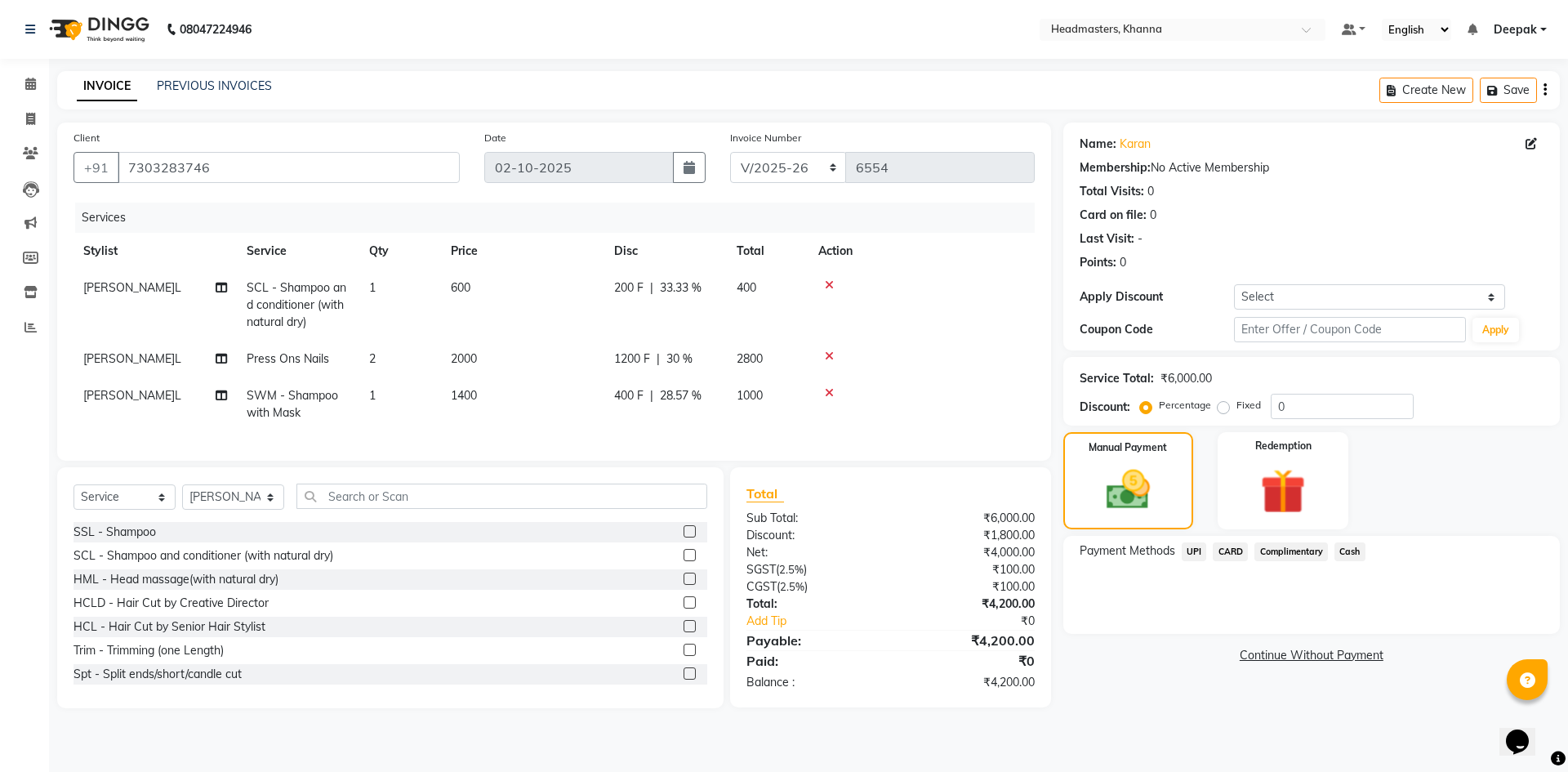
click at [1356, 545] on span "Cash" at bounding box center [1350, 552] width 31 height 19
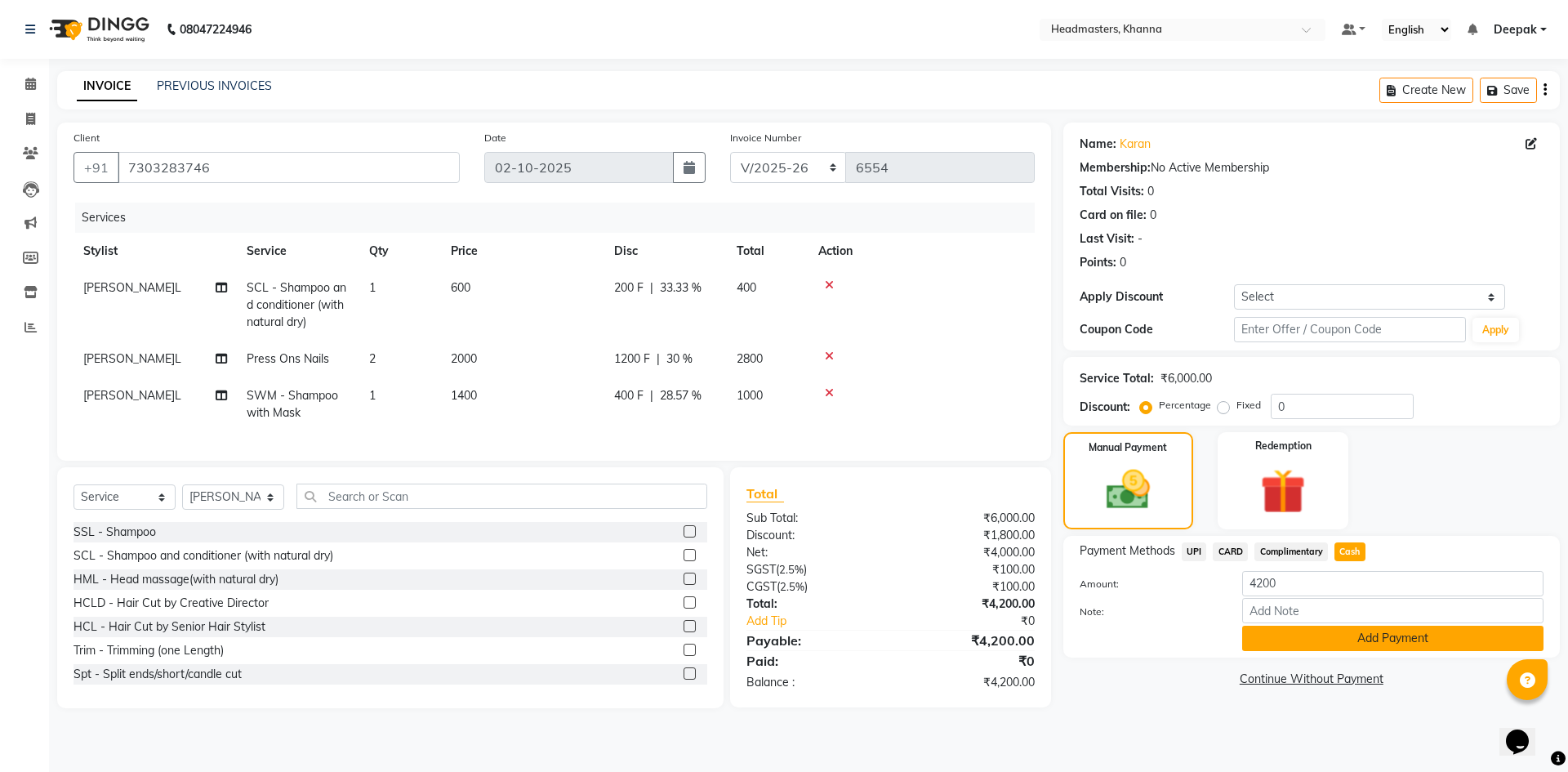
click at [1366, 633] on button "Add Payment" at bounding box center [1393, 638] width 301 height 25
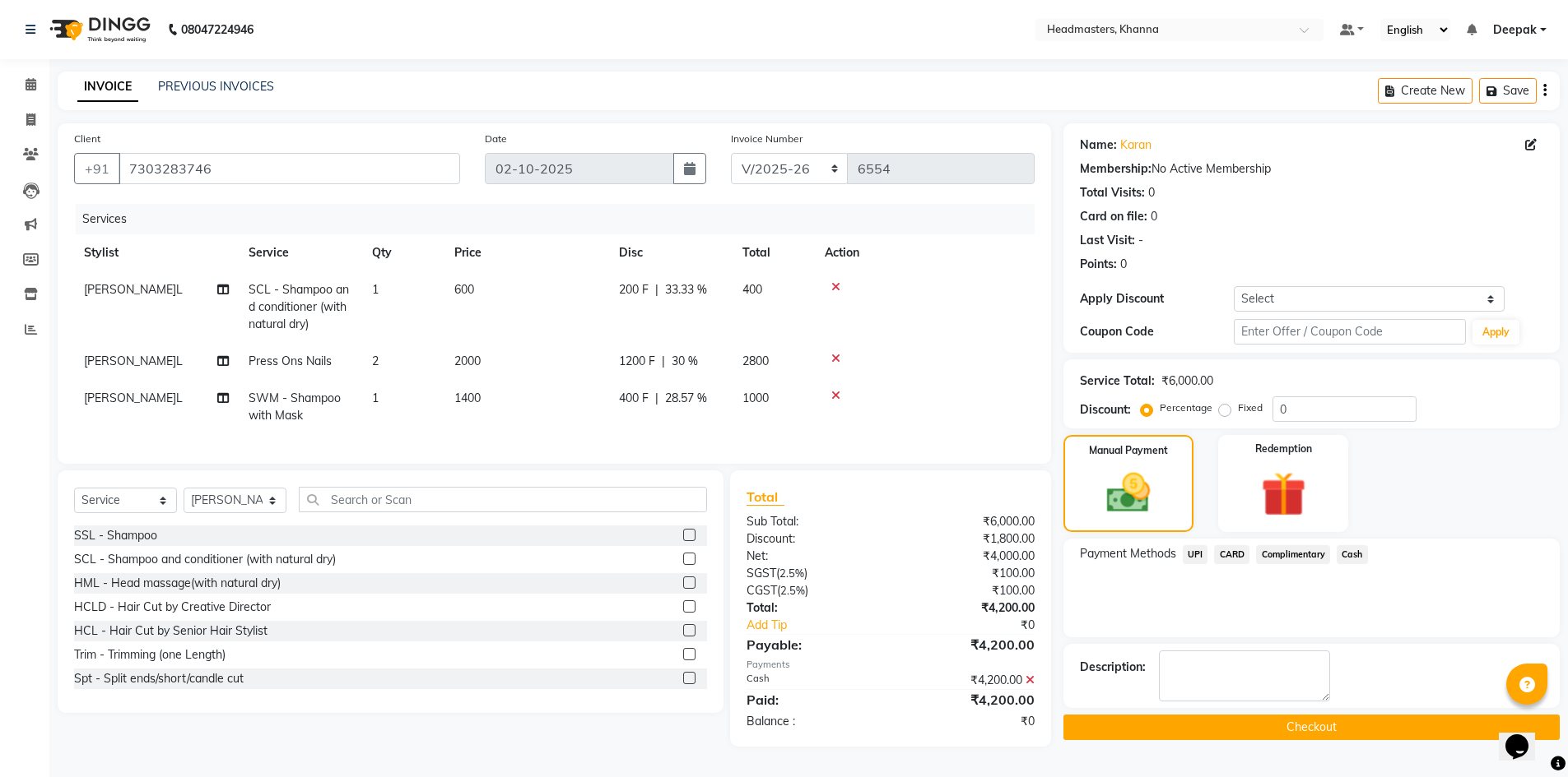
click at [1333, 721] on button "Checkout" at bounding box center [1311, 727] width 496 height 25
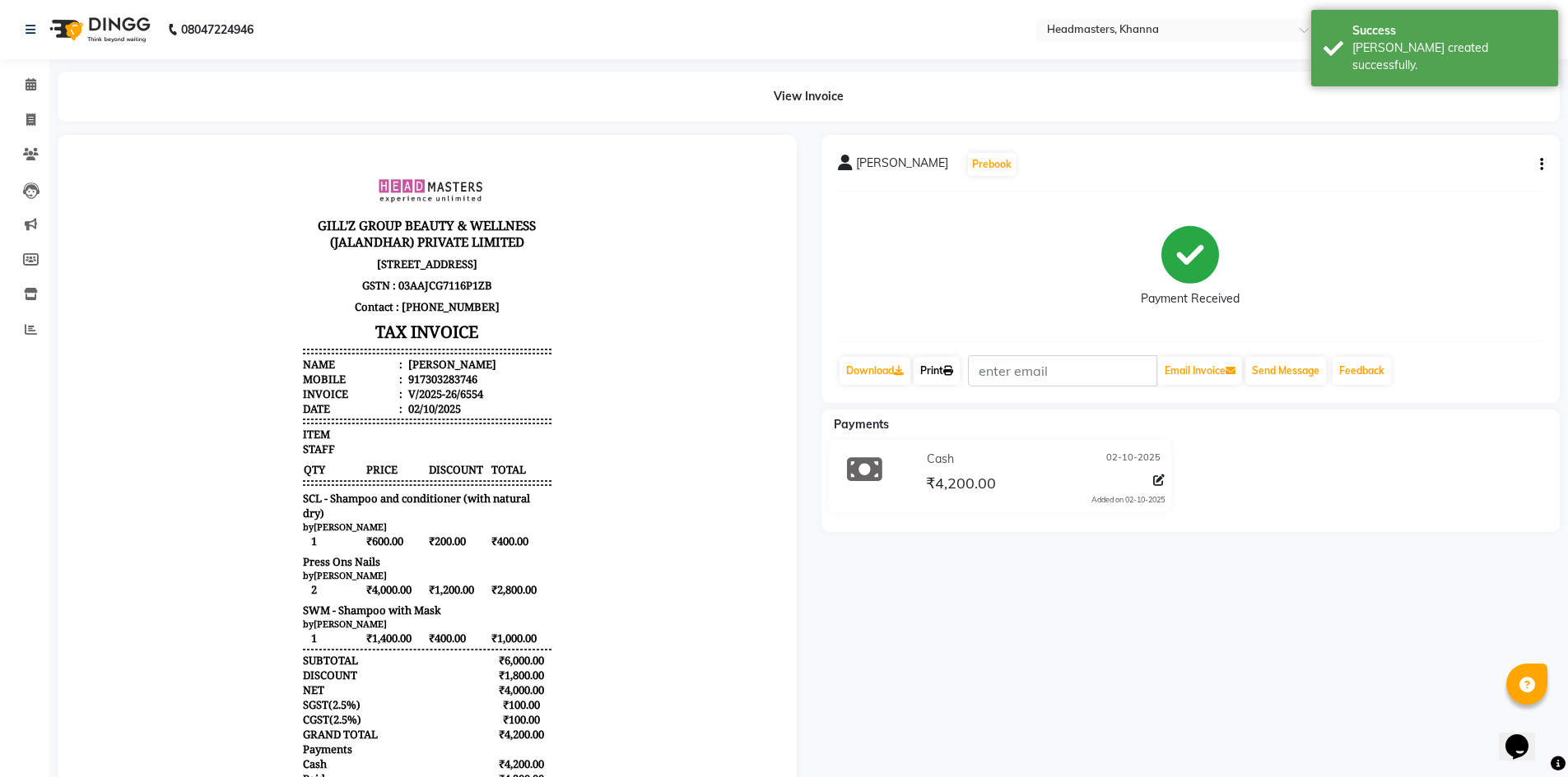
click at [941, 375] on link "Print" at bounding box center [936, 371] width 46 height 28
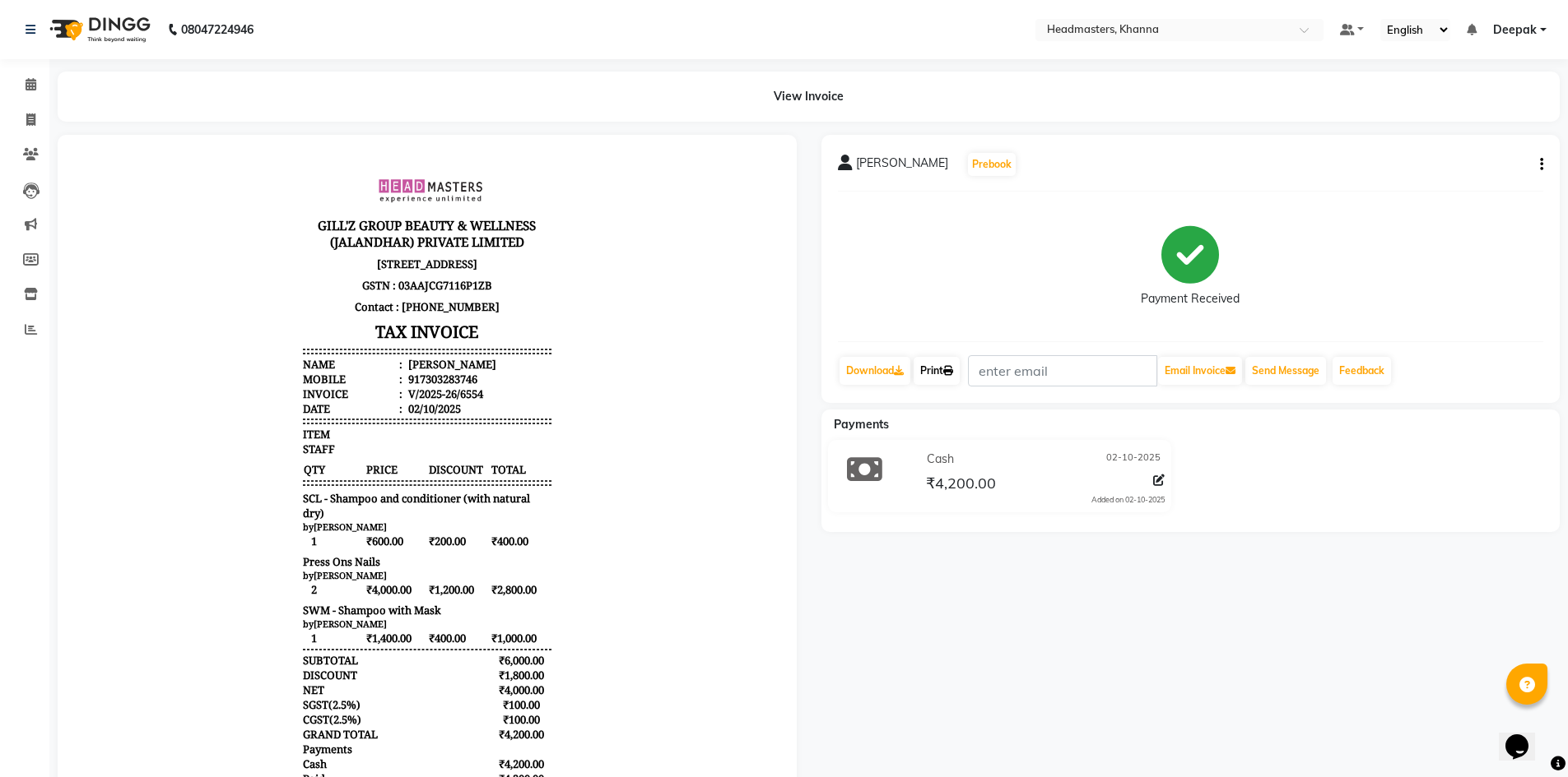
click at [939, 374] on link "Print" at bounding box center [936, 371] width 46 height 28
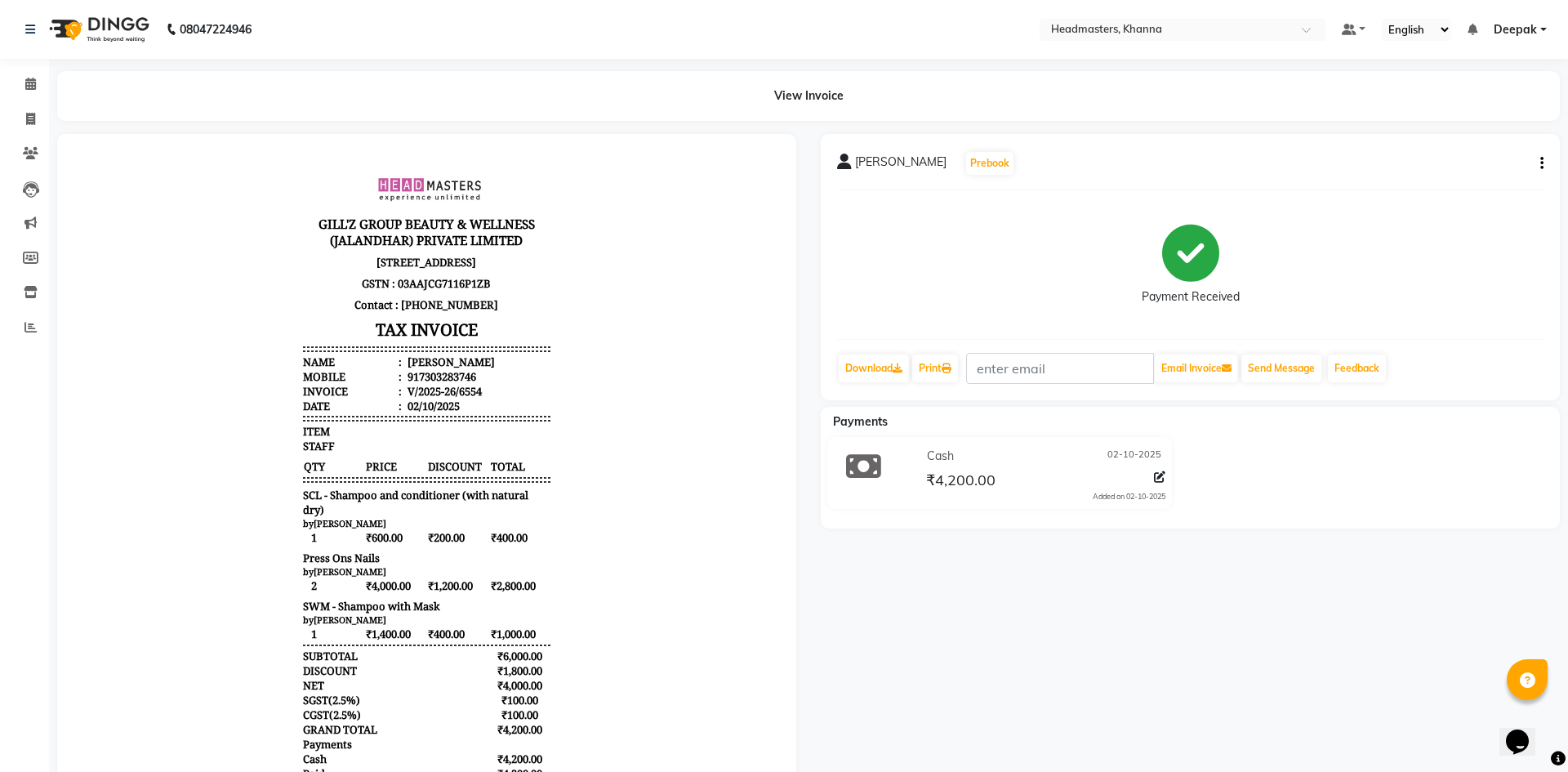
select select "service"
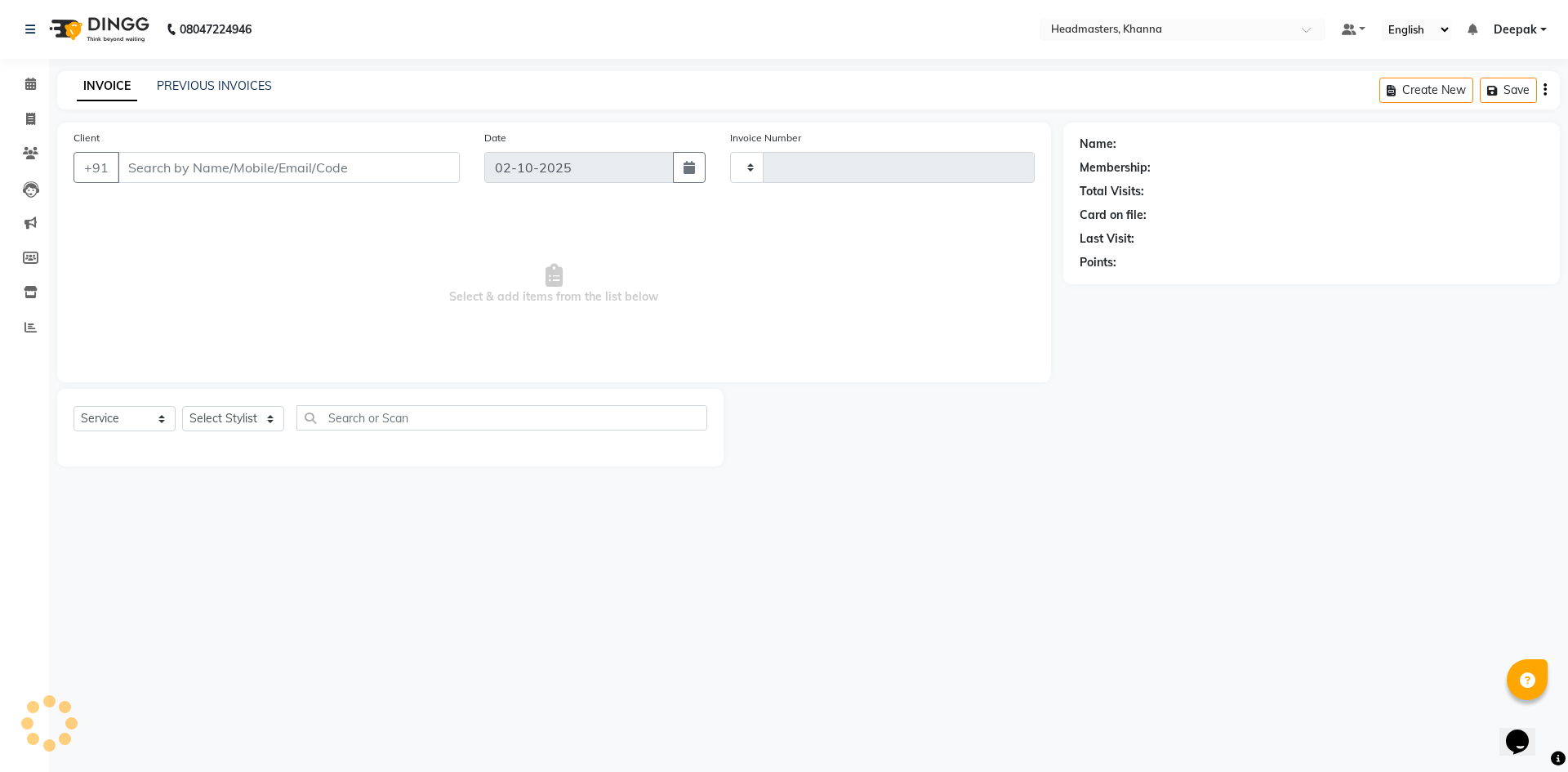
type input "6555"
select select "7138"
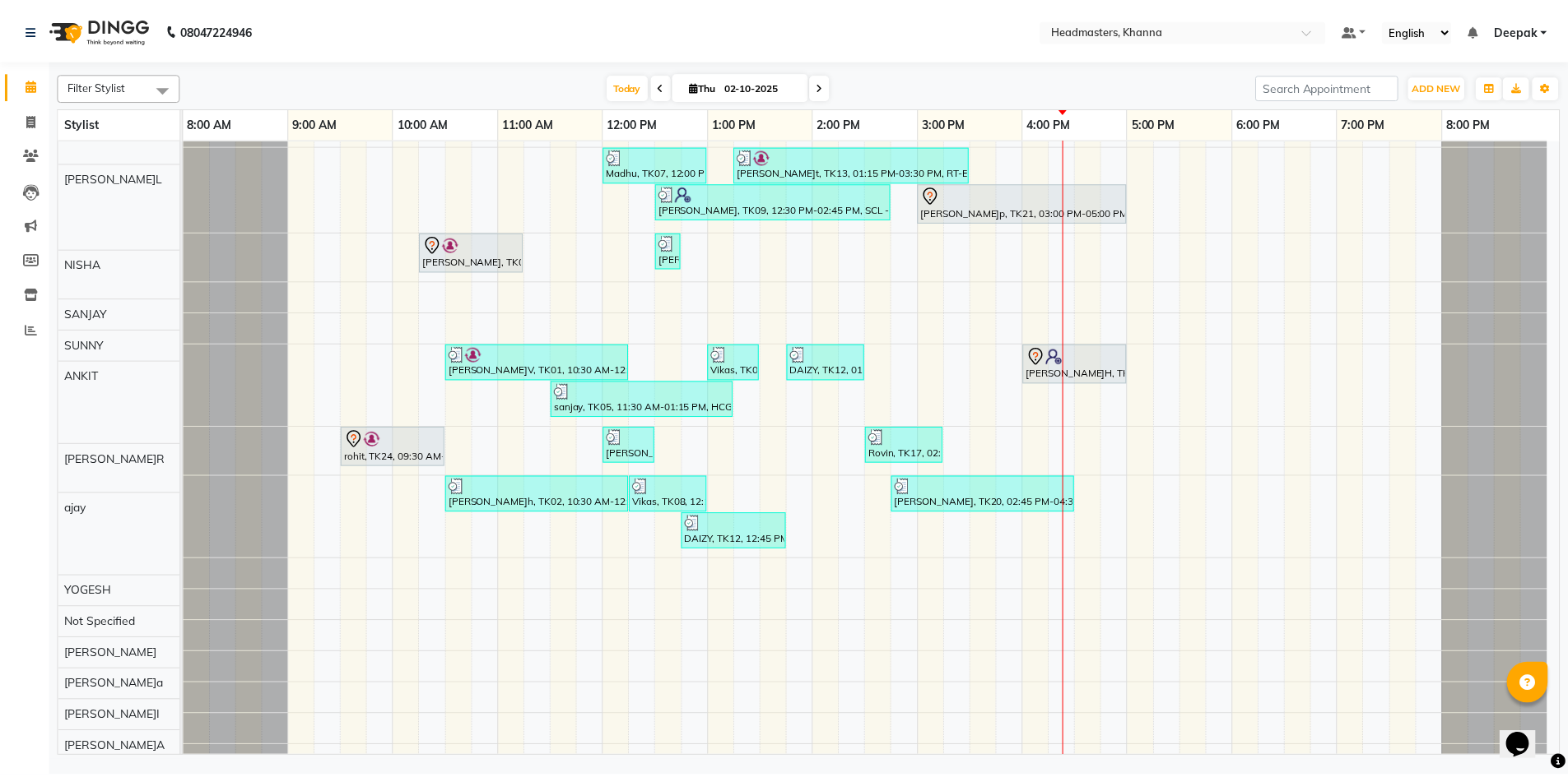
scroll to position [165, 0]
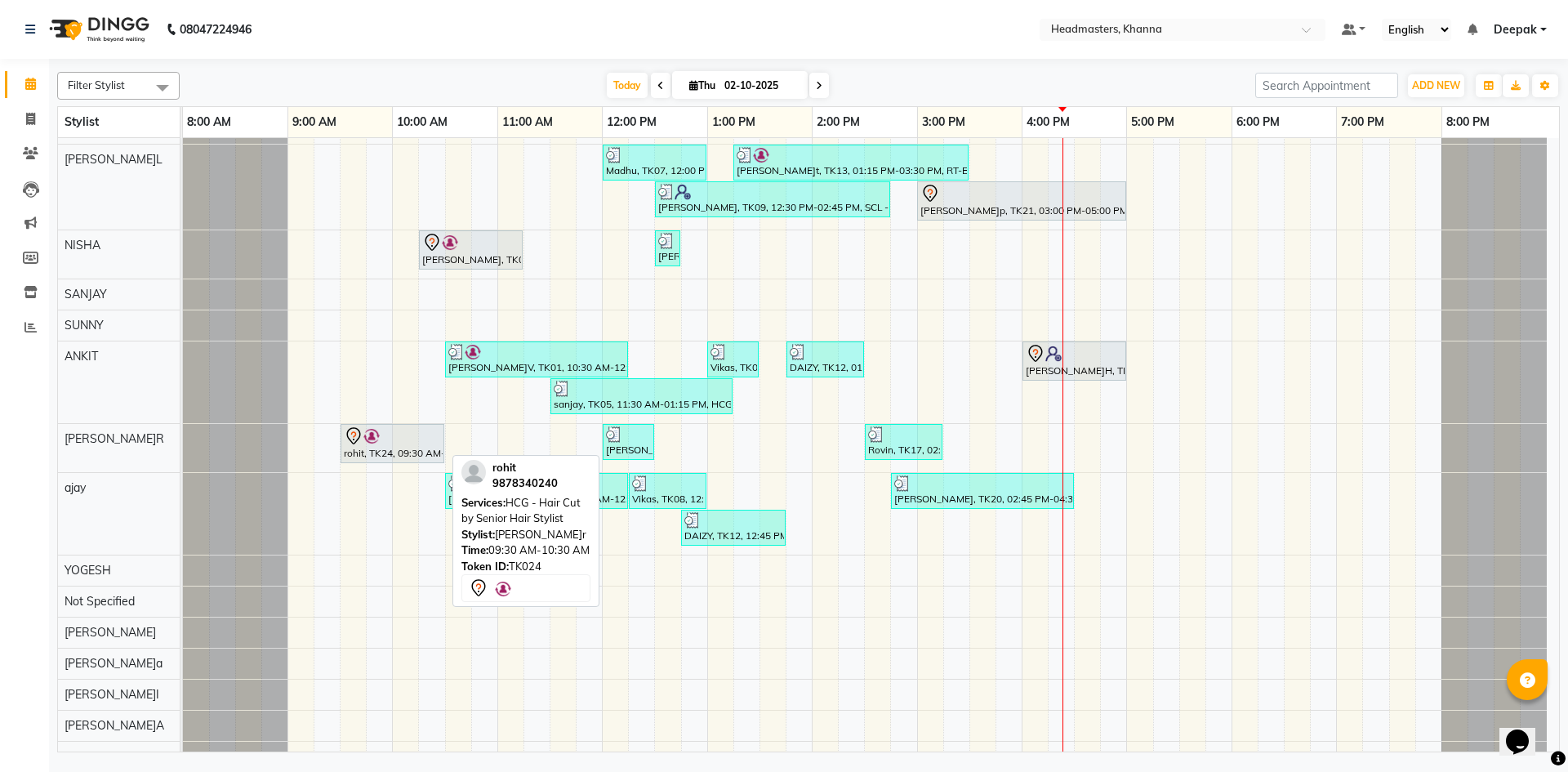
click at [183, 454] on div "rohit, TK24, 09:30 AM-10:30 AM, HCG - Hair Cut by Senior Hair Stylist [PERSON_N…" at bounding box center [183, 448] width 0 height 48
click at [368, 455] on div "rohit, TK24, 09:30 AM-10:30 AM, HCG - Hair Cut by Senior Hair Stylist" at bounding box center [392, 444] width 100 height 34
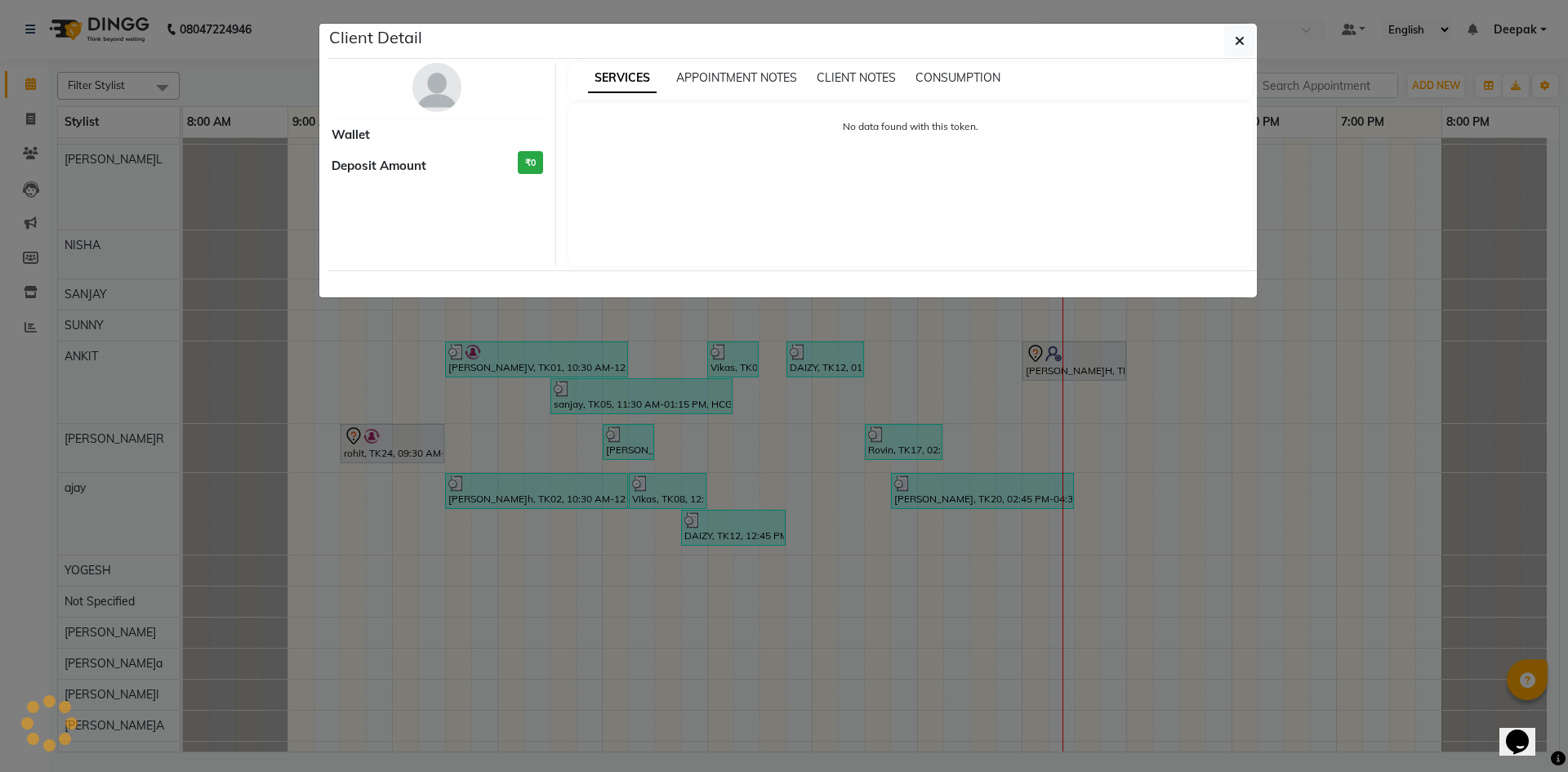
select select "7"
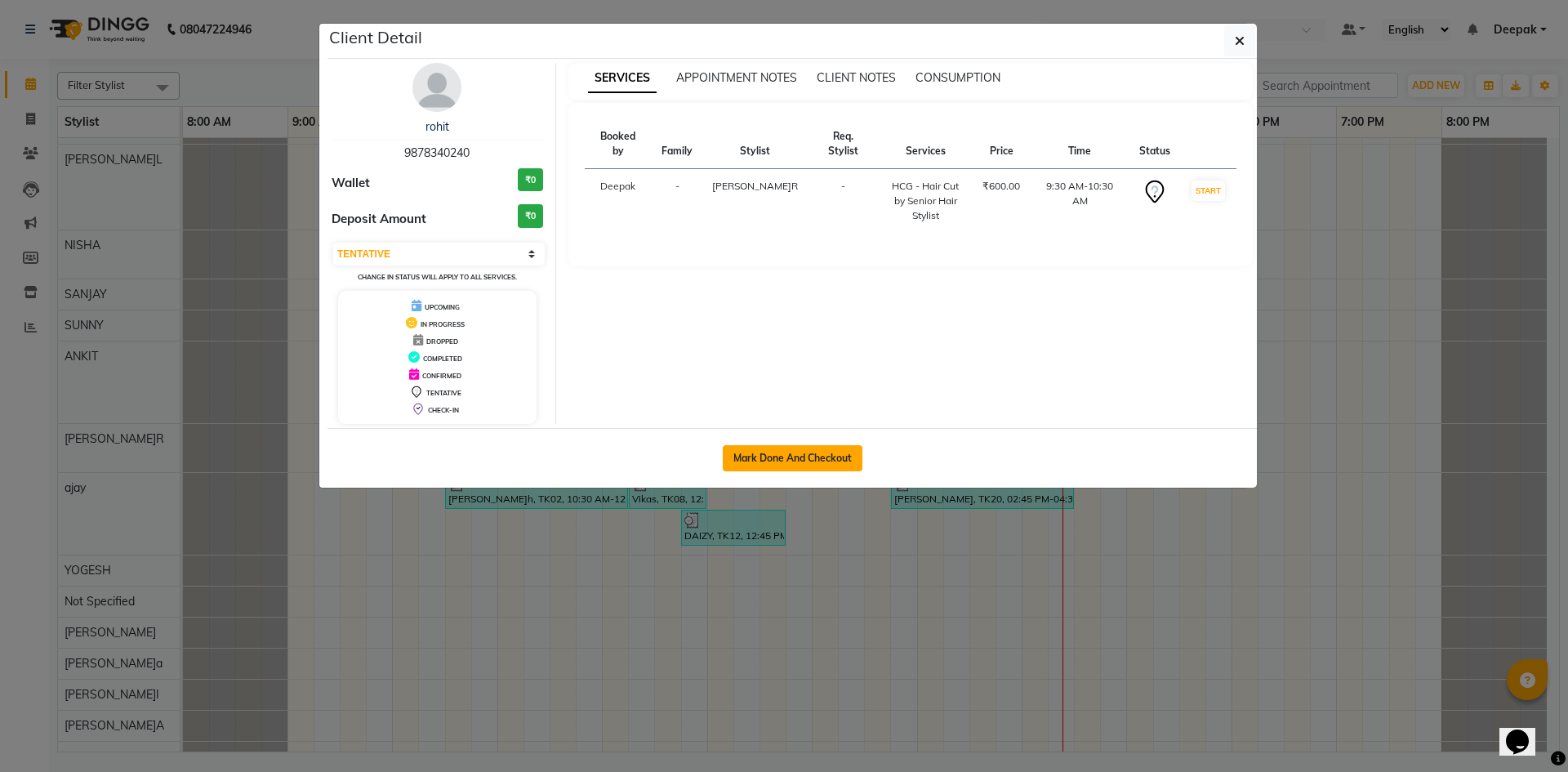
click at [739, 460] on button "Mark Done And Checkout" at bounding box center [793, 458] width 140 height 26
select select "service"
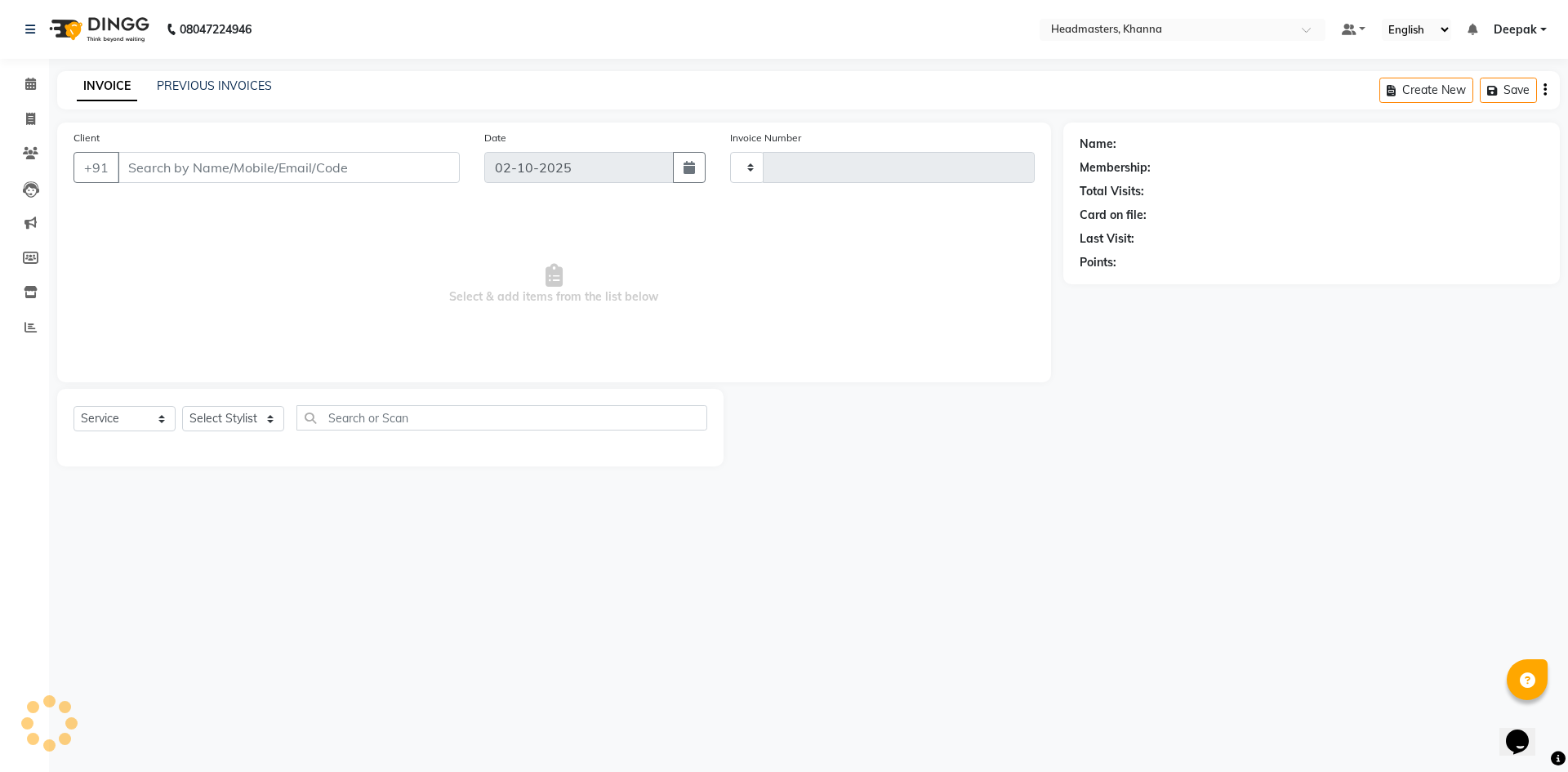
type input "6555"
select select "7138"
type input "9878340240"
select select "60814"
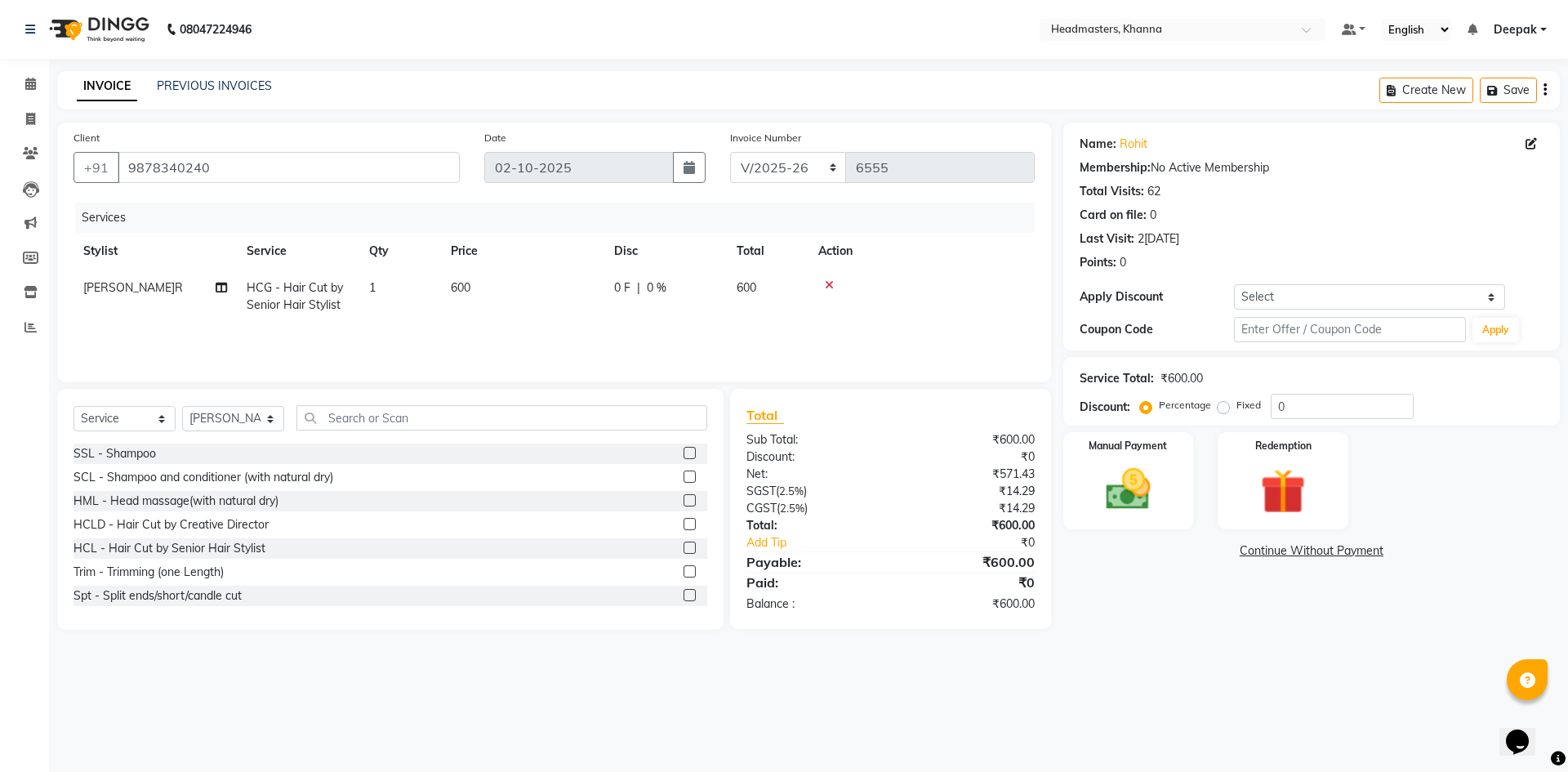
click at [664, 290] on span "0 %" at bounding box center [657, 288] width 20 height 17
select select "60814"
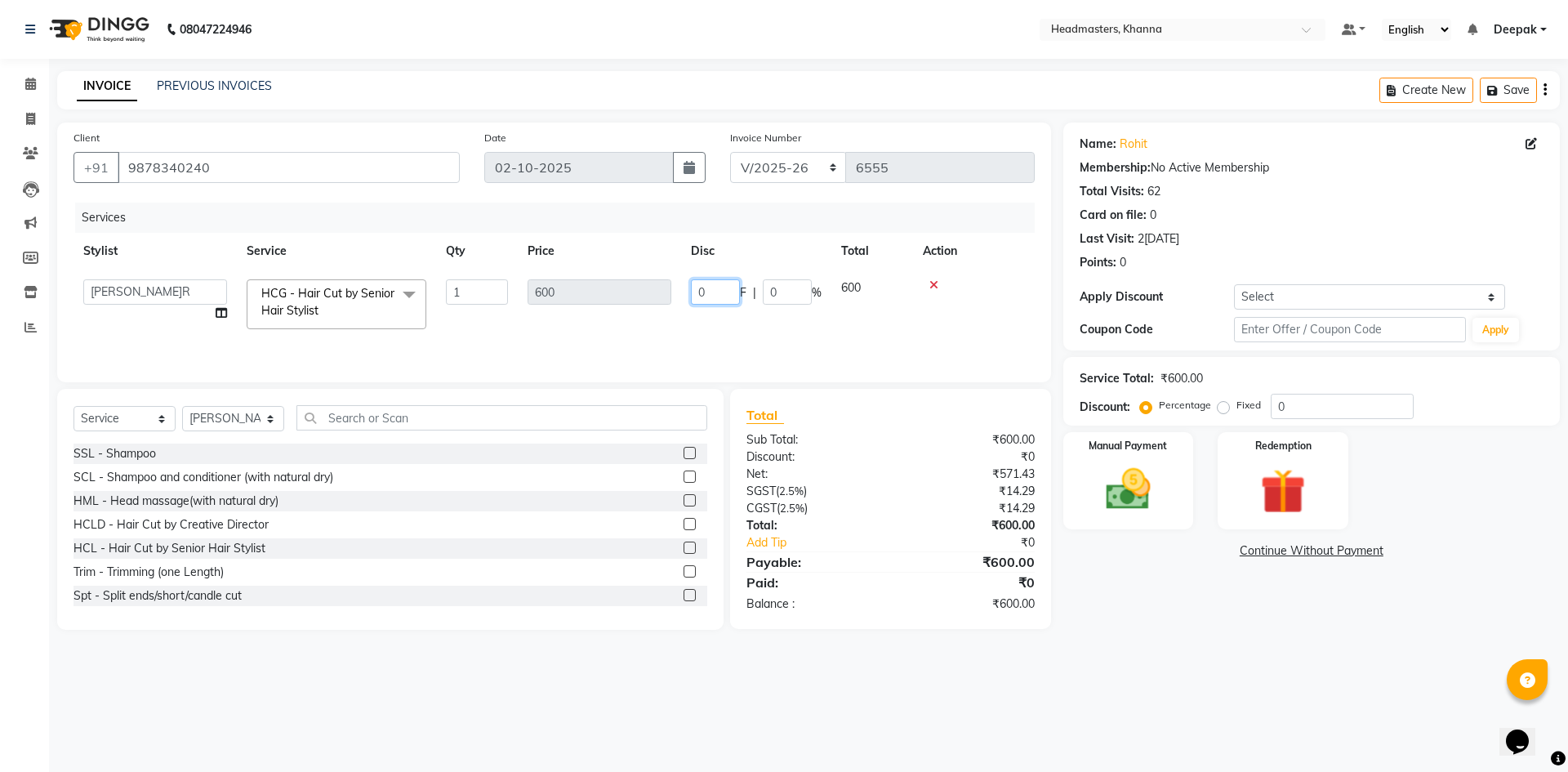
click at [724, 295] on input "0" at bounding box center [715, 292] width 49 height 25
type input "0100"
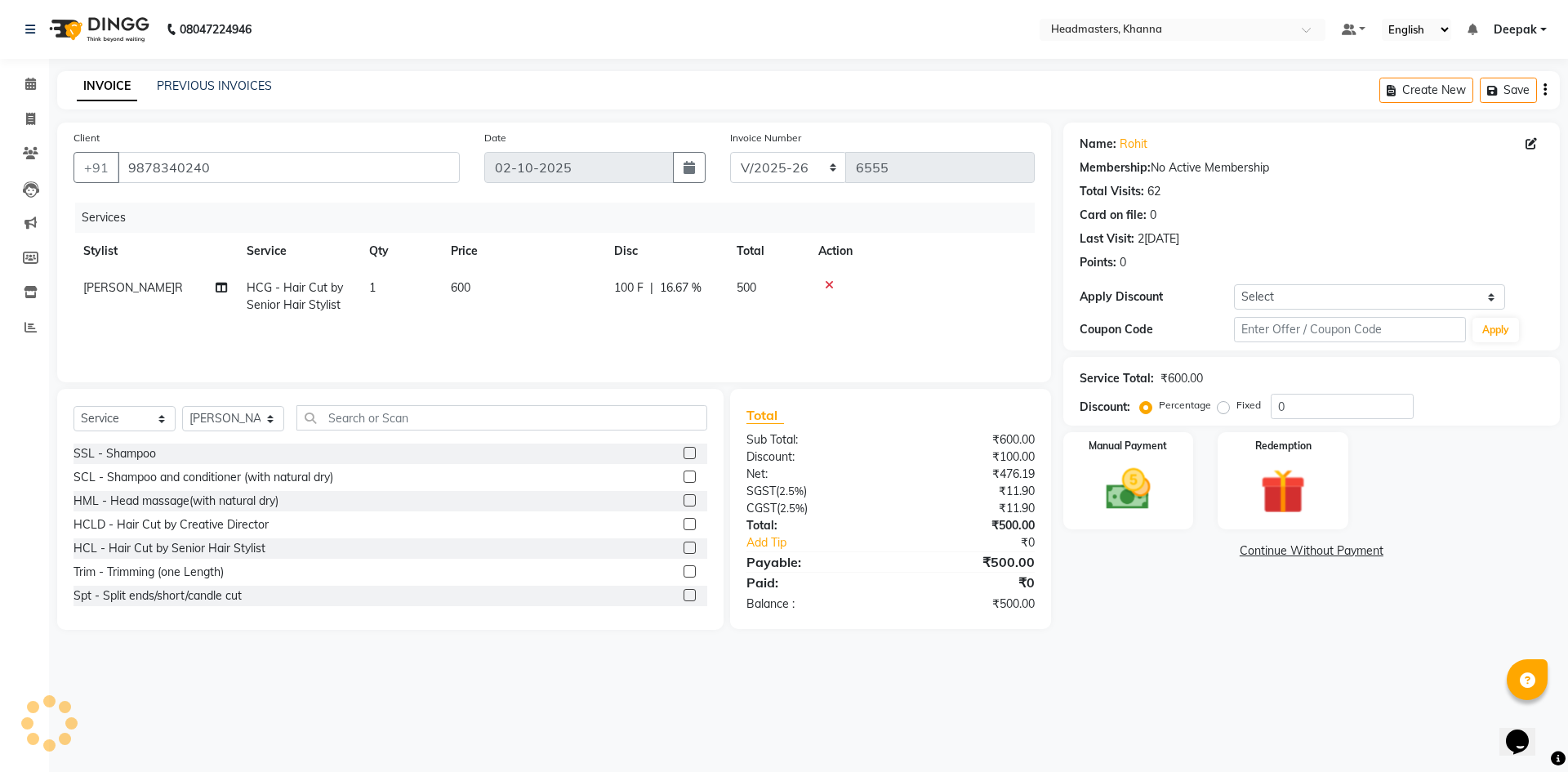
click at [1120, 626] on div "Name: Rohit Membership: No Active Membership Total Visits: 62 Card on file: 0 L…" at bounding box center [1318, 376] width 509 height 508
click at [1125, 493] on img at bounding box center [1128, 490] width 76 height 54
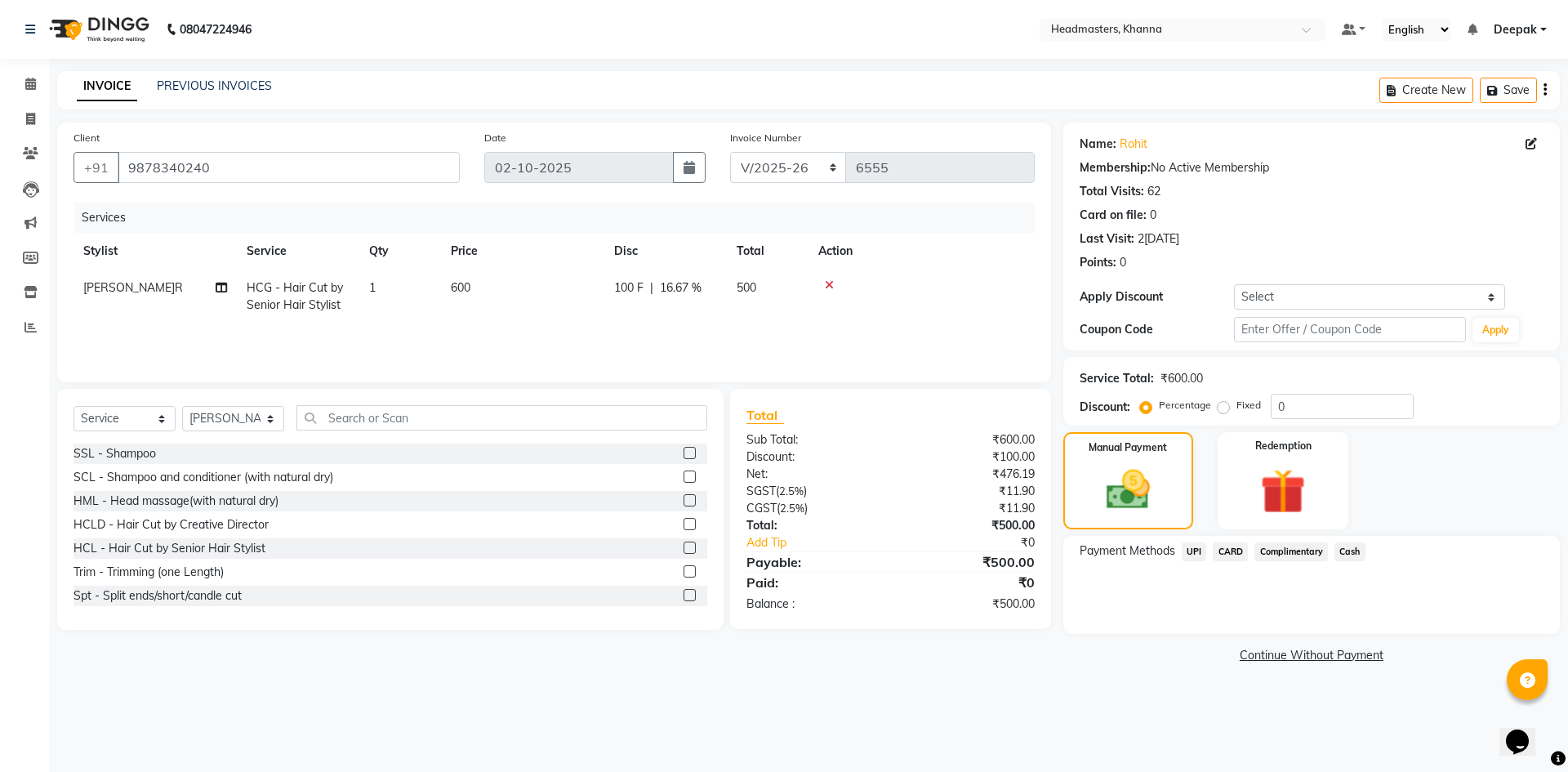
click at [1353, 556] on span "Cash" at bounding box center [1350, 552] width 31 height 19
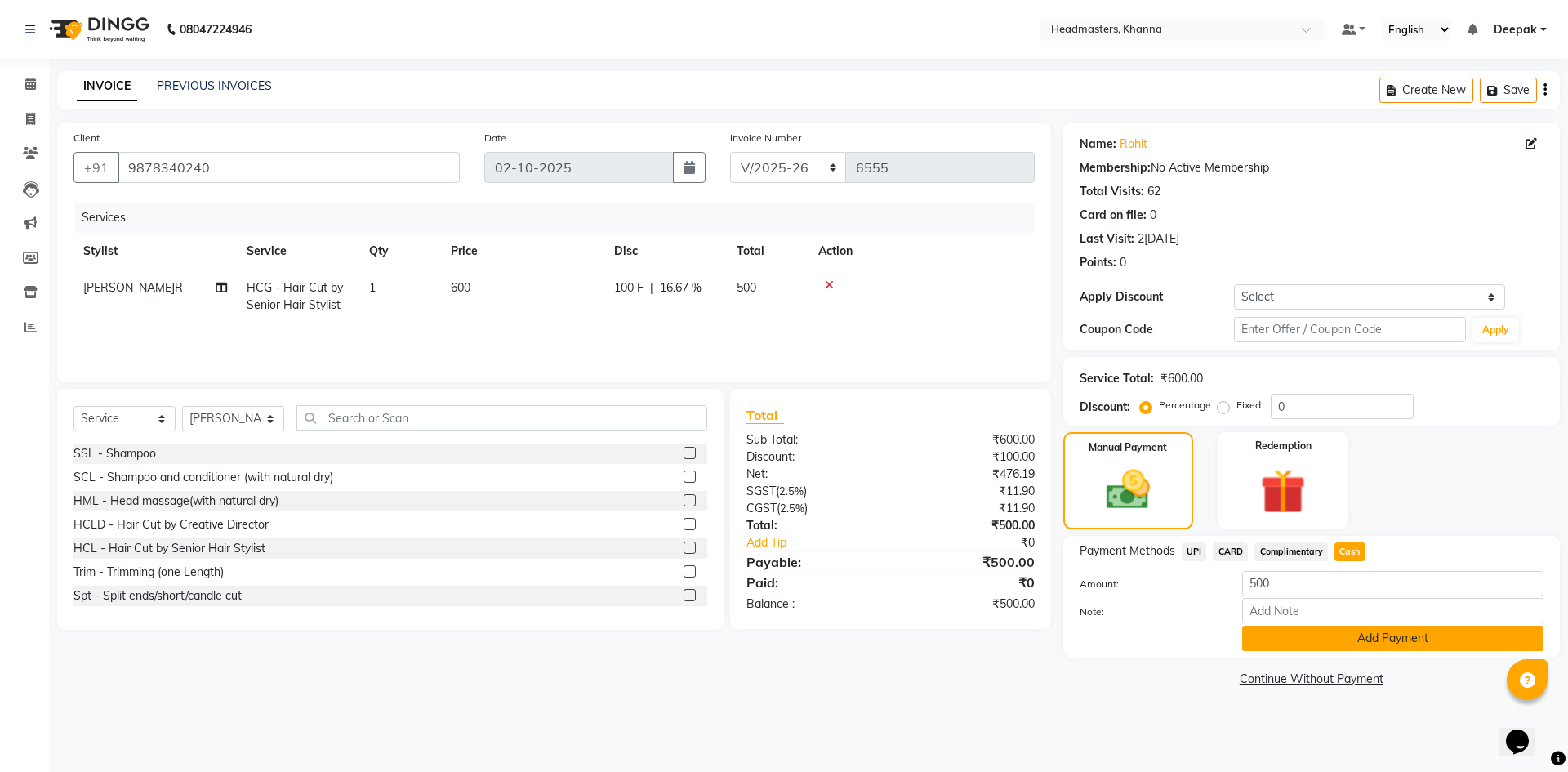
click at [1318, 640] on button "Add Payment" at bounding box center [1393, 638] width 301 height 25
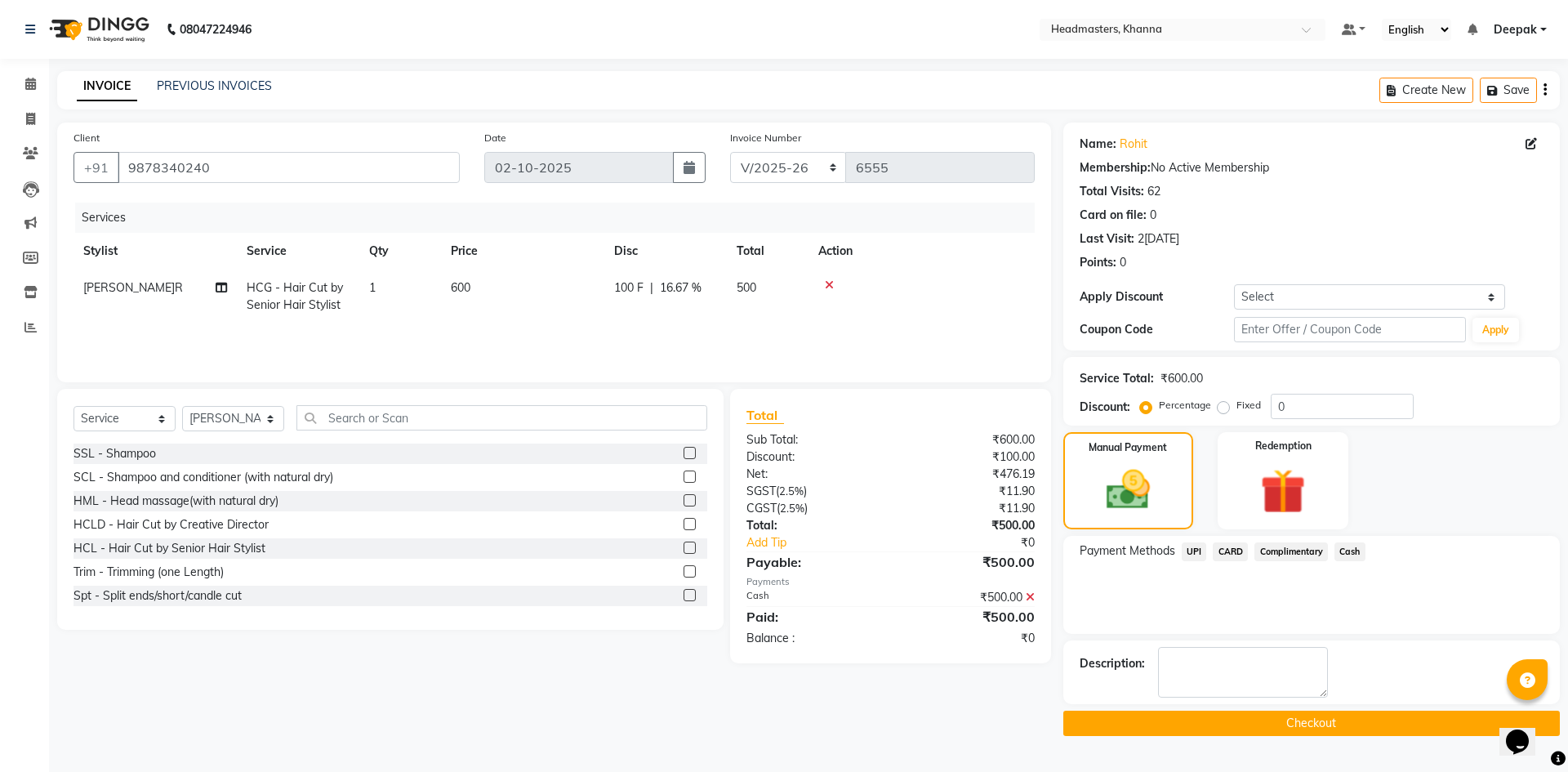
click at [1273, 717] on button "Checkout" at bounding box center [1311, 723] width 496 height 25
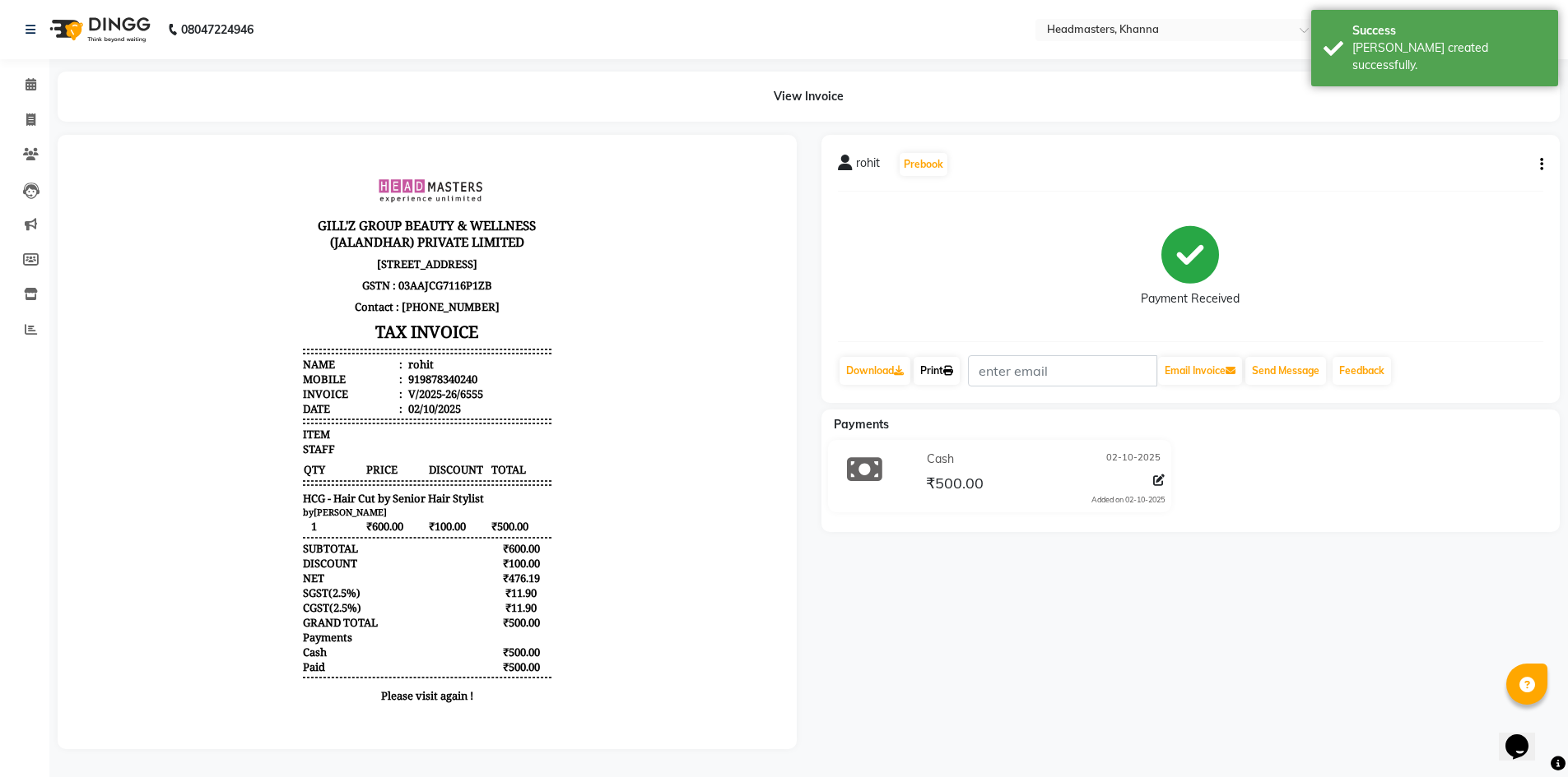
click at [957, 377] on link "Print" at bounding box center [936, 371] width 46 height 28
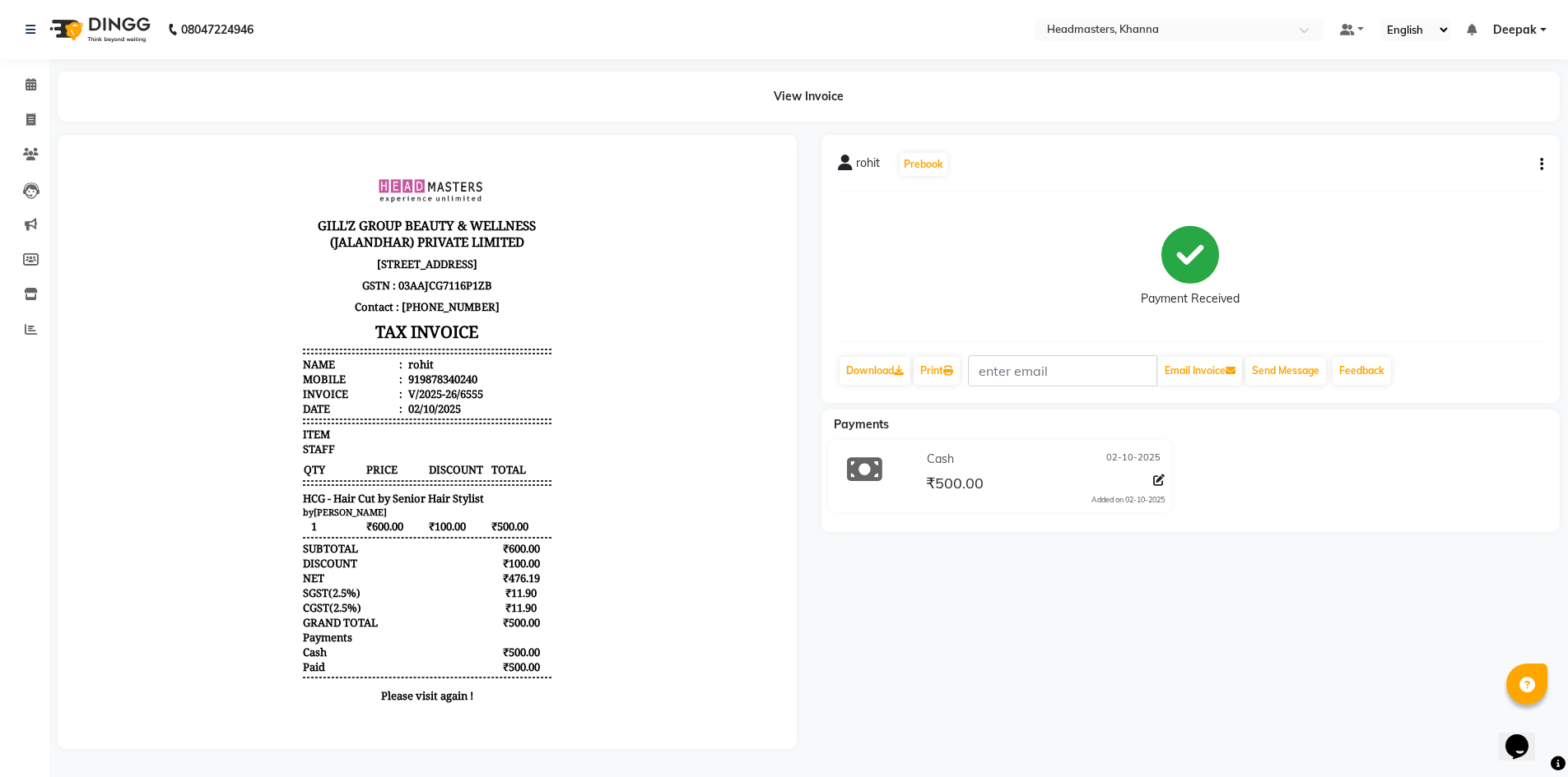
select select "service"
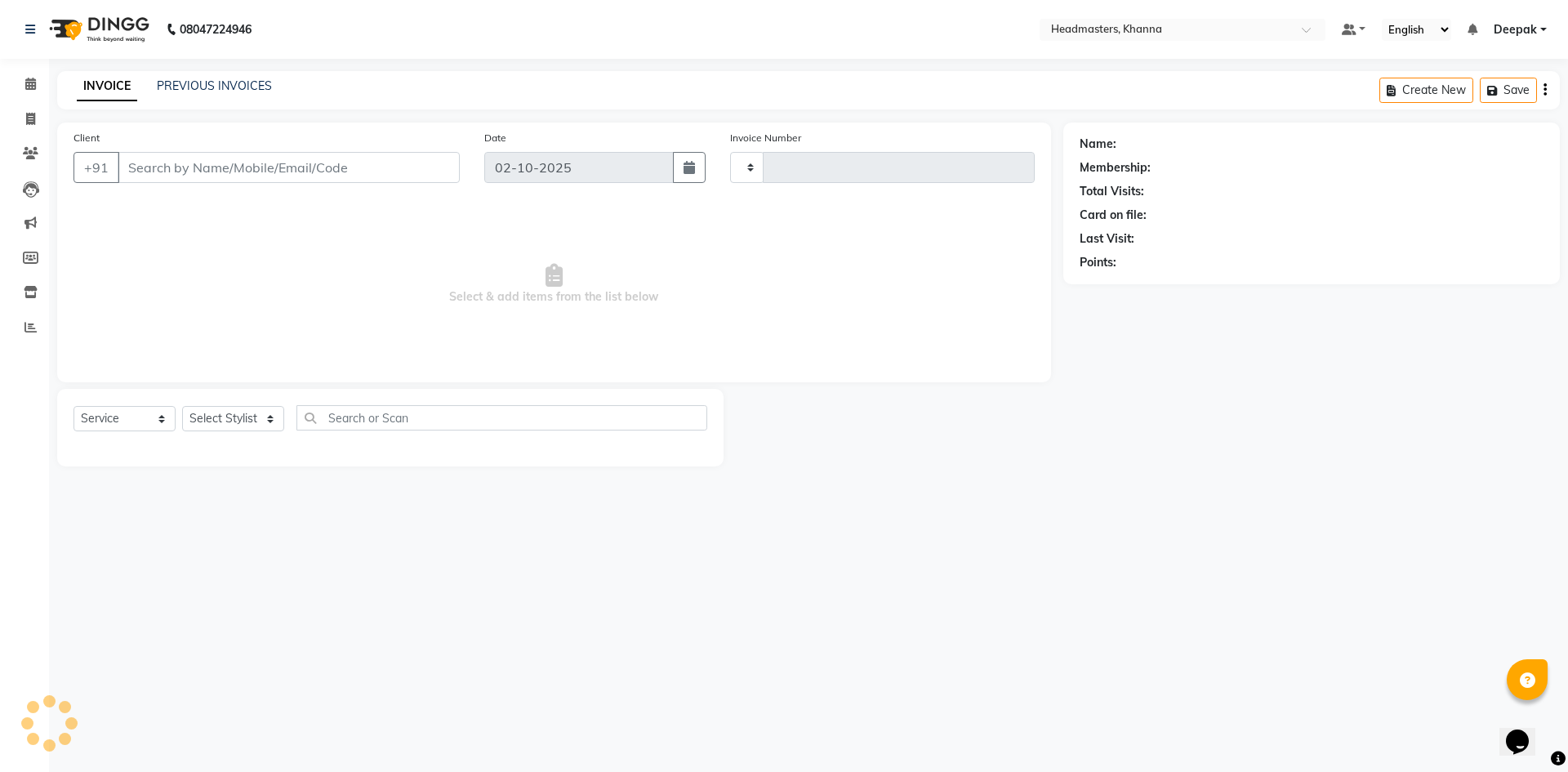
type input "6556"
select select "7138"
